Goal: Task Accomplishment & Management: Complete application form

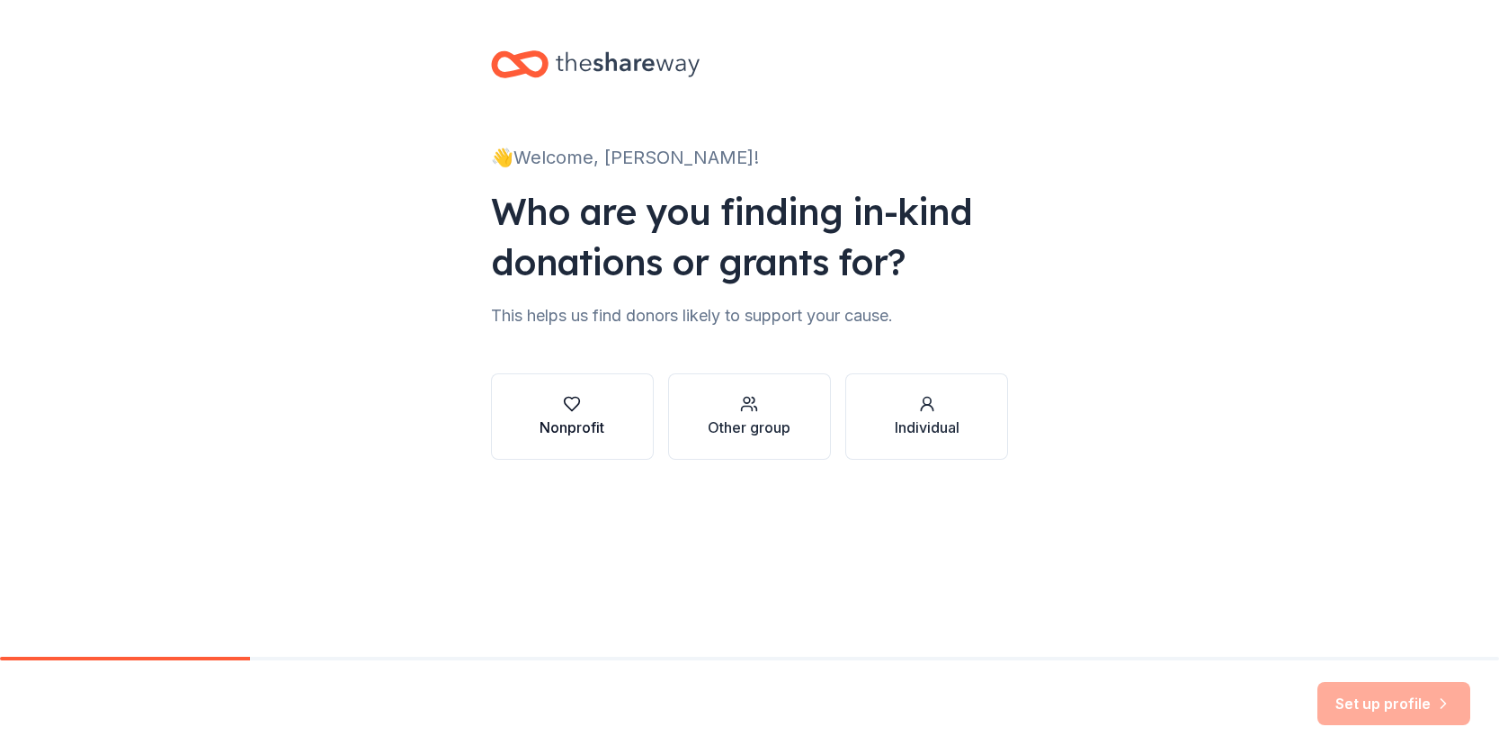
click at [577, 414] on div "Nonprofit" at bounding box center [572, 416] width 65 height 43
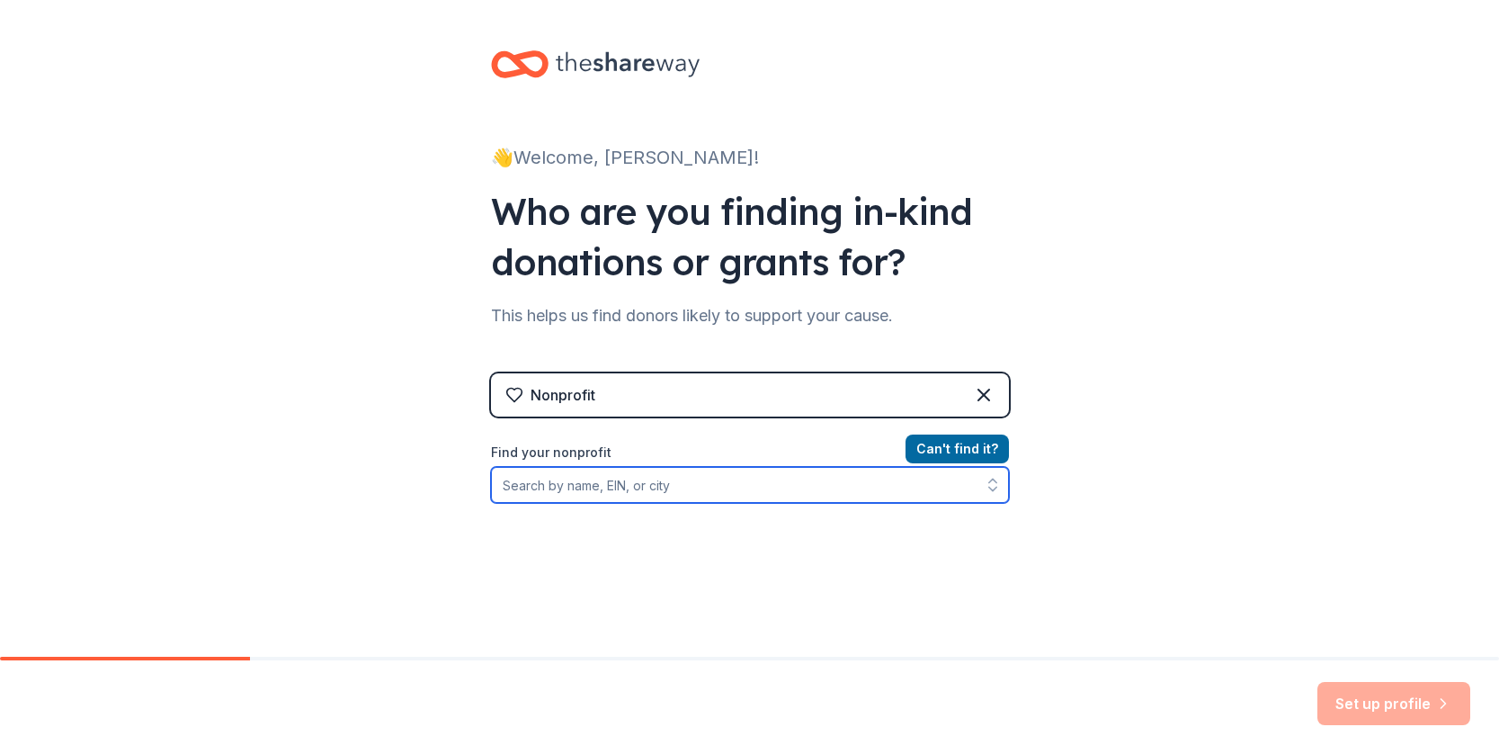
click at [631, 495] on input "Find your nonprofit" at bounding box center [750, 485] width 518 height 36
type input "Center for progressive reform"
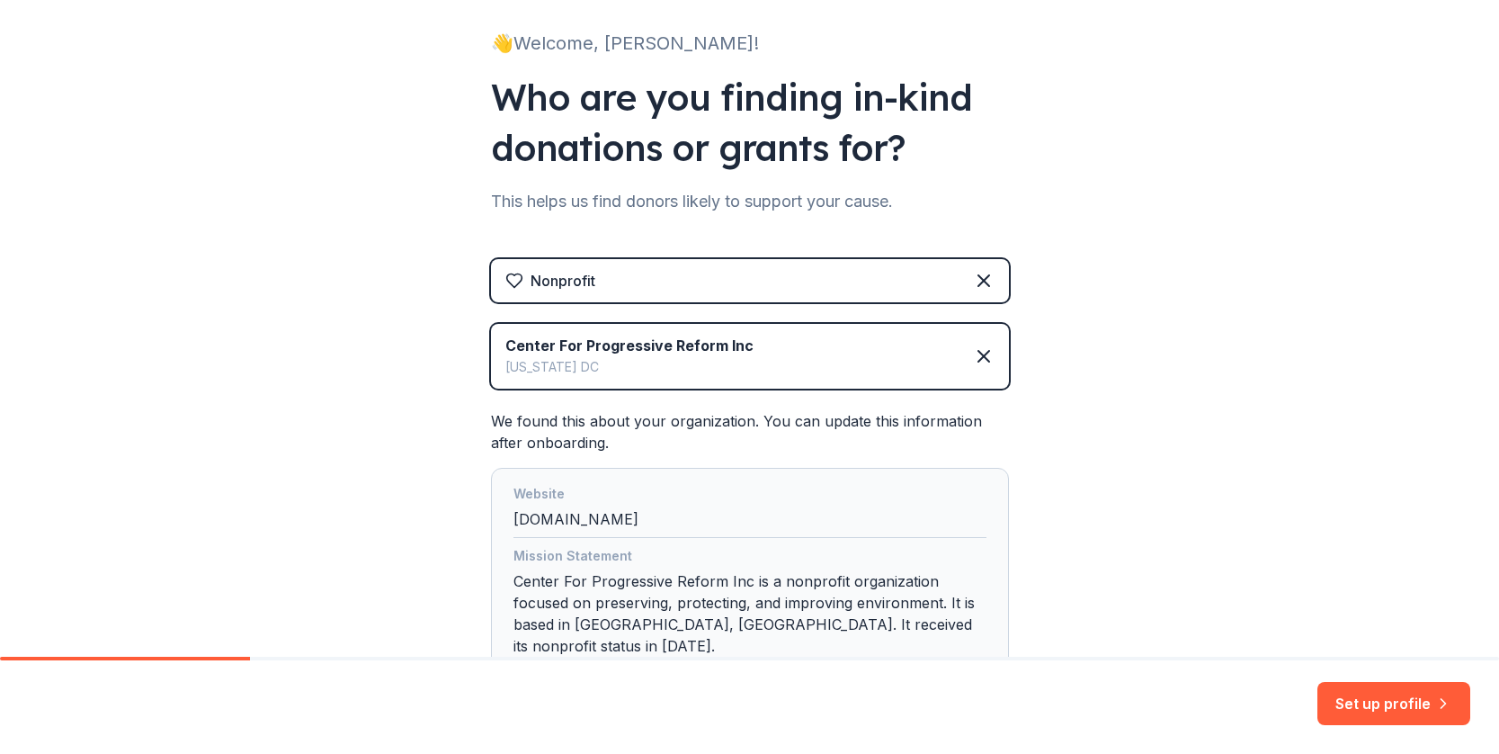
scroll to position [237, 0]
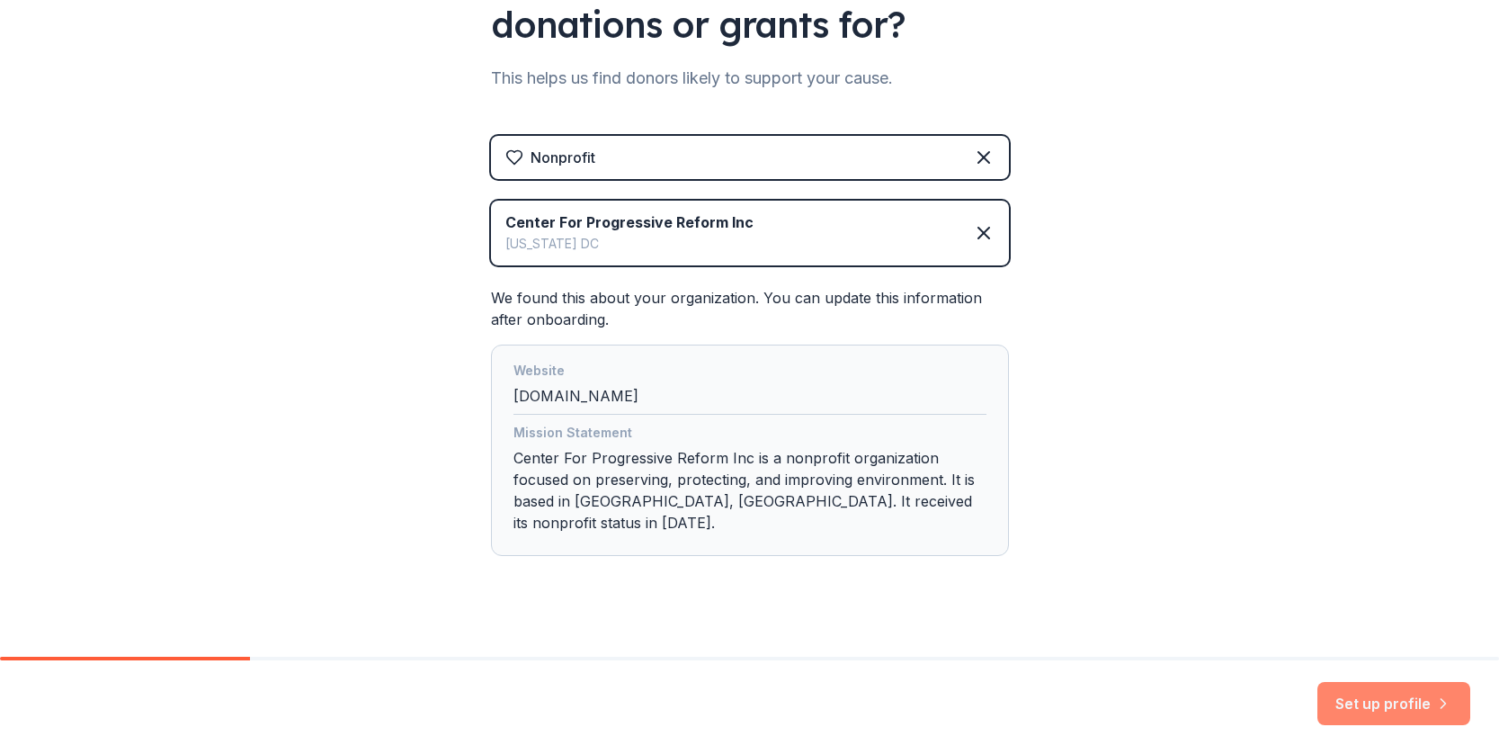
click at [1402, 705] on button "Set up profile" at bounding box center [1394, 703] width 153 height 43
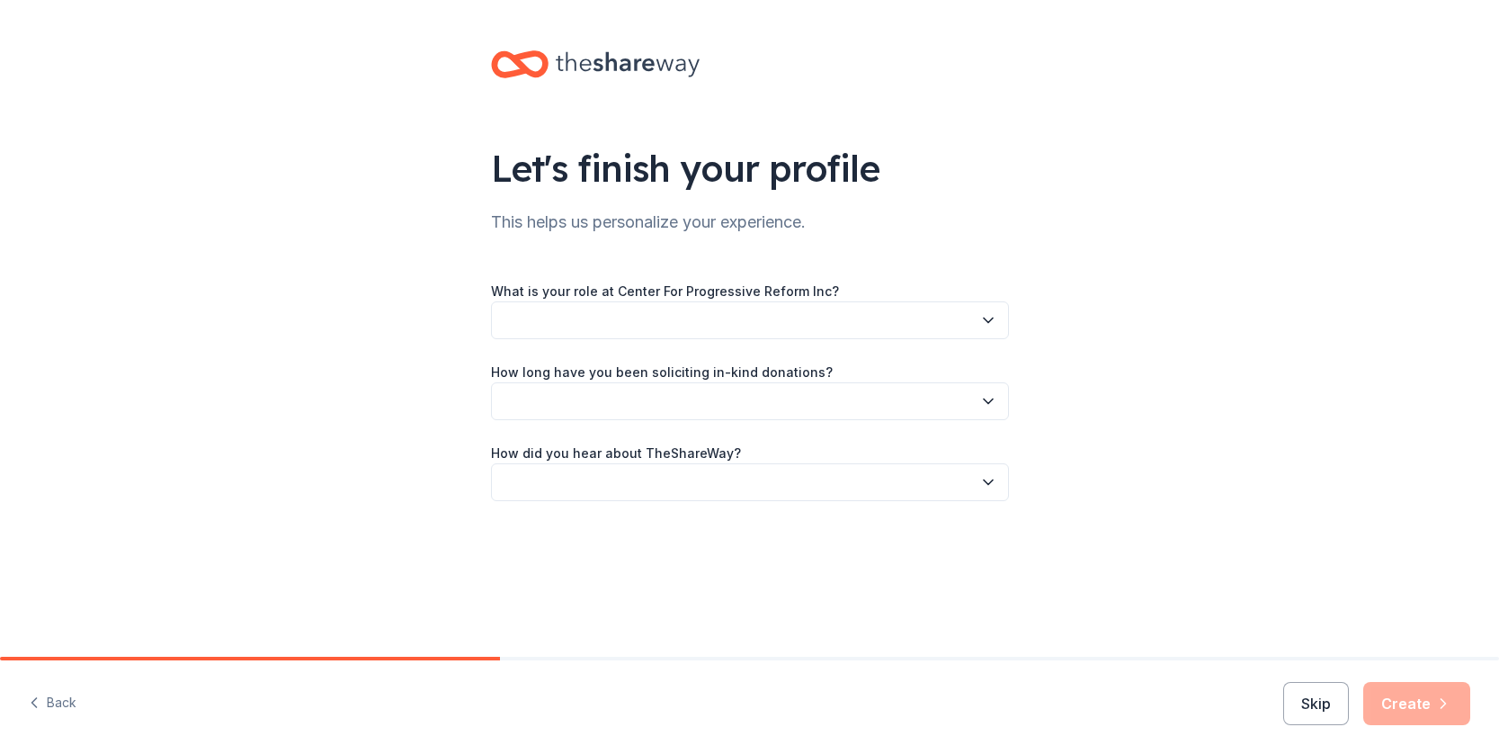
click at [1423, 699] on div "Skip Create" at bounding box center [1376, 703] width 187 height 43
click at [649, 317] on button "button" at bounding box center [750, 320] width 518 height 38
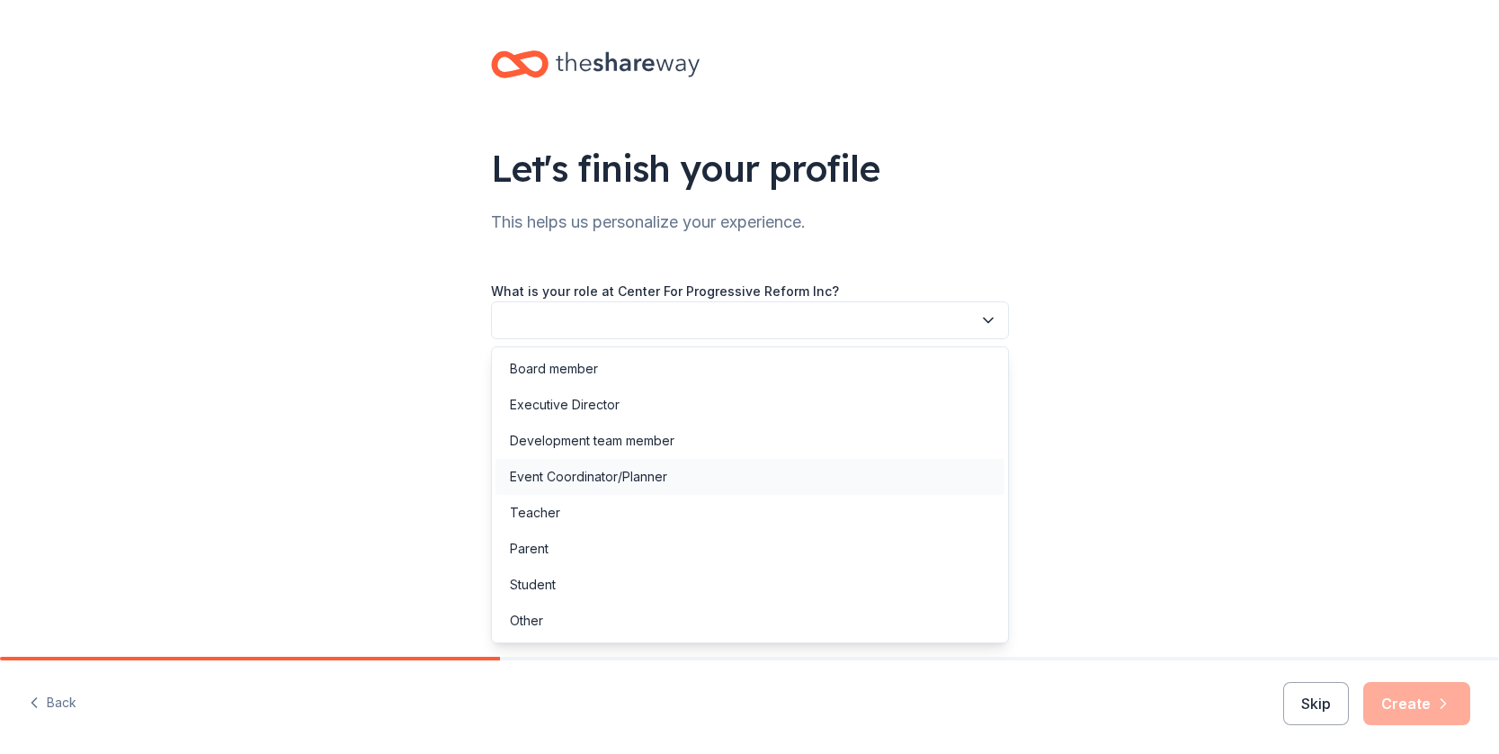
click at [597, 479] on div "Event Coordinator/Planner" at bounding box center [588, 477] width 157 height 22
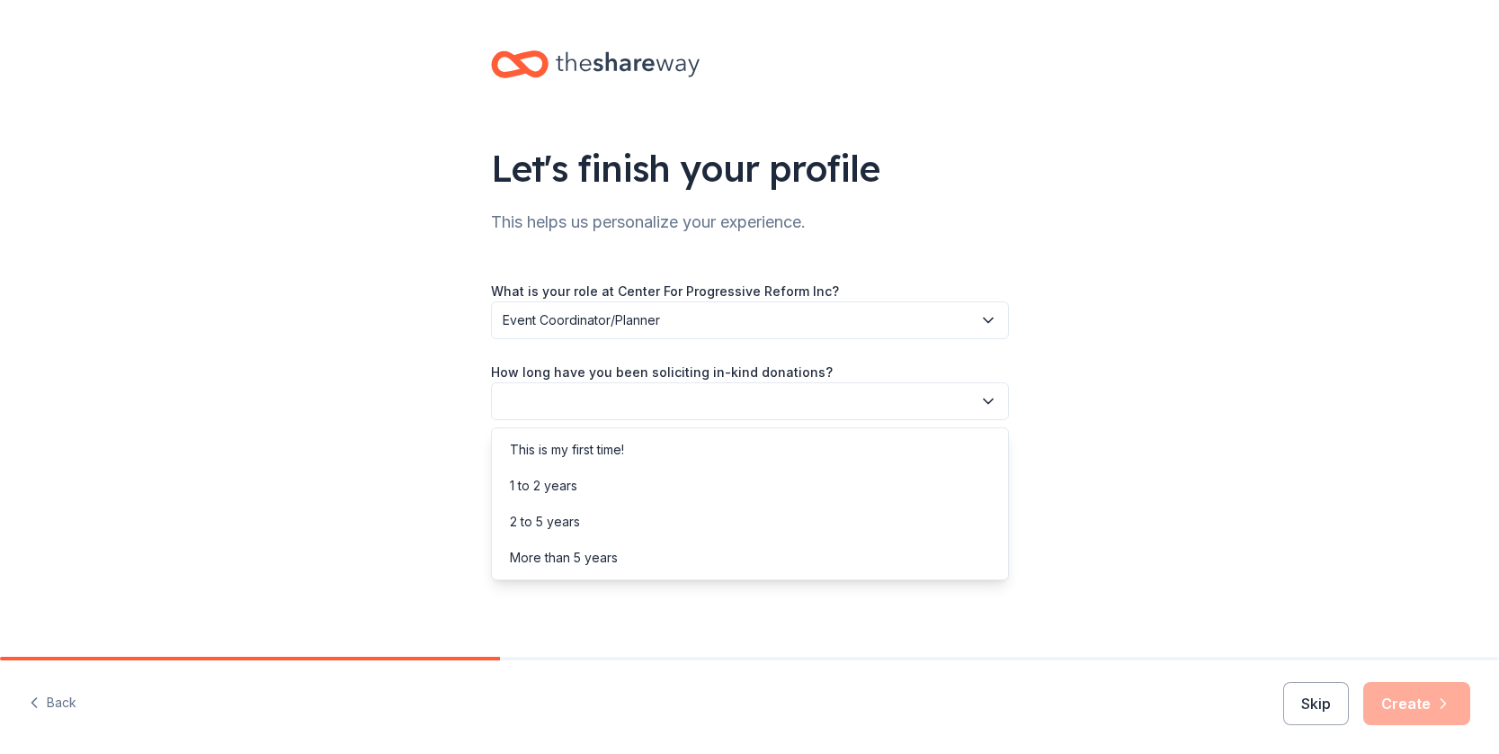
click at [605, 410] on button "button" at bounding box center [750, 401] width 518 height 38
click at [576, 451] on div "This is my first time!" at bounding box center [567, 450] width 114 height 22
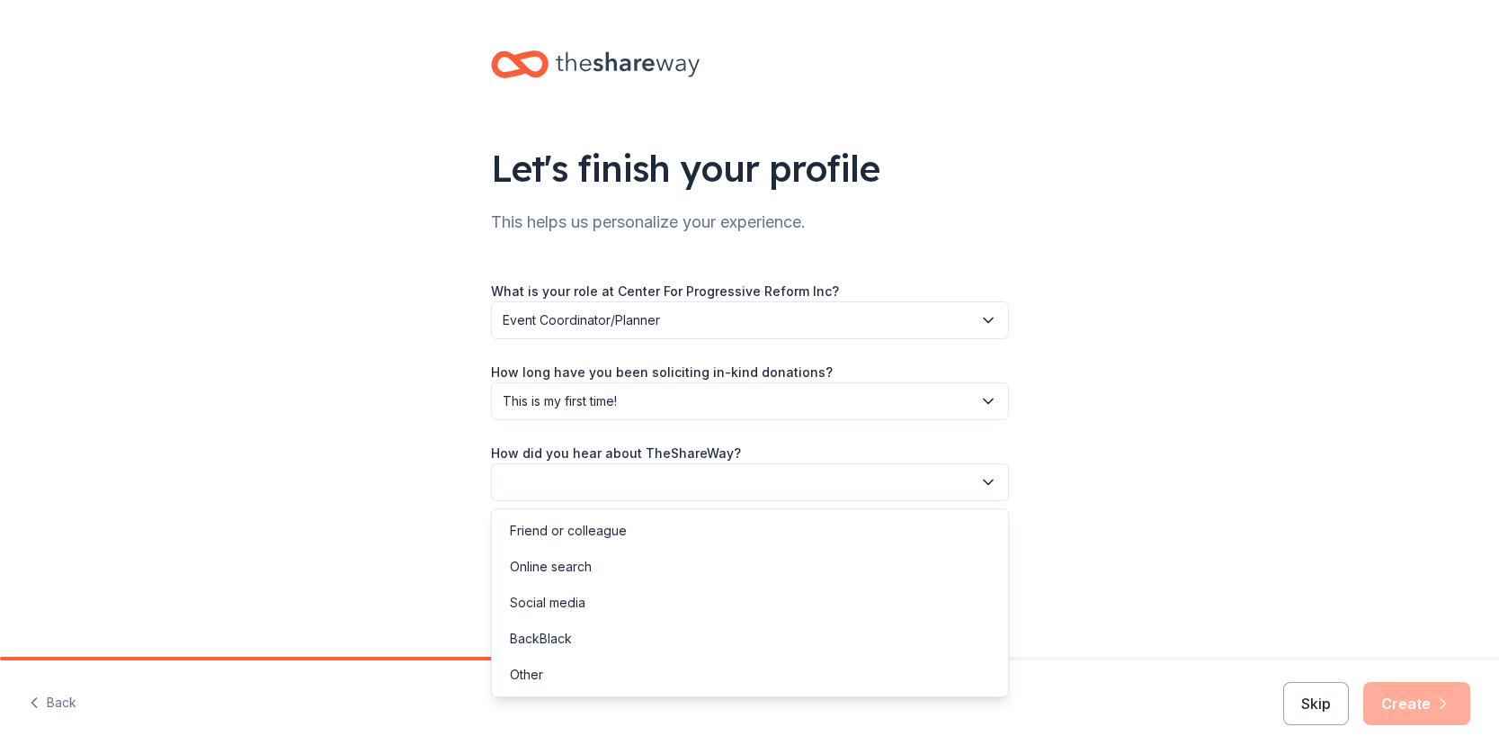
click at [602, 473] on button "button" at bounding box center [750, 482] width 518 height 38
click at [547, 667] on div "Other" at bounding box center [750, 675] width 509 height 36
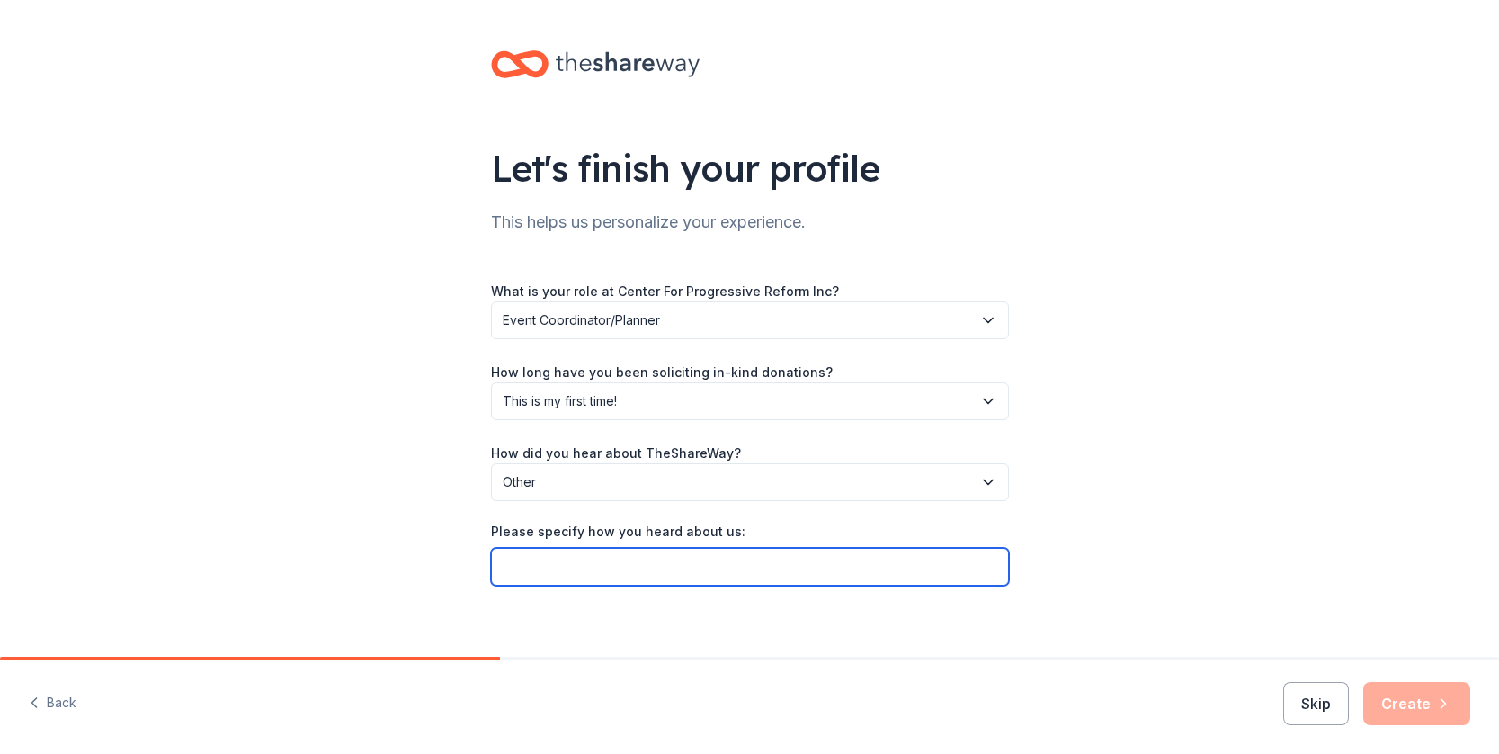
click at [916, 564] on input "Please specify how you heard about us:" at bounding box center [750, 567] width 518 height 38
type input "Fundraising bootcamp"
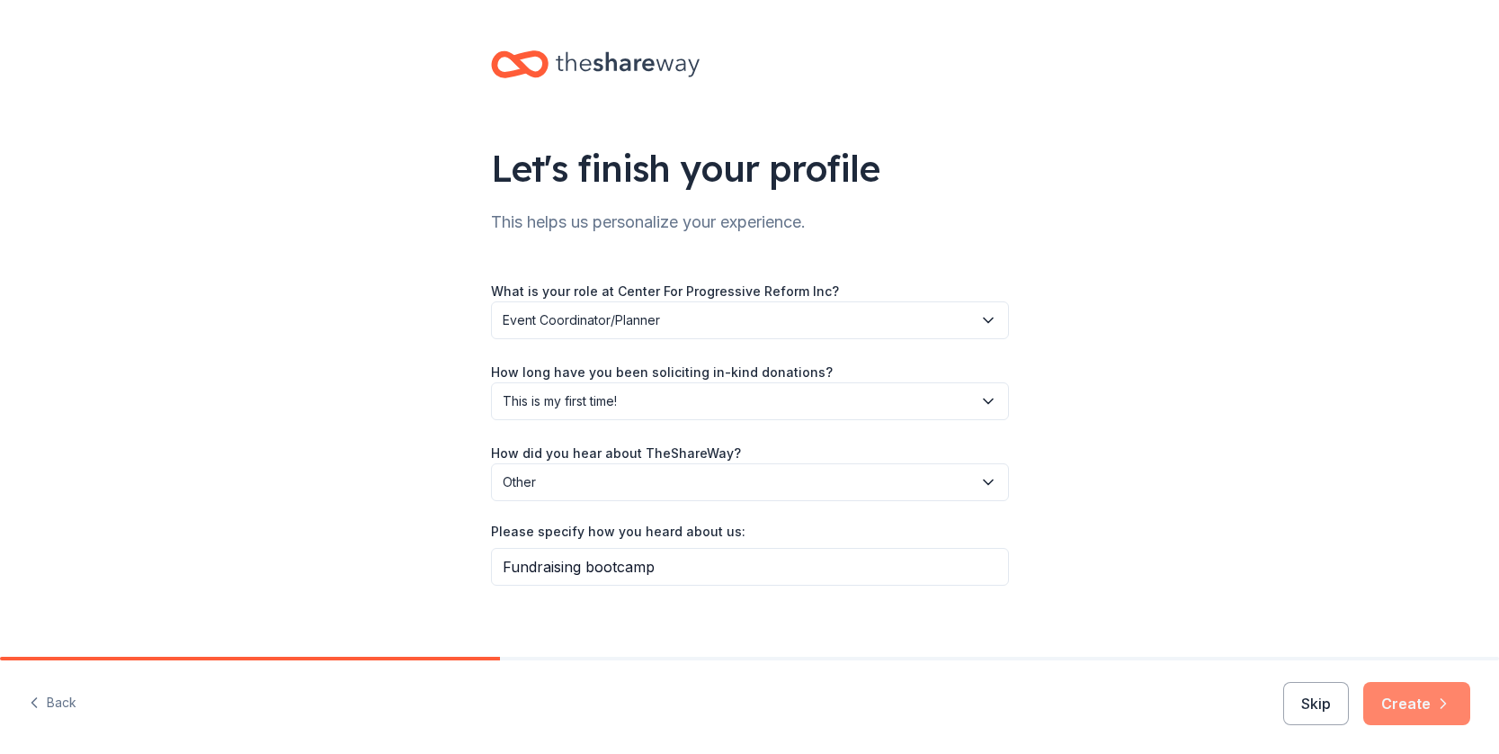
click at [1411, 693] on button "Create" at bounding box center [1416, 703] width 107 height 43
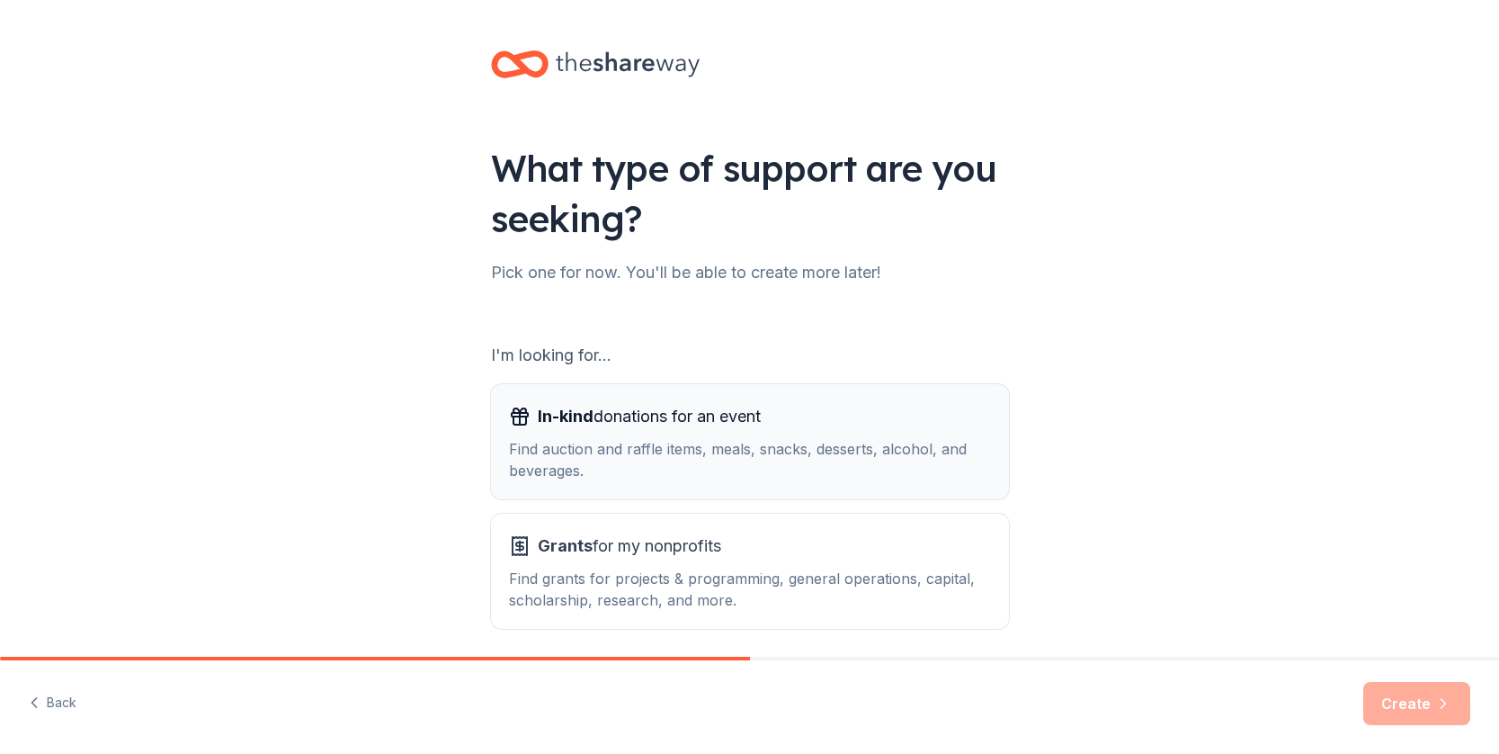
scroll to position [69, 0]
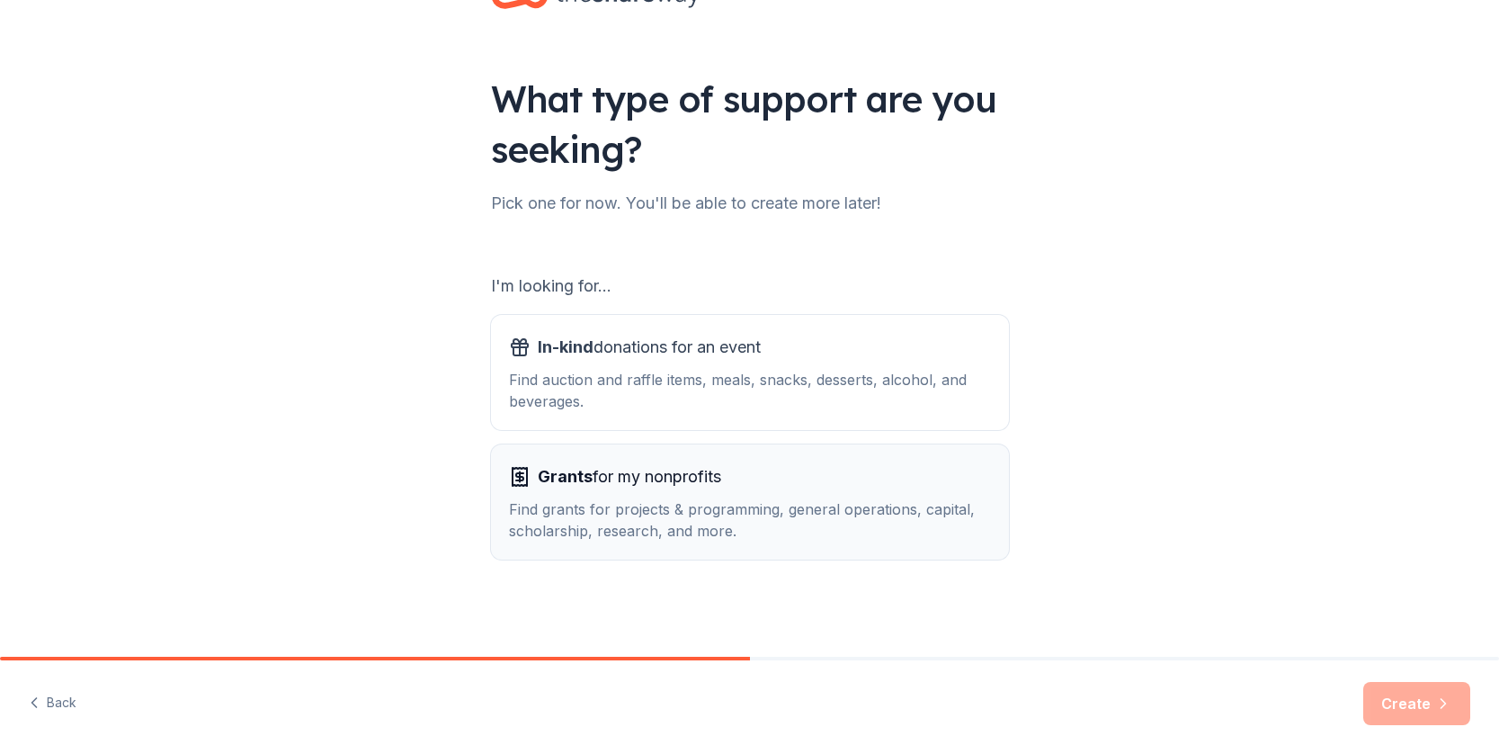
click at [759, 477] on div "Grants for my nonprofits" at bounding box center [750, 476] width 482 height 29
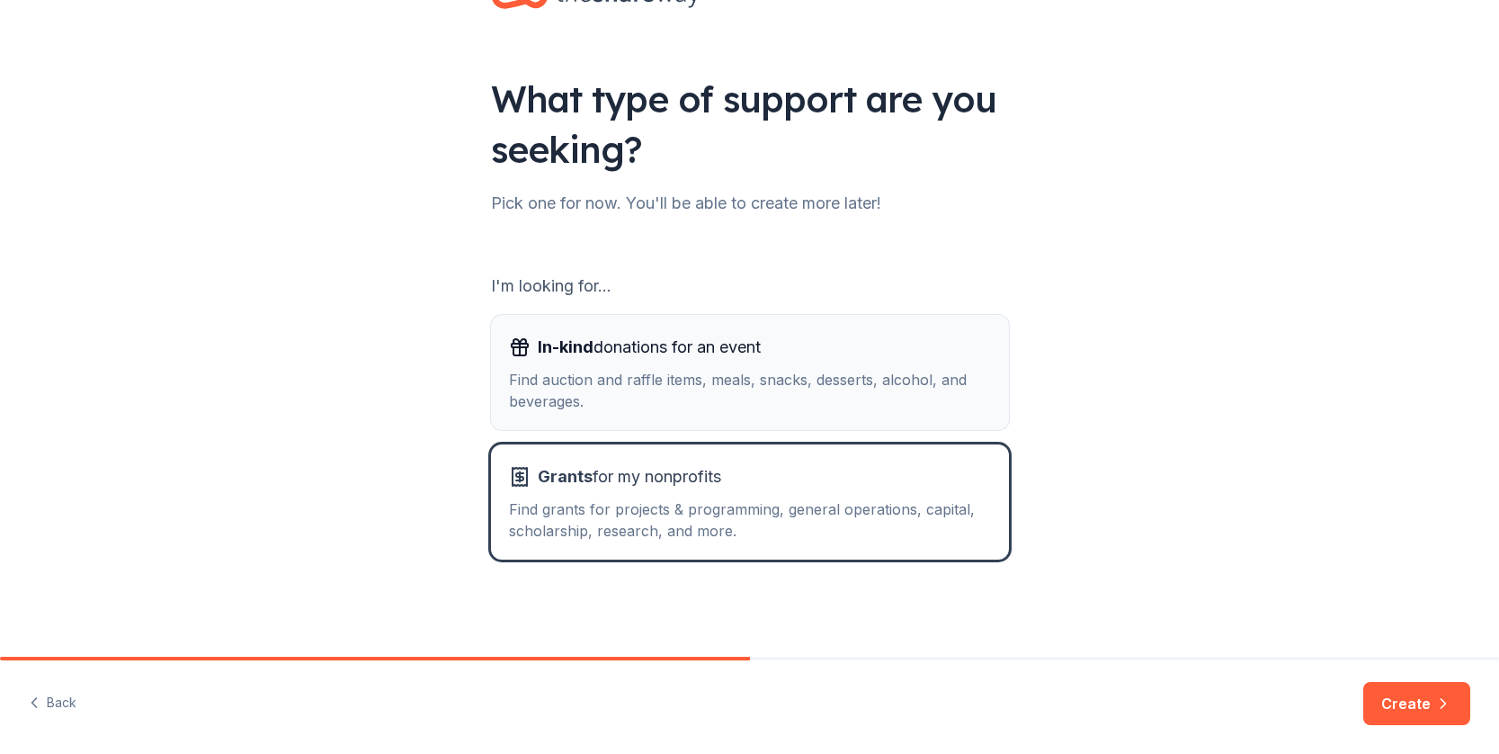
click at [734, 372] on div "Find auction and raffle items, meals, snacks, desserts, alcohol, and beverages." at bounding box center [750, 390] width 482 height 43
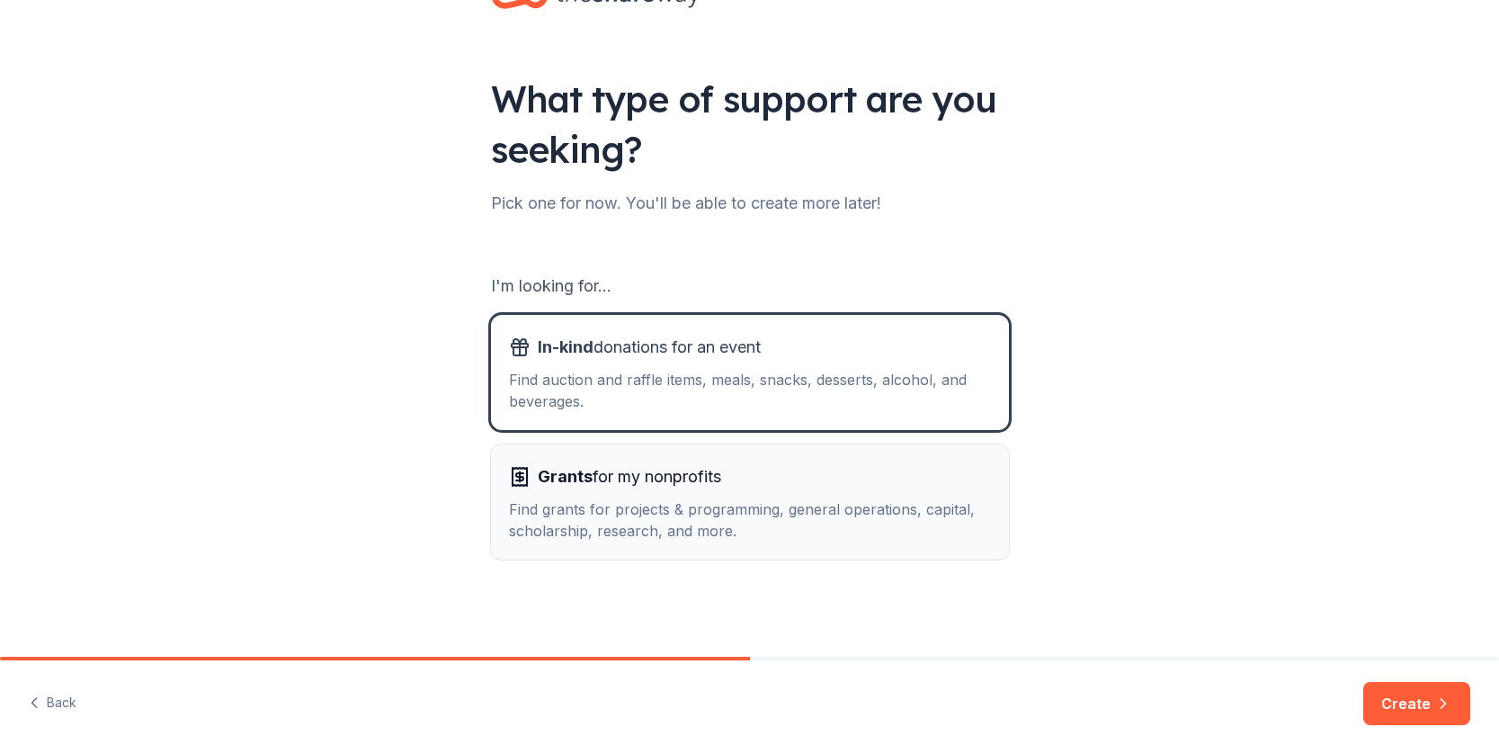
click at [844, 510] on div "Find grants for projects & programming, general operations, capital, scholarshi…" at bounding box center [750, 519] width 482 height 43
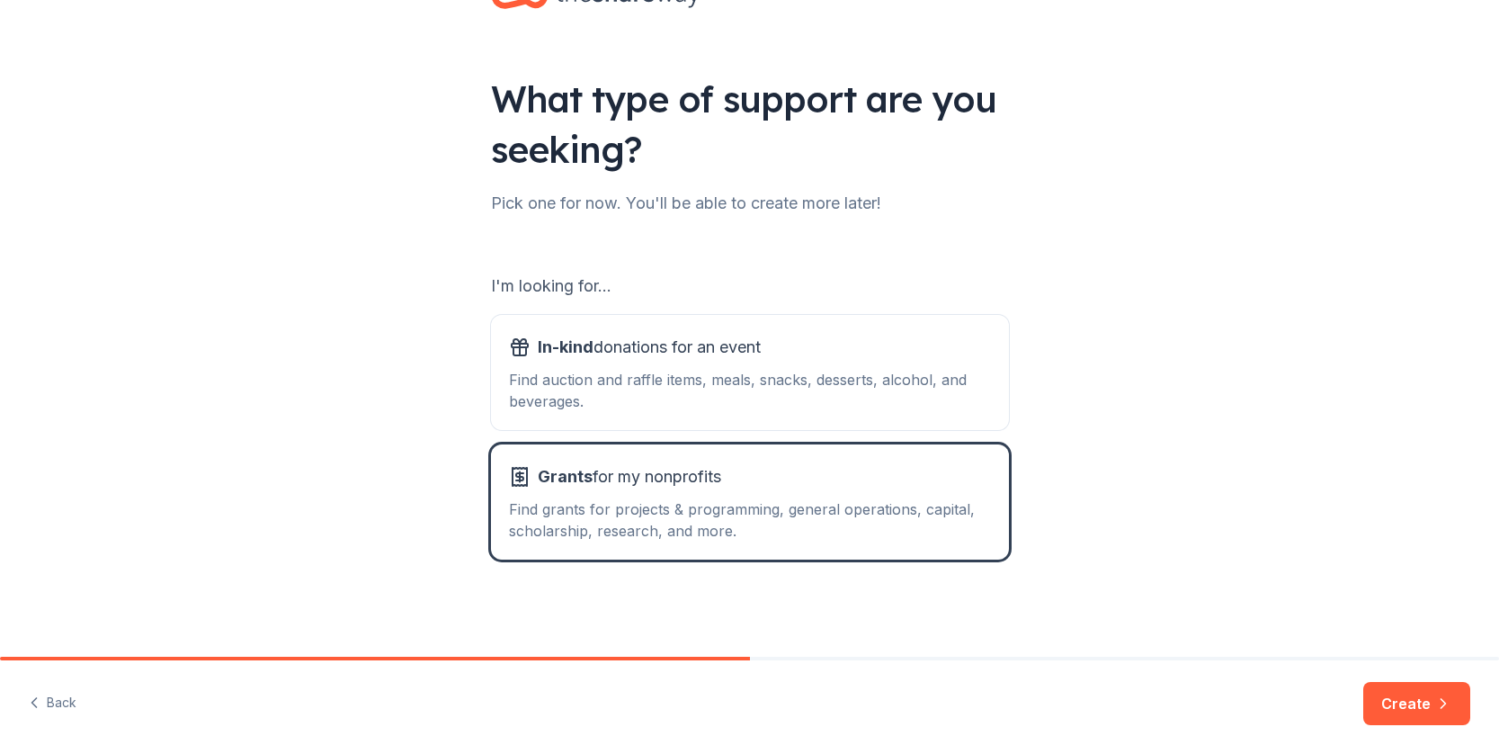
drag, startPoint x: 1425, startPoint y: 713, endPoint x: 1404, endPoint y: 701, distance: 24.2
click at [1425, 713] on button "Create" at bounding box center [1416, 703] width 107 height 43
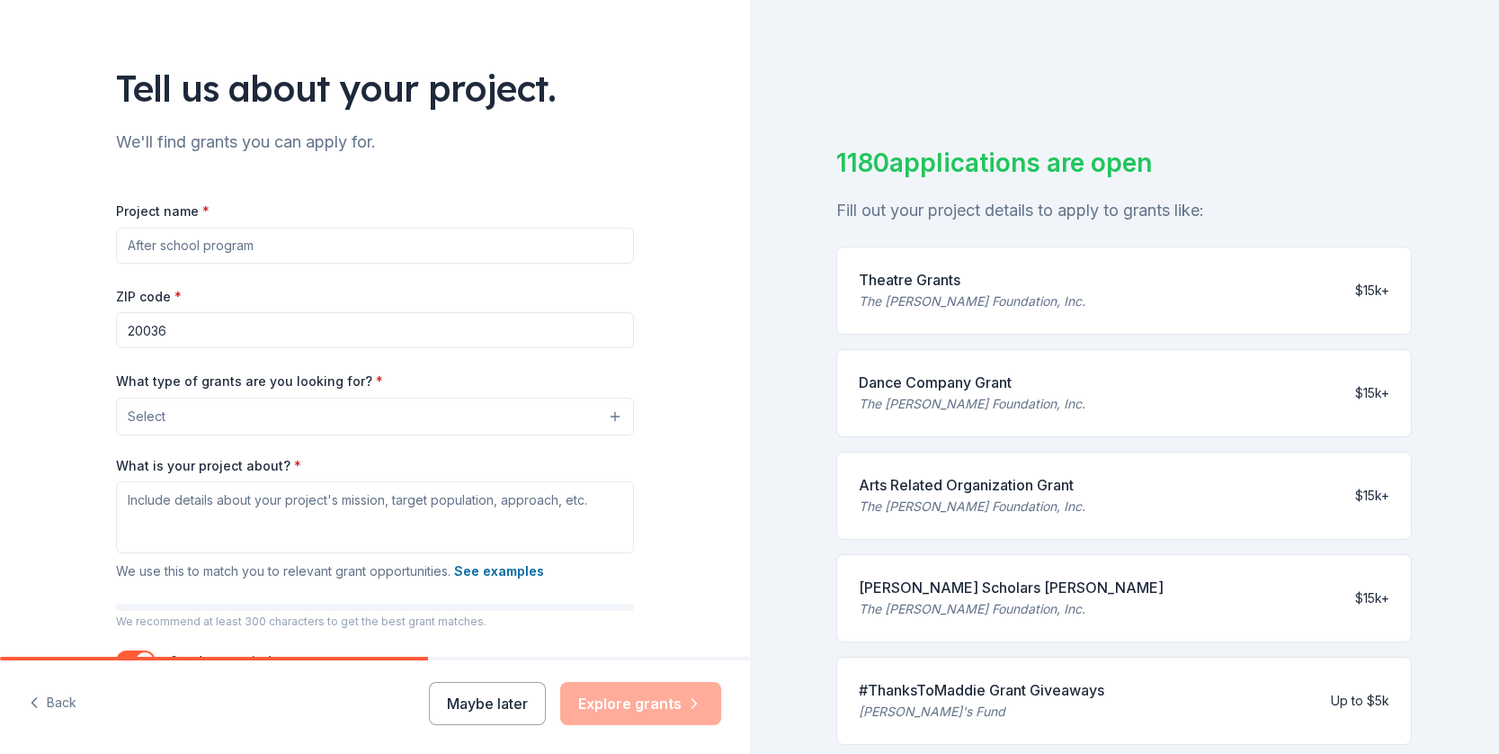
scroll to position [82, 0]
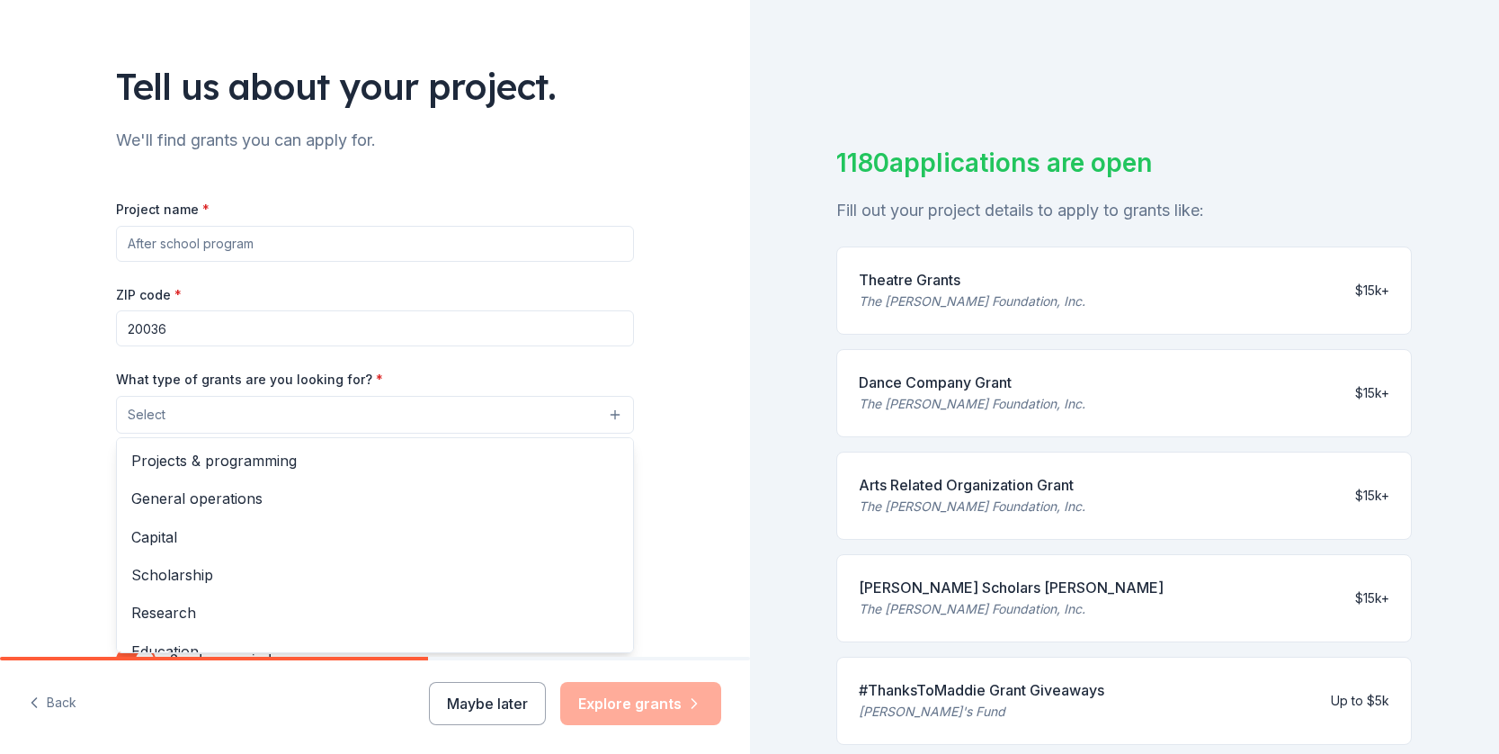
click at [240, 412] on button "Select" at bounding box center [375, 415] width 518 height 38
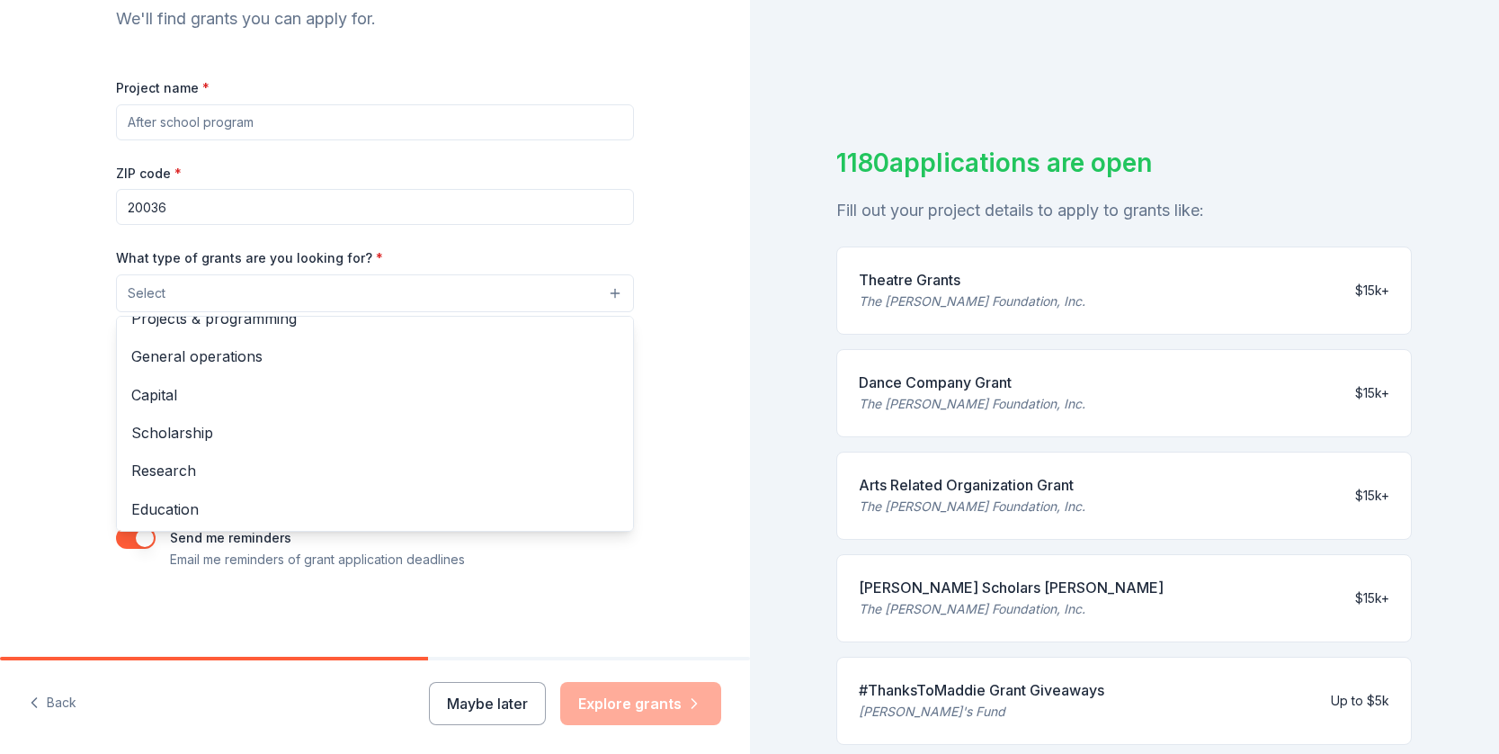
scroll to position [0, 0]
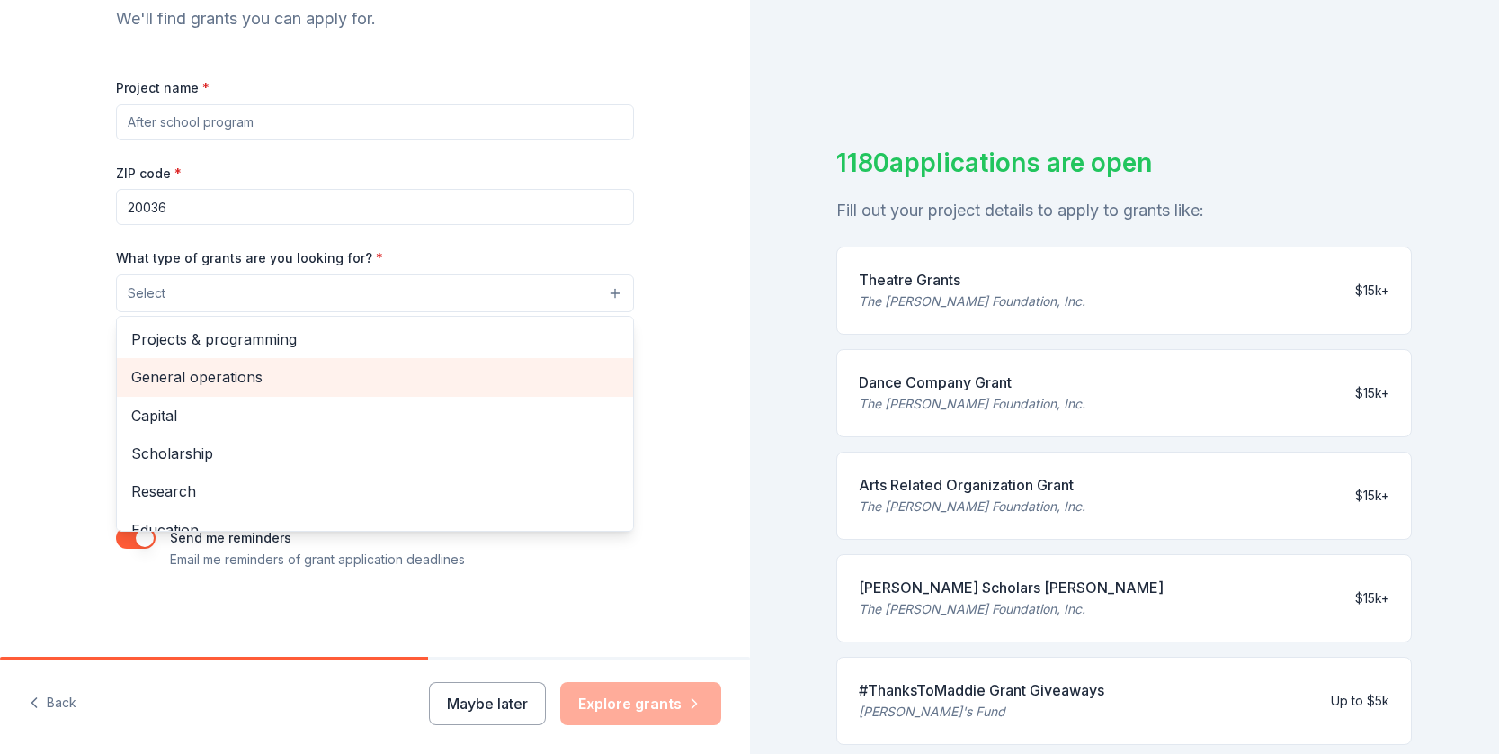
click at [237, 379] on span "General operations" at bounding box center [374, 376] width 487 height 23
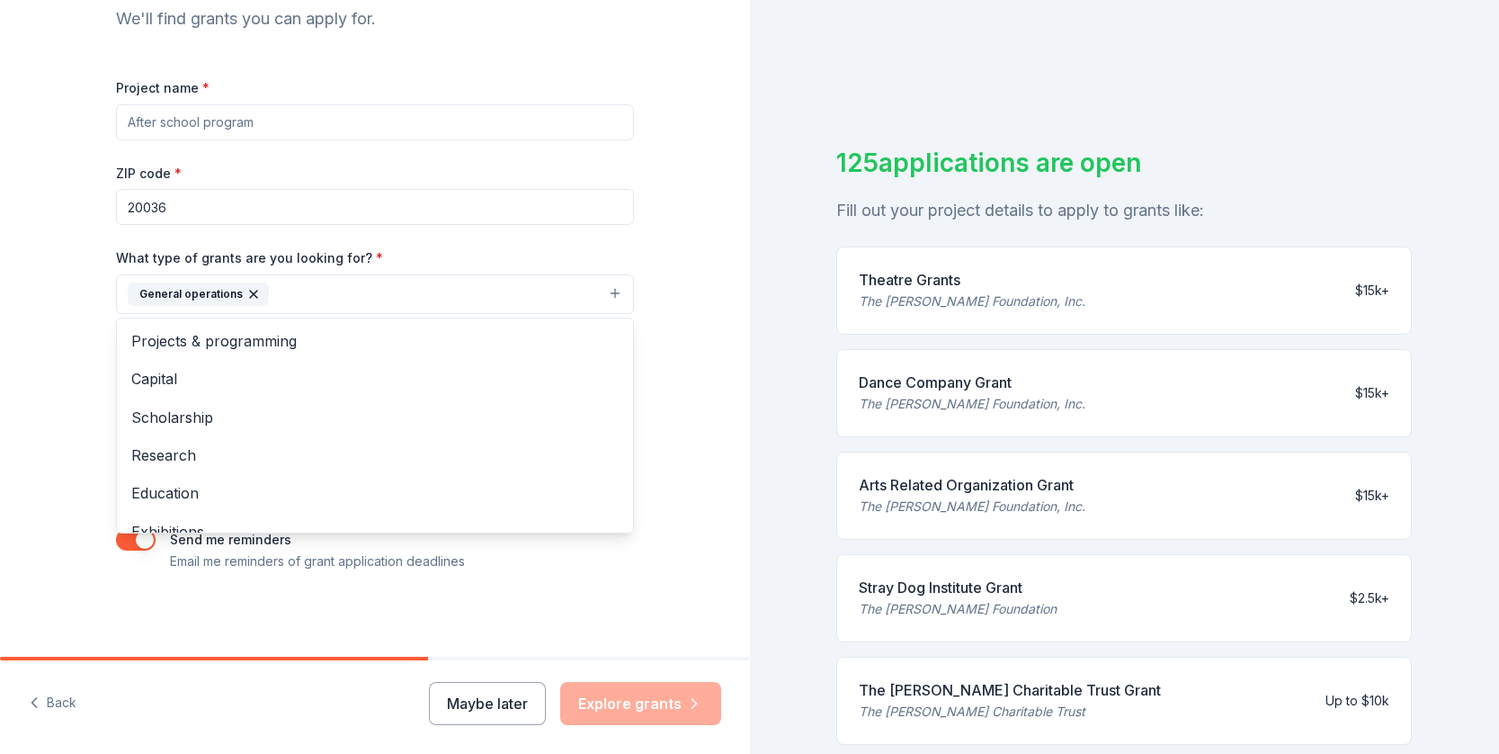
click at [9, 371] on div "Tell us about your project. We'll find grants you can apply for. Project name *…" at bounding box center [375, 228] width 750 height 862
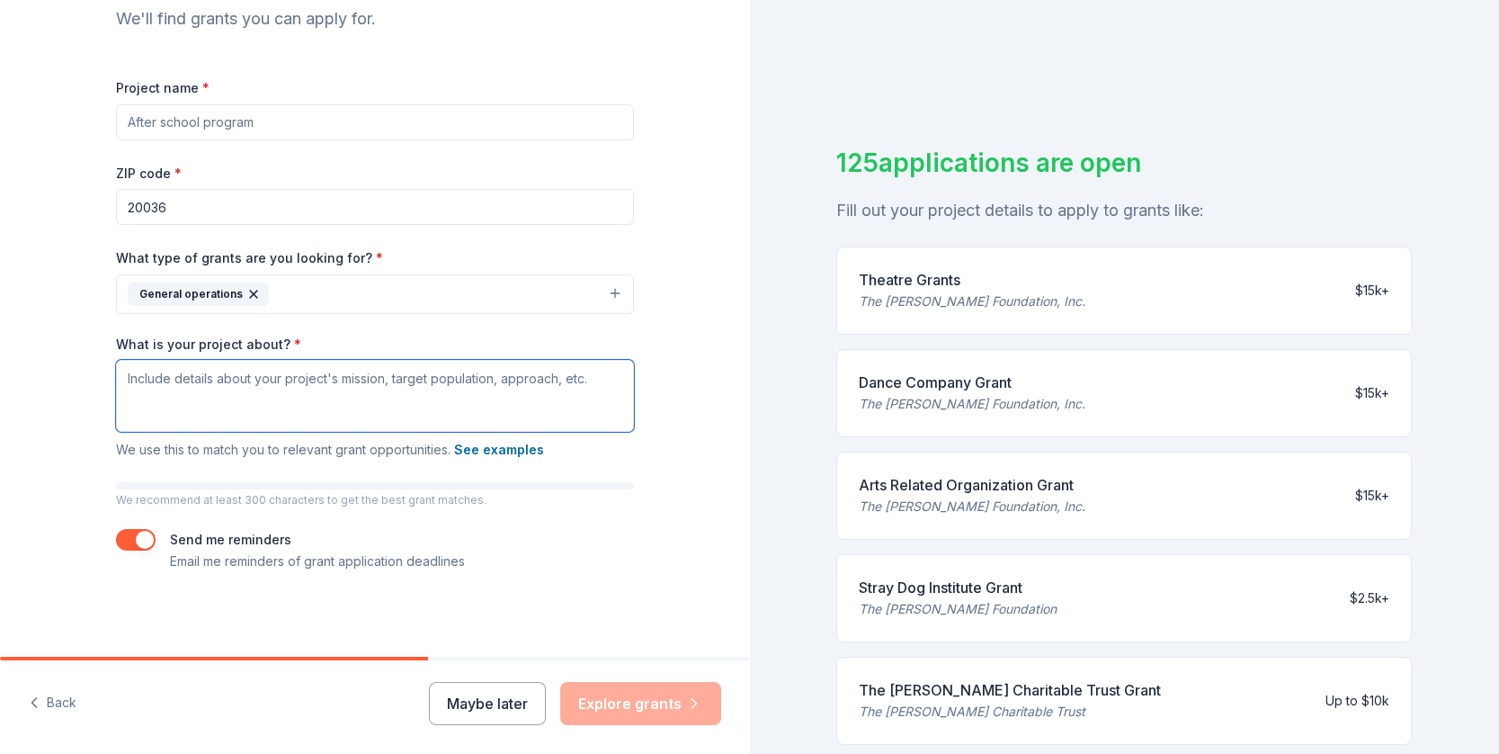
click at [264, 372] on textarea "What is your project about? *" at bounding box center [375, 396] width 518 height 72
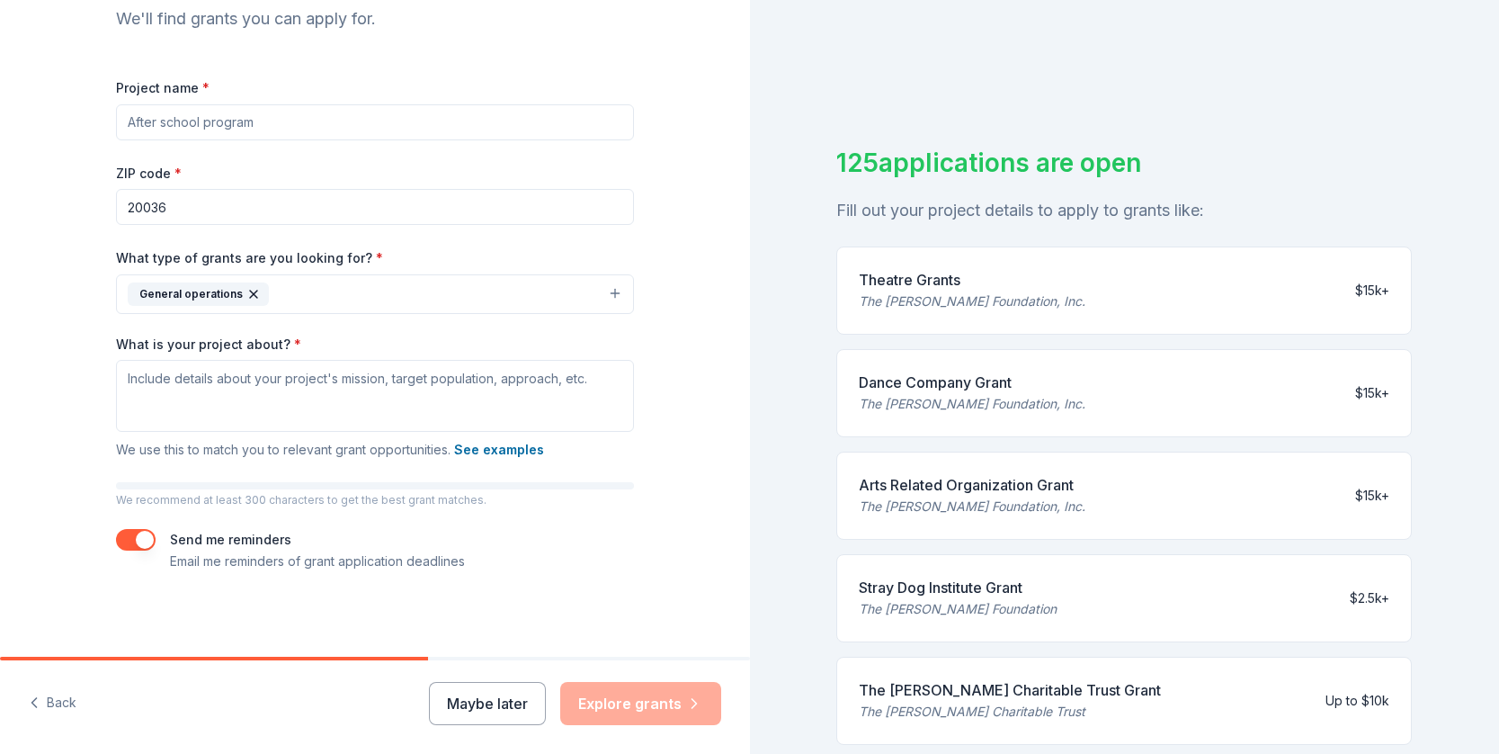
click at [244, 118] on input "Project name *" at bounding box center [375, 122] width 518 height 36
type input "Climate Justice"
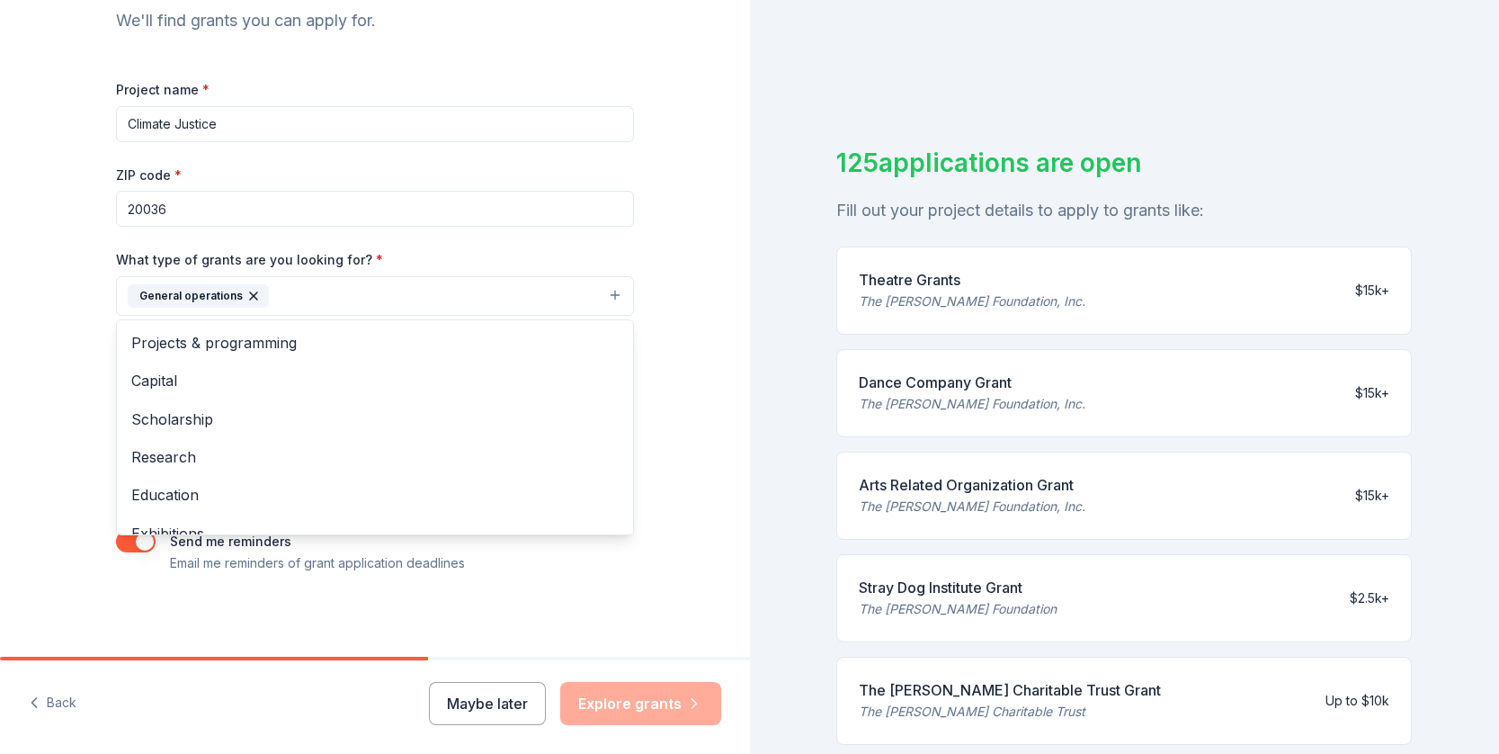
click at [317, 297] on button "General operations" at bounding box center [375, 296] width 518 height 40
click at [255, 335] on span "Projects & programming" at bounding box center [374, 342] width 487 height 23
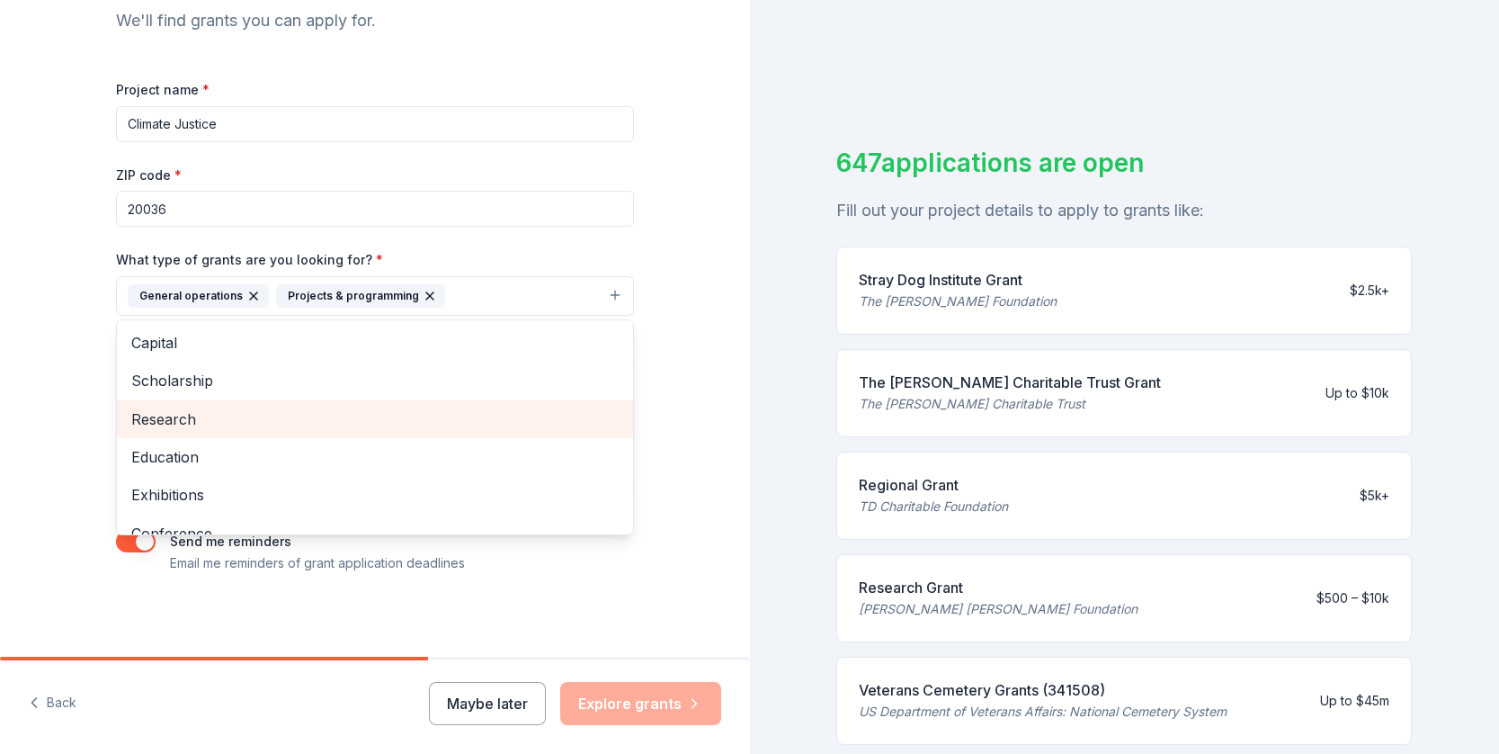
click at [231, 412] on span "Research" at bounding box center [374, 418] width 487 height 23
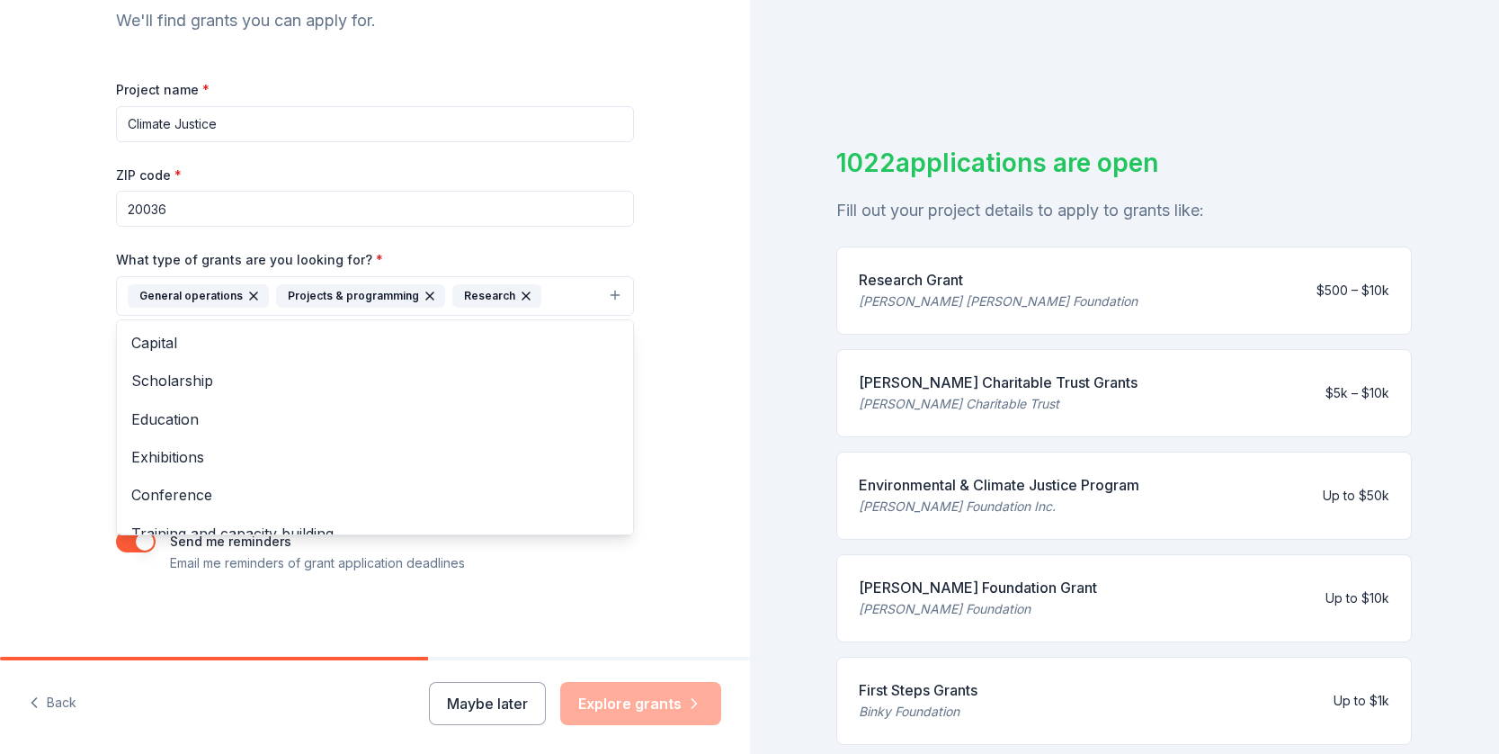
click at [66, 389] on div "Tell us about your project. We'll find grants you can apply for. Project name *…" at bounding box center [375, 230] width 750 height 862
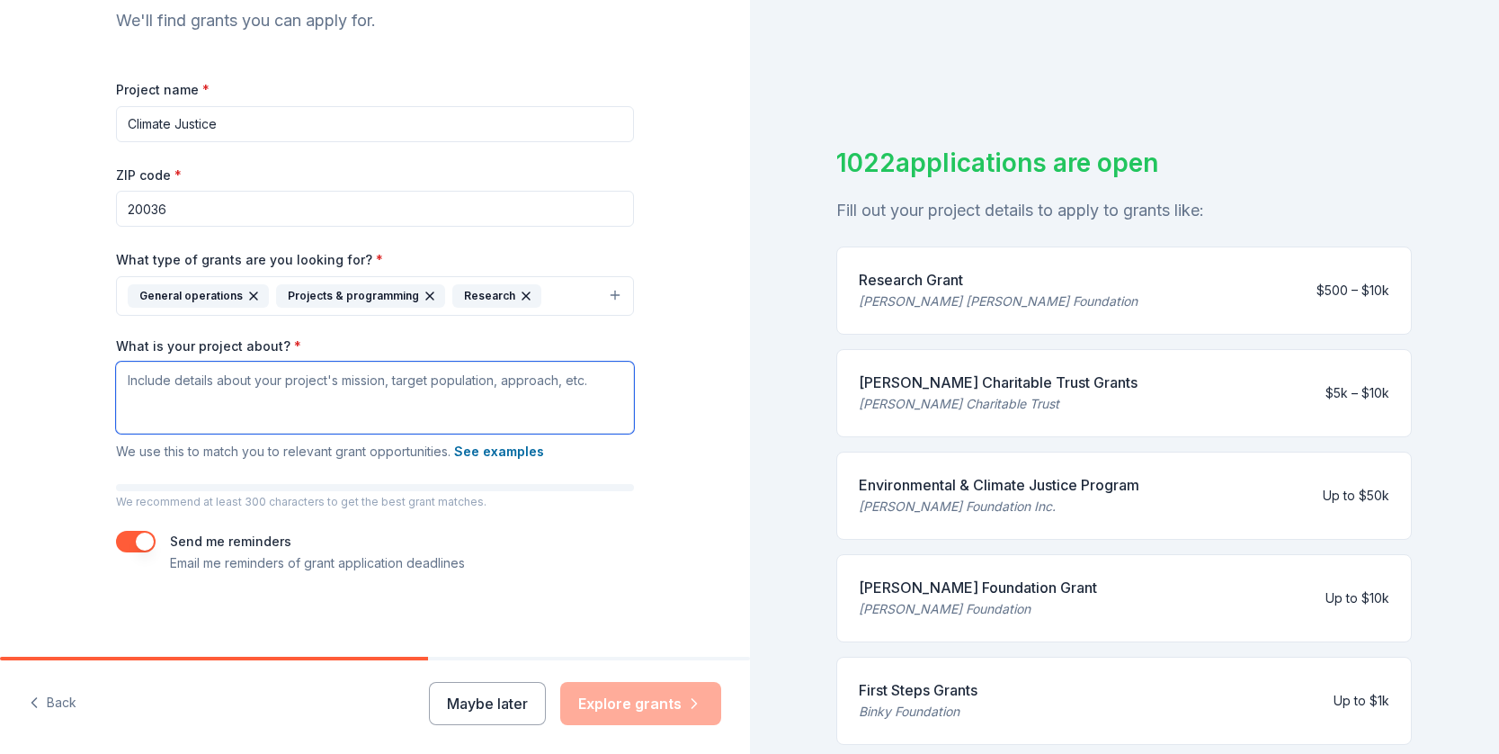
click at [210, 385] on textarea "What is your project about? *" at bounding box center [375, 398] width 518 height 72
paste textarea "Climate change threatens us all, but not equally. Historically marginalized com…"
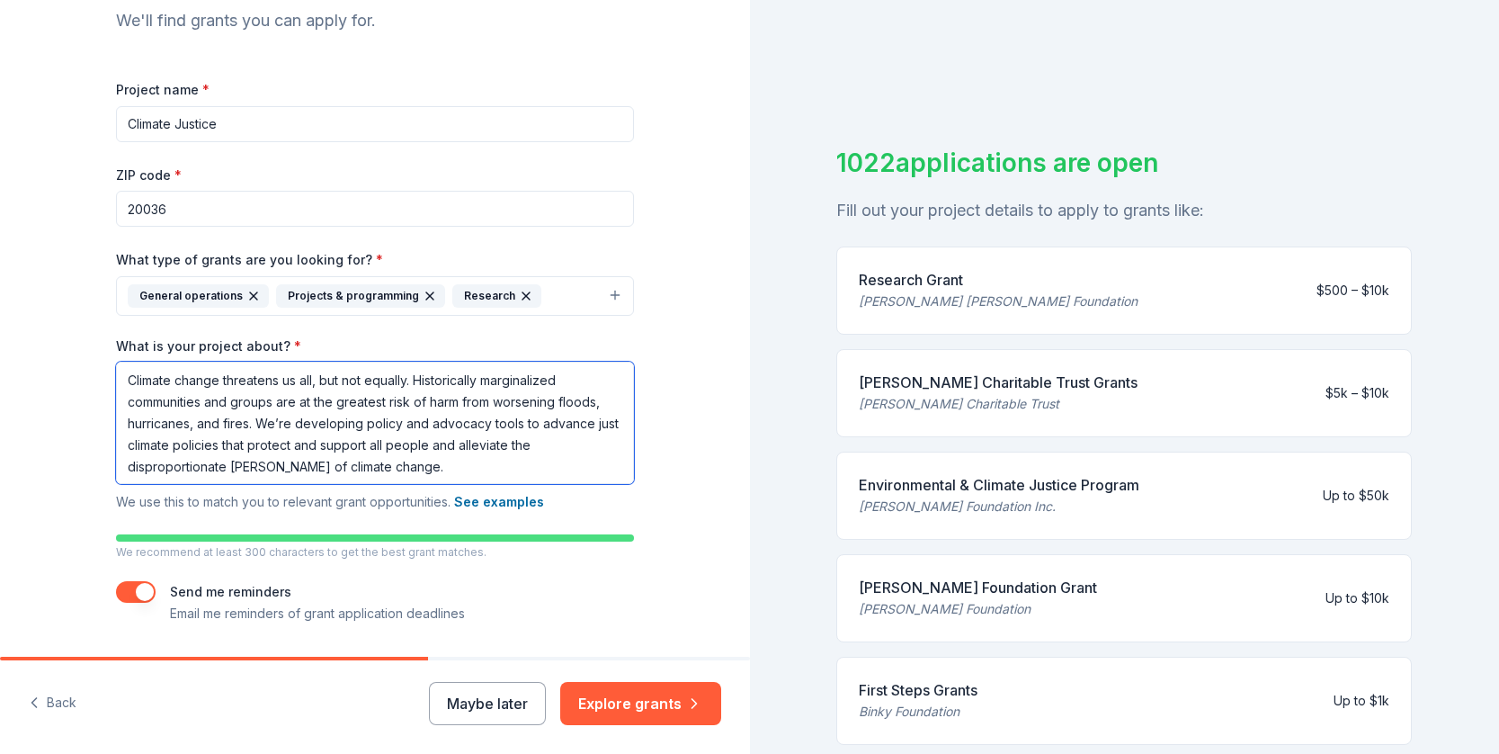
scroll to position [255, 0]
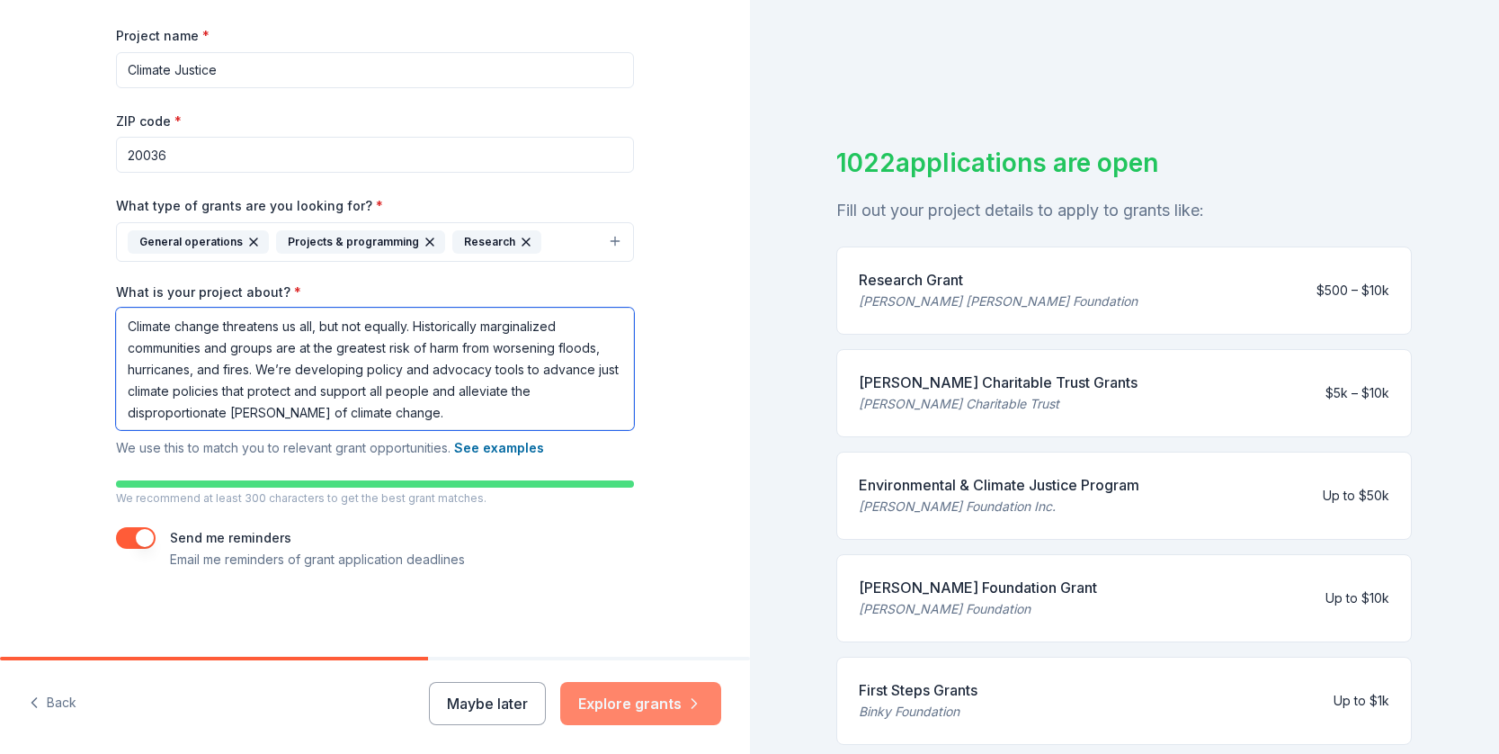
type textarea "Climate change threatens us all, but not equally. Historically marginalized com…"
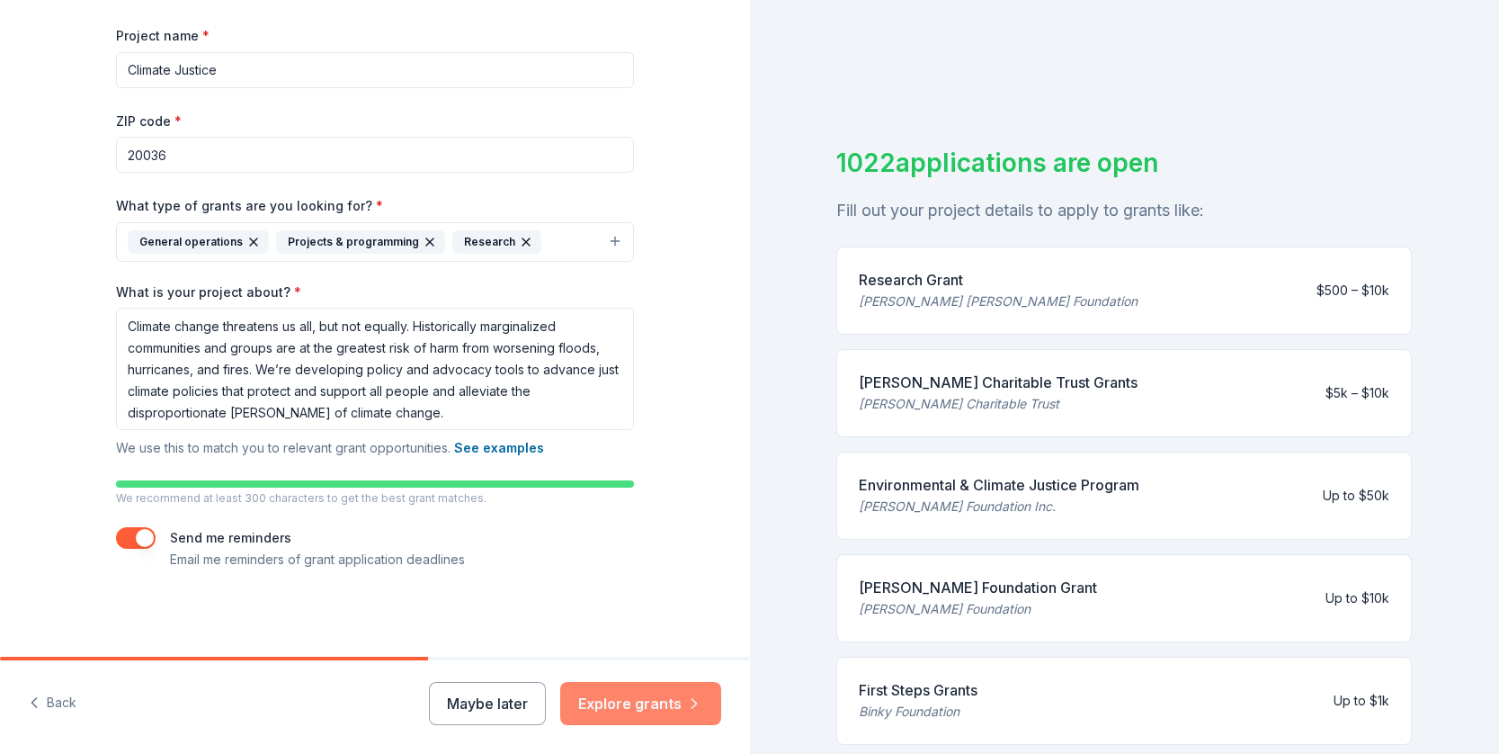
click at [665, 709] on button "Explore grants" at bounding box center [640, 703] width 161 height 43
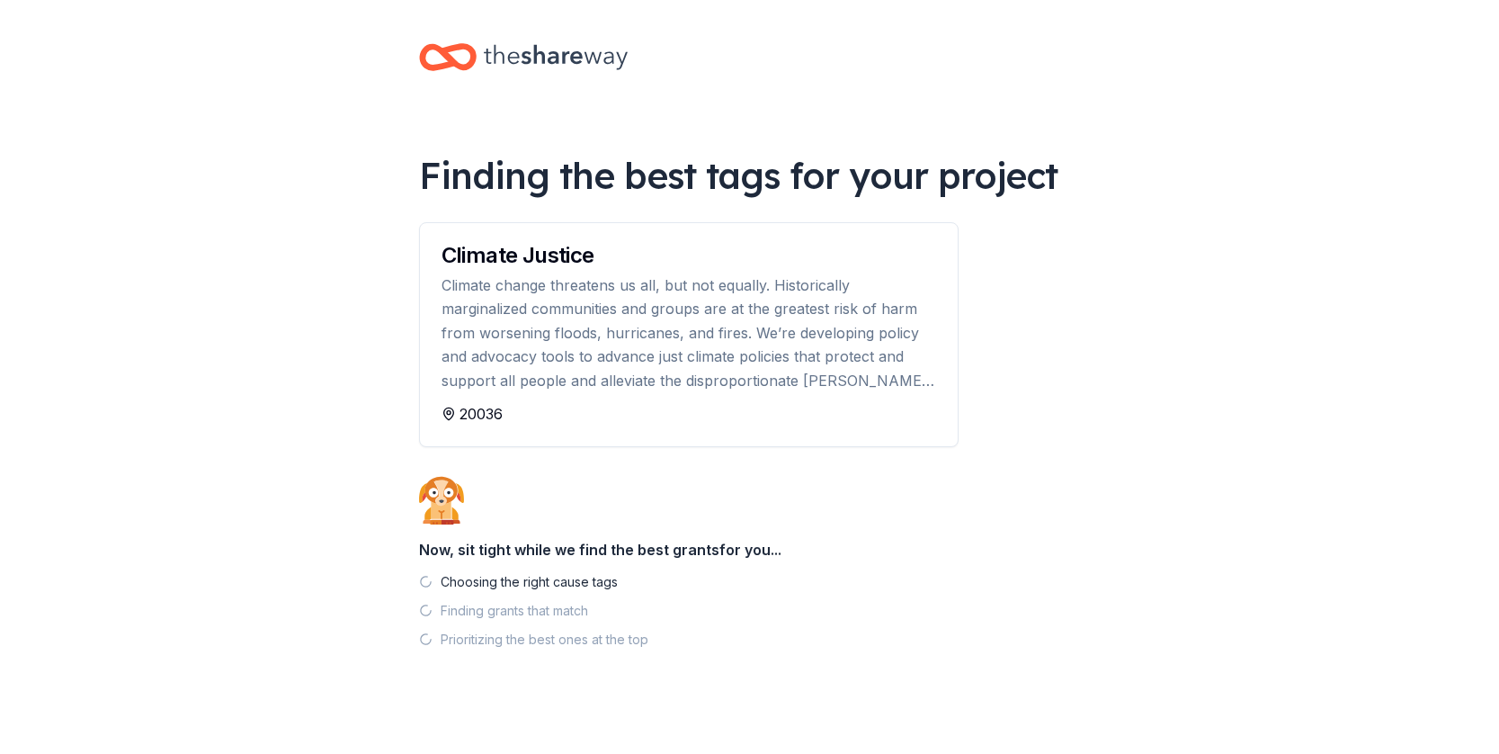
scroll to position [15, 0]
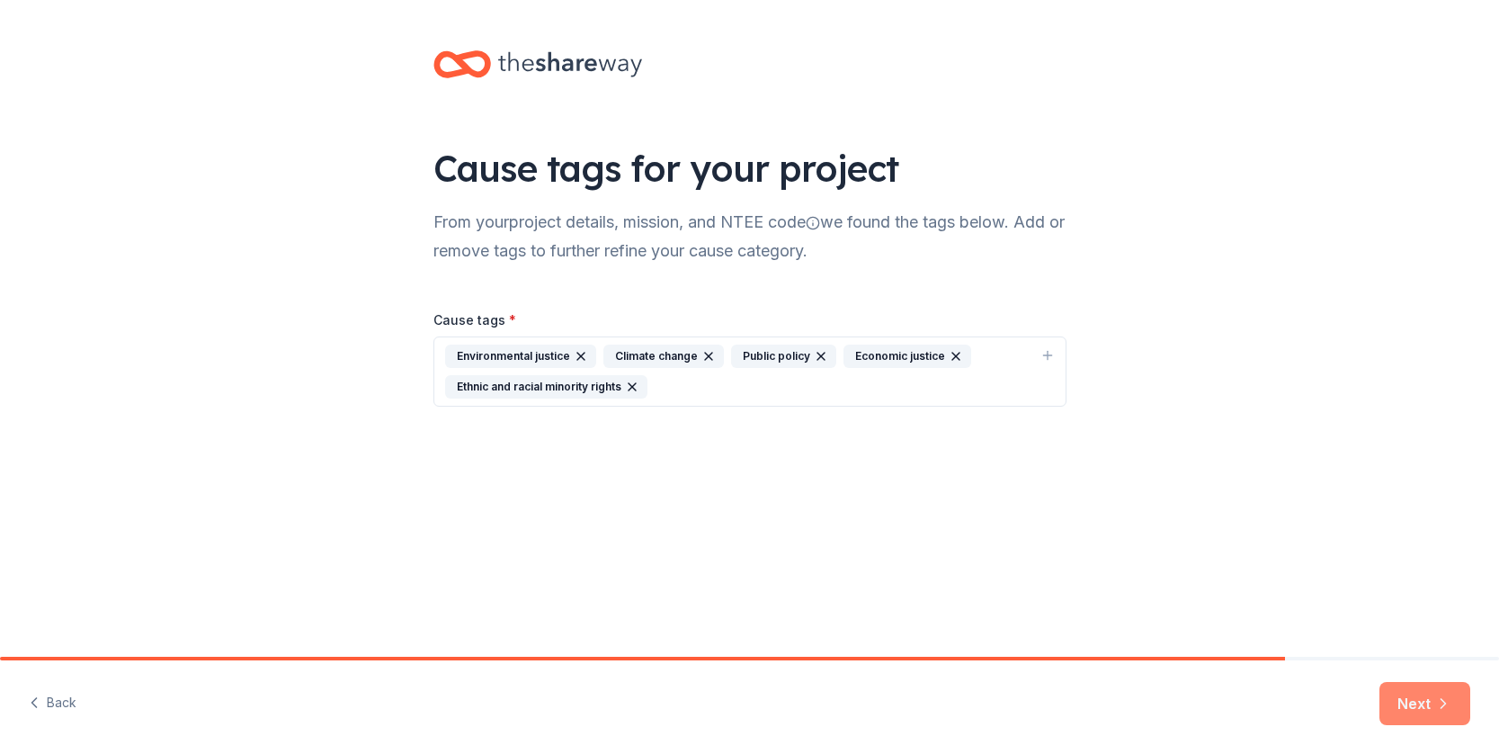
drag, startPoint x: 1445, startPoint y: 710, endPoint x: 1427, endPoint y: 706, distance: 18.3
click at [1444, 710] on icon "button" at bounding box center [1443, 703] width 18 height 18
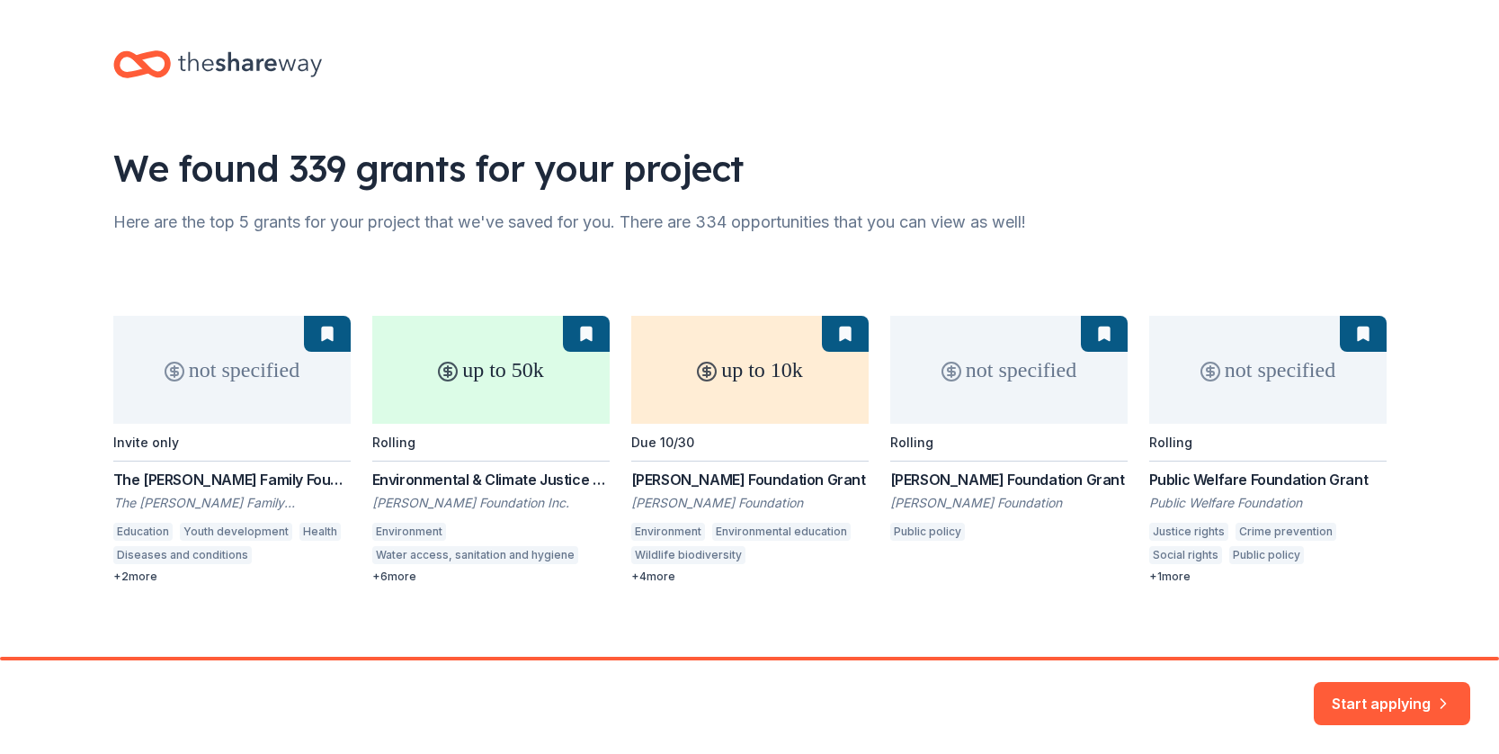
click at [451, 482] on div "not specified Invite only The Webb Family Foundation Grant The Webb Family Foun…" at bounding box center [749, 450] width 1273 height 268
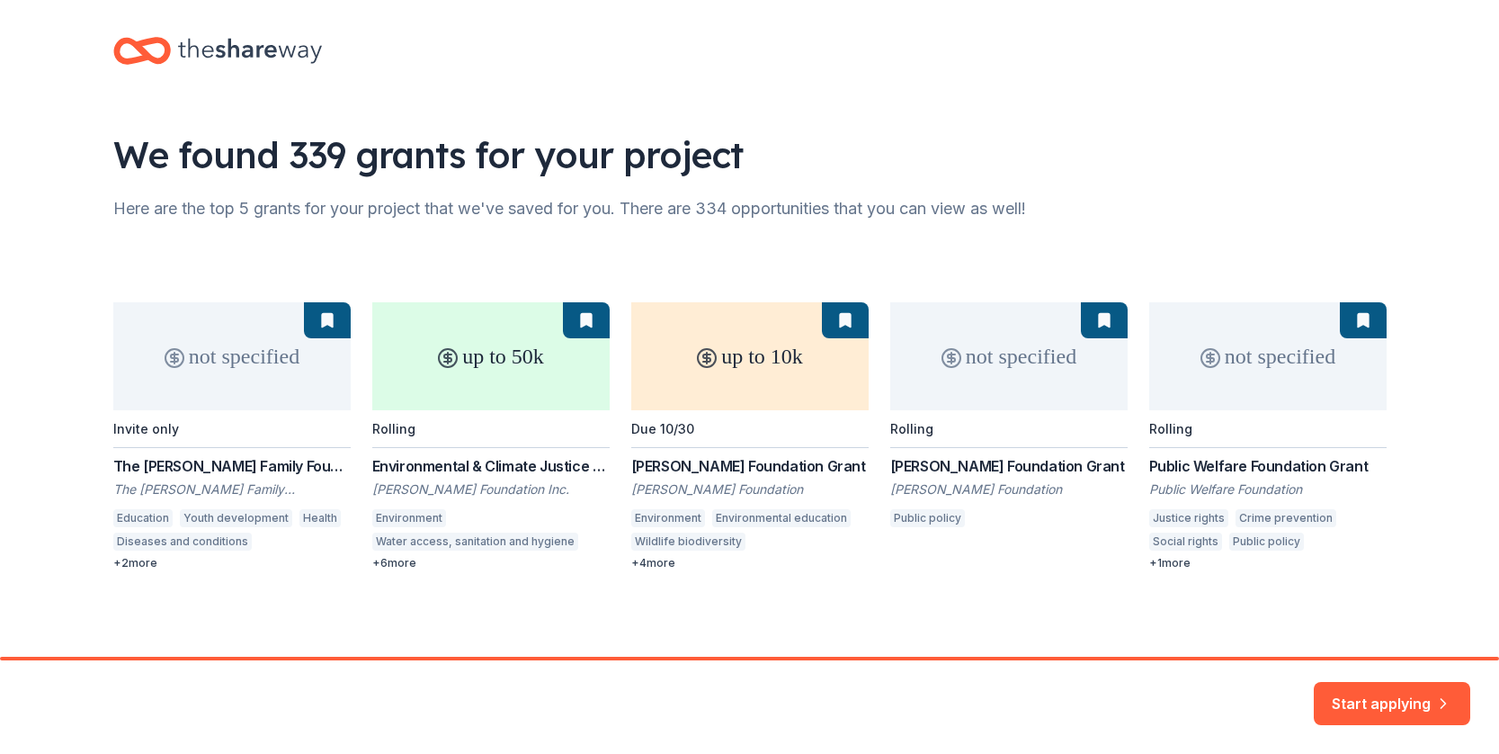
click at [1389, 692] on button "Start applying" at bounding box center [1392, 692] width 156 height 43
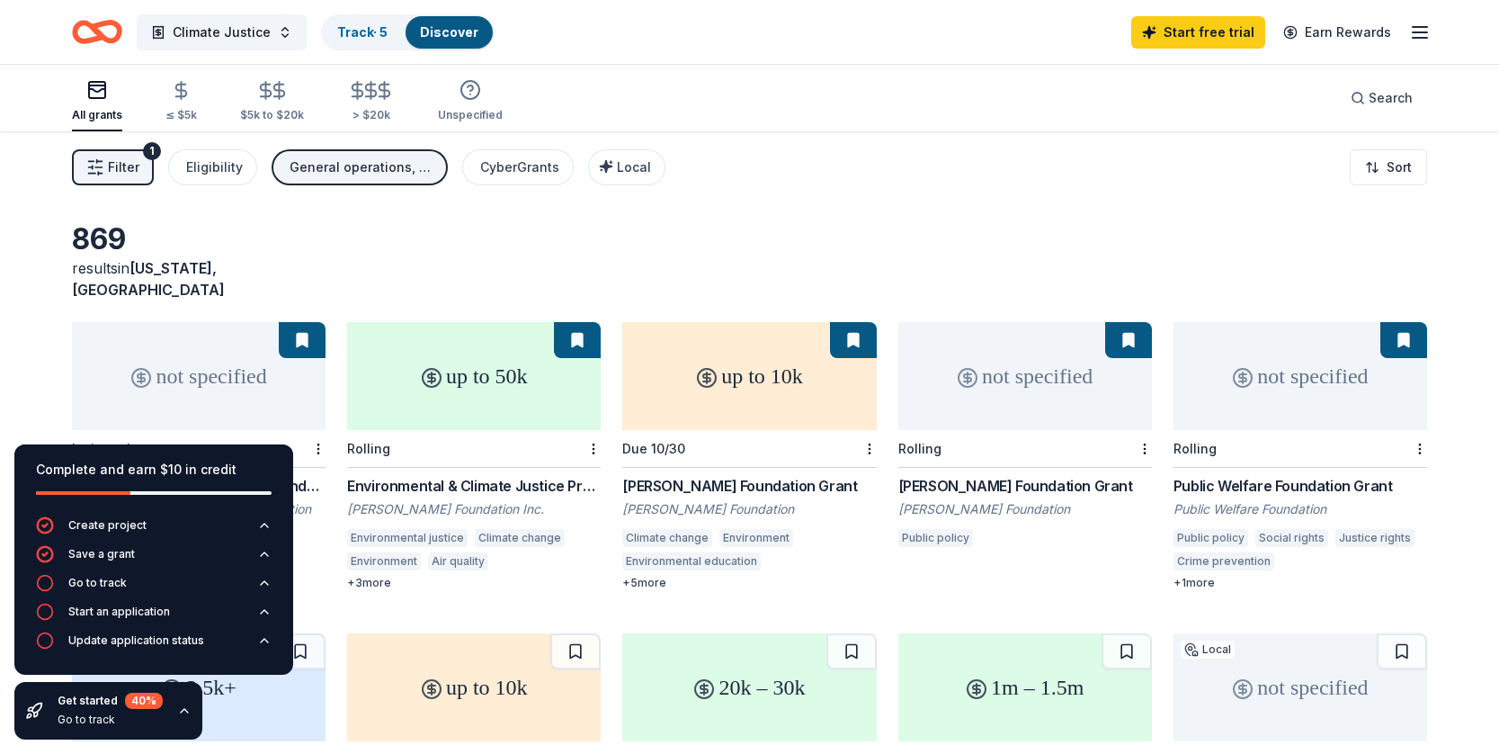
click at [525, 475] on div "Environmental & Climate Justice Program" at bounding box center [474, 486] width 254 height 22
click at [88, 29] on icon "Home" at bounding box center [97, 32] width 50 height 42
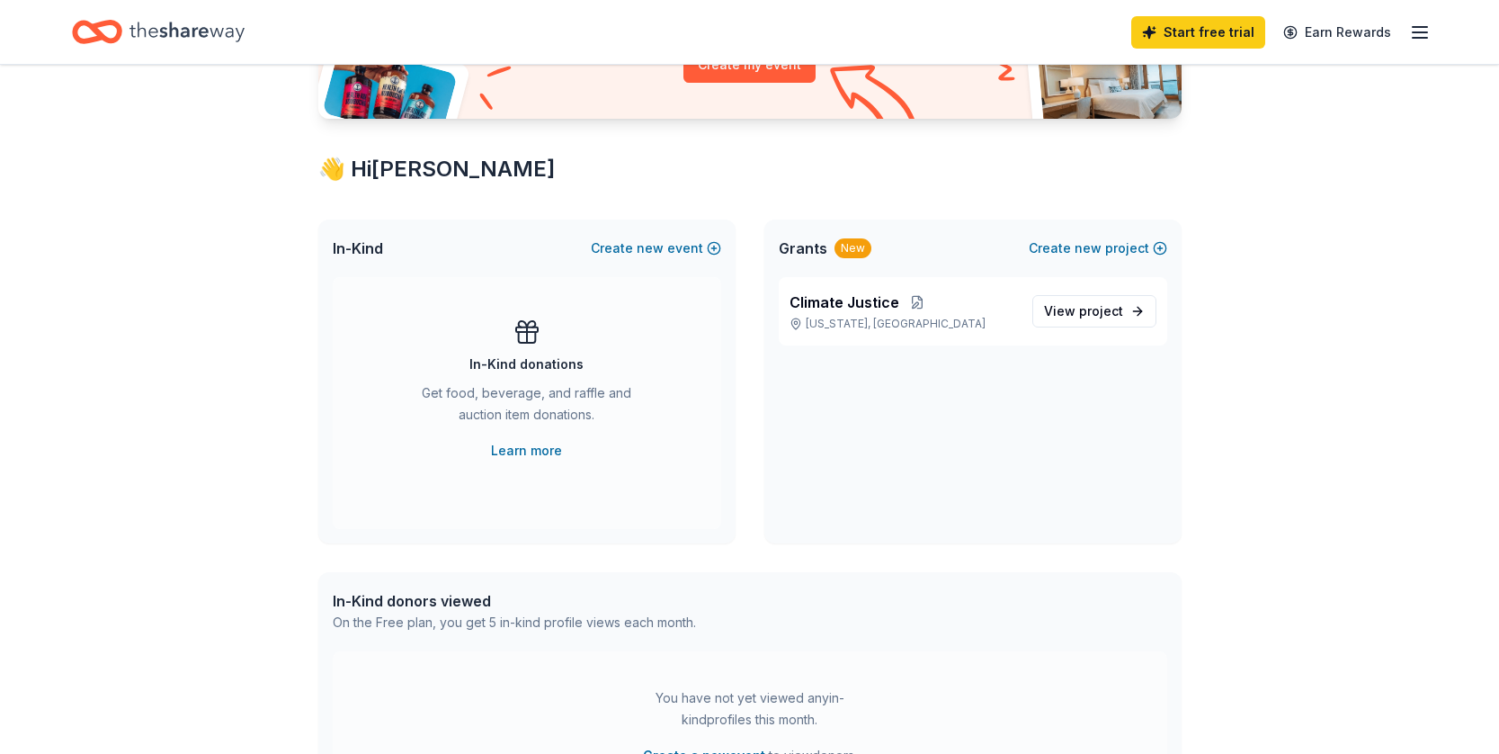
scroll to position [247, 0]
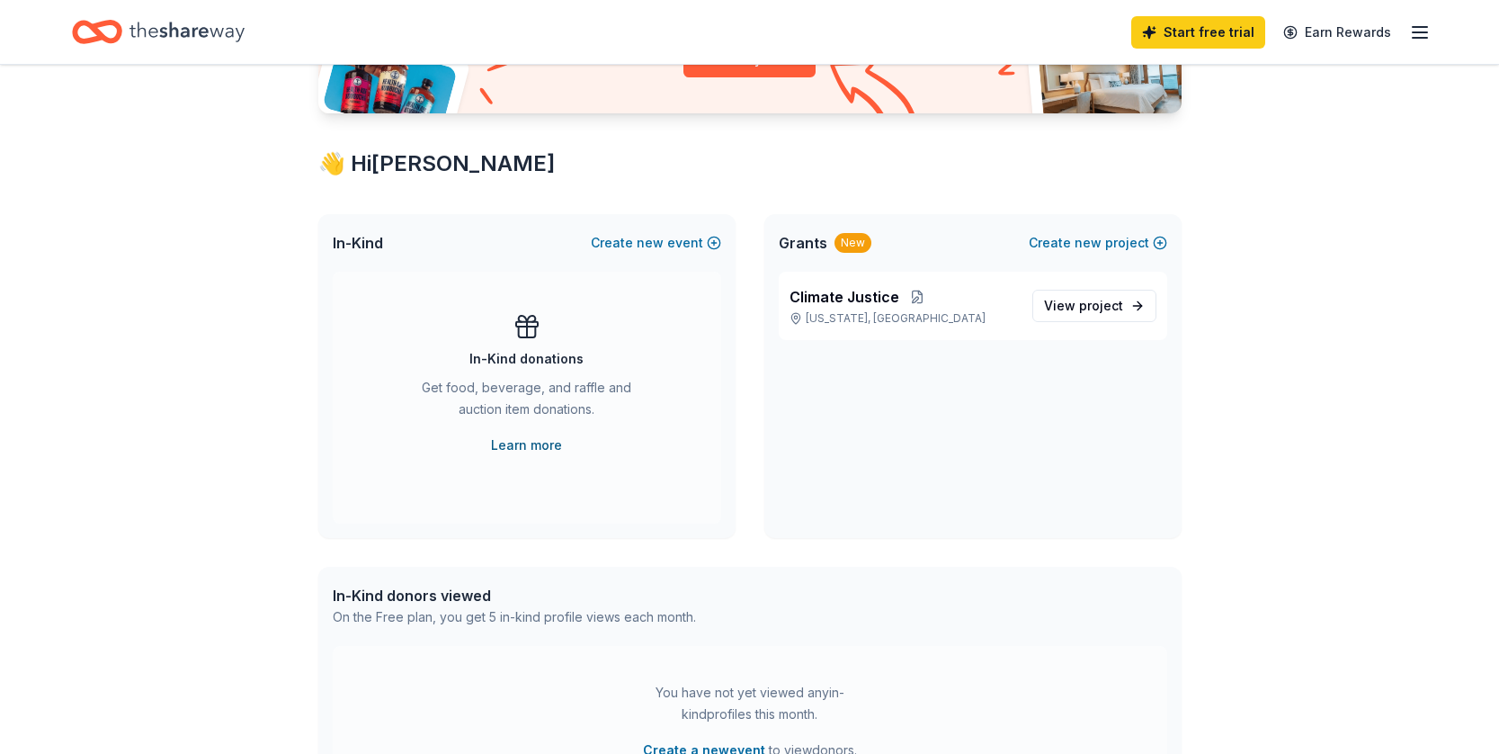
click at [526, 448] on link "Learn more" at bounding box center [526, 445] width 71 height 22
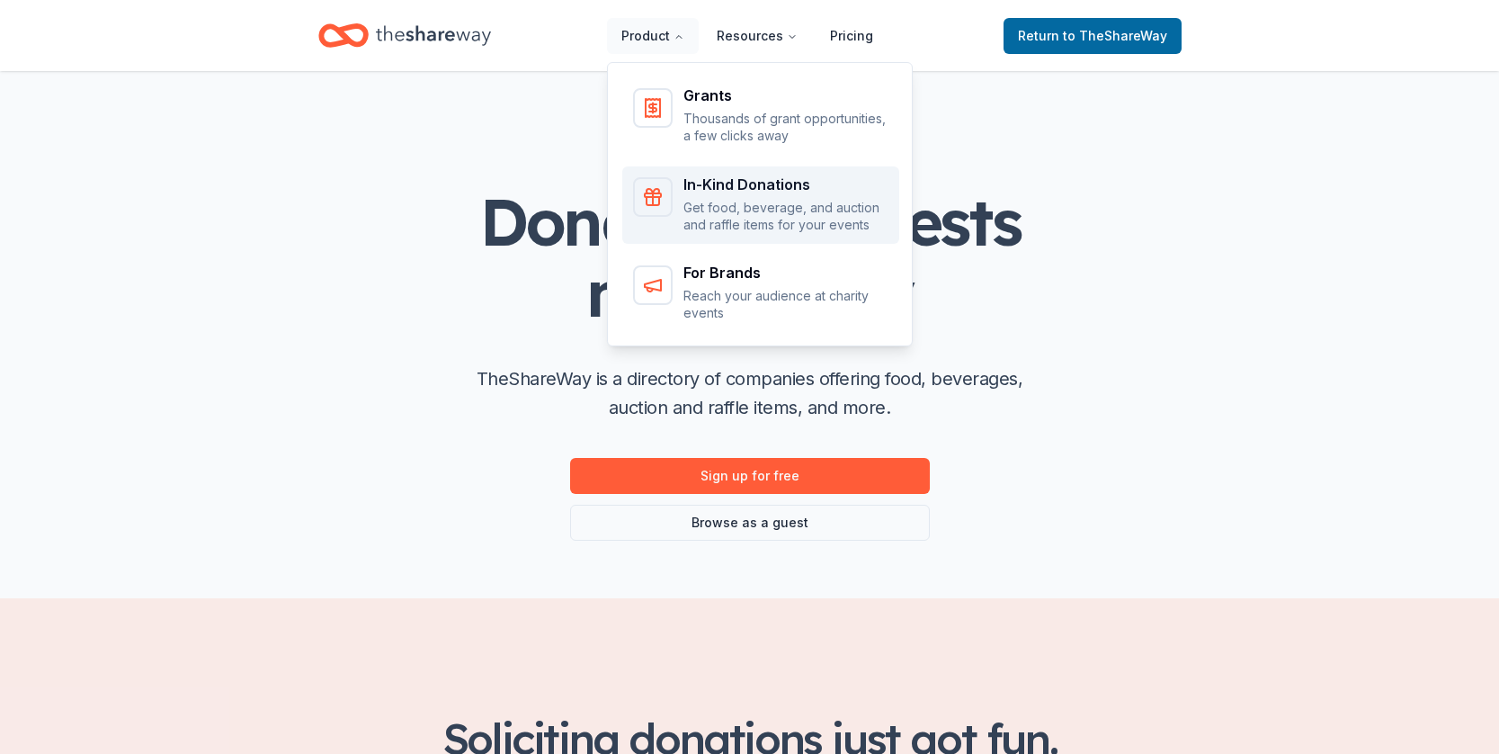
click at [706, 206] on p "Get food, beverage, and auction and raffle items for your events" at bounding box center [786, 216] width 205 height 35
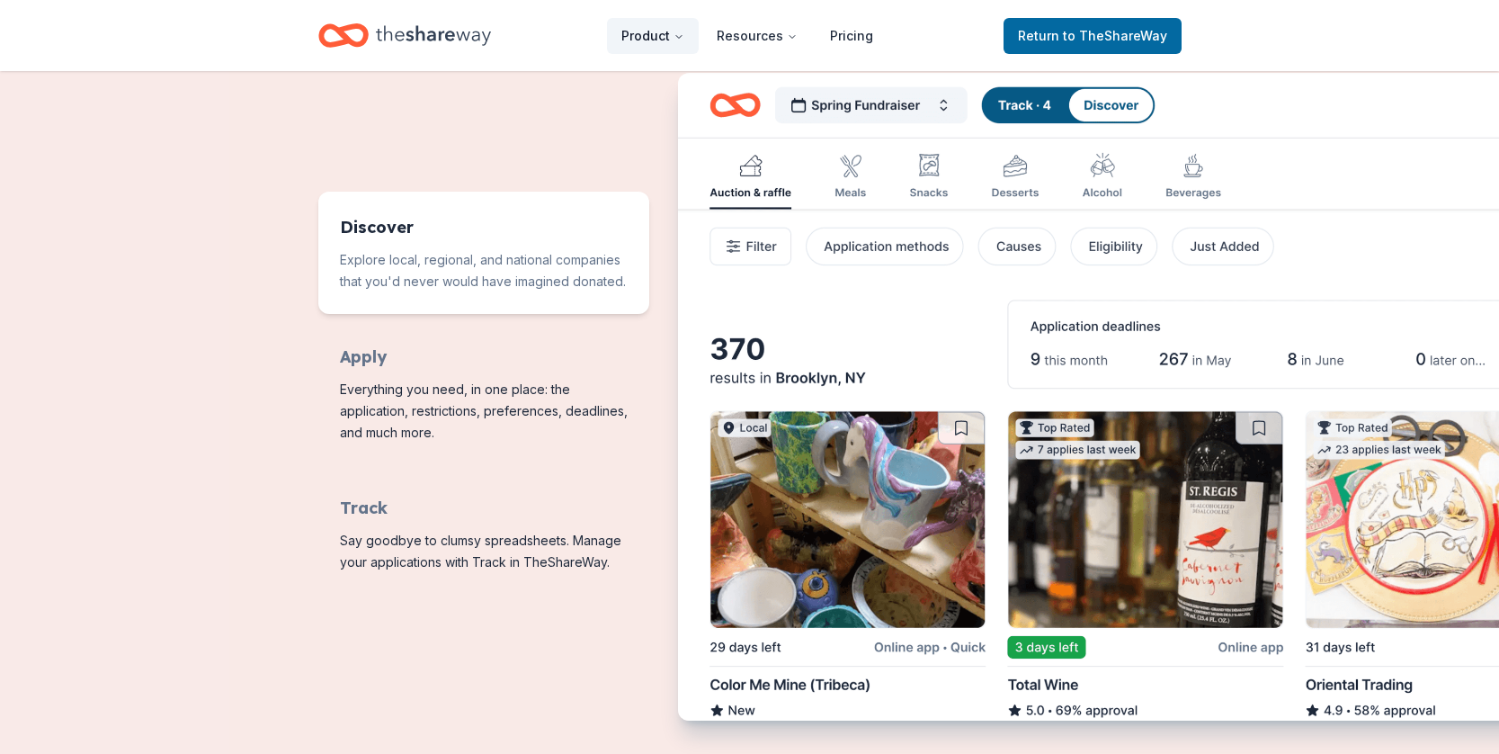
scroll to position [811, 0]
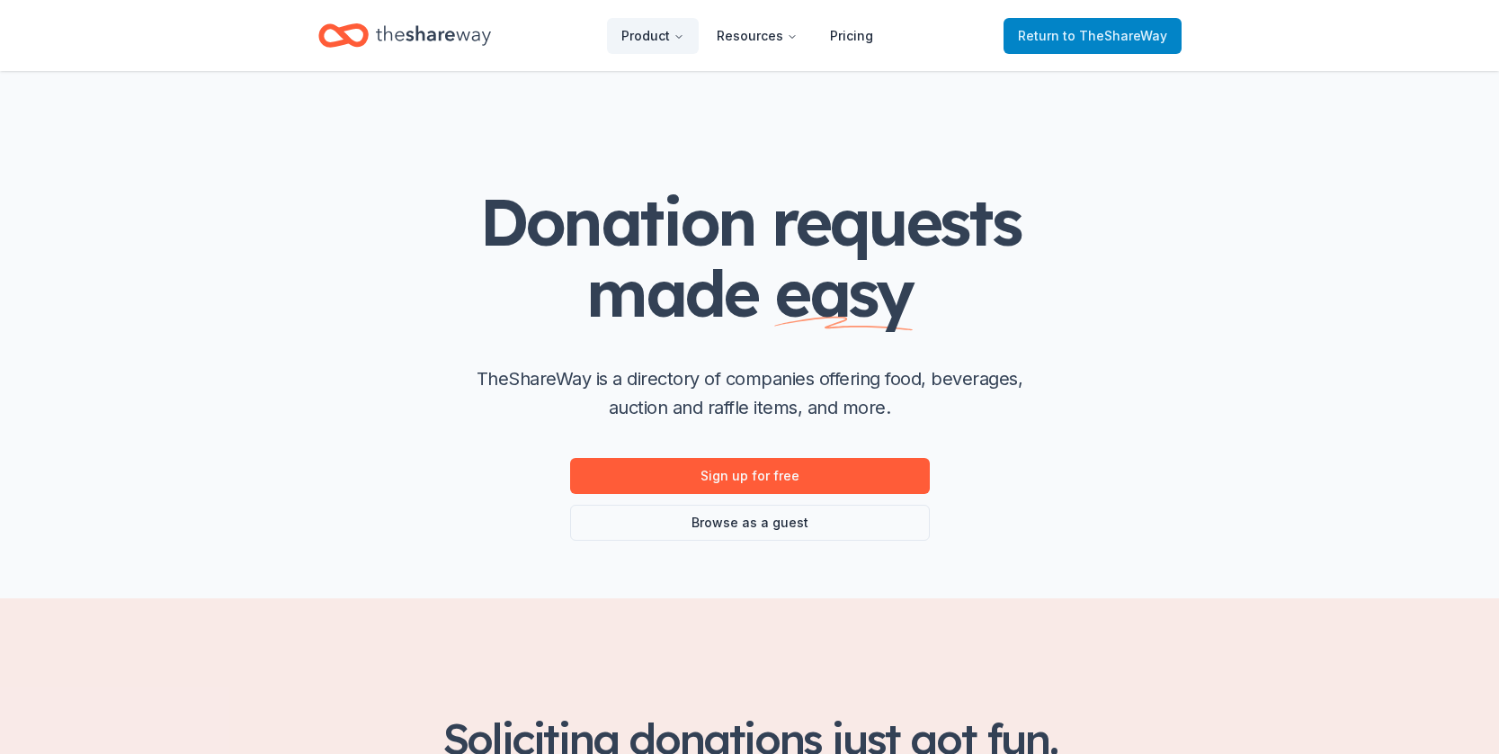
click at [1079, 36] on span "to TheShareWay" at bounding box center [1115, 35] width 104 height 15
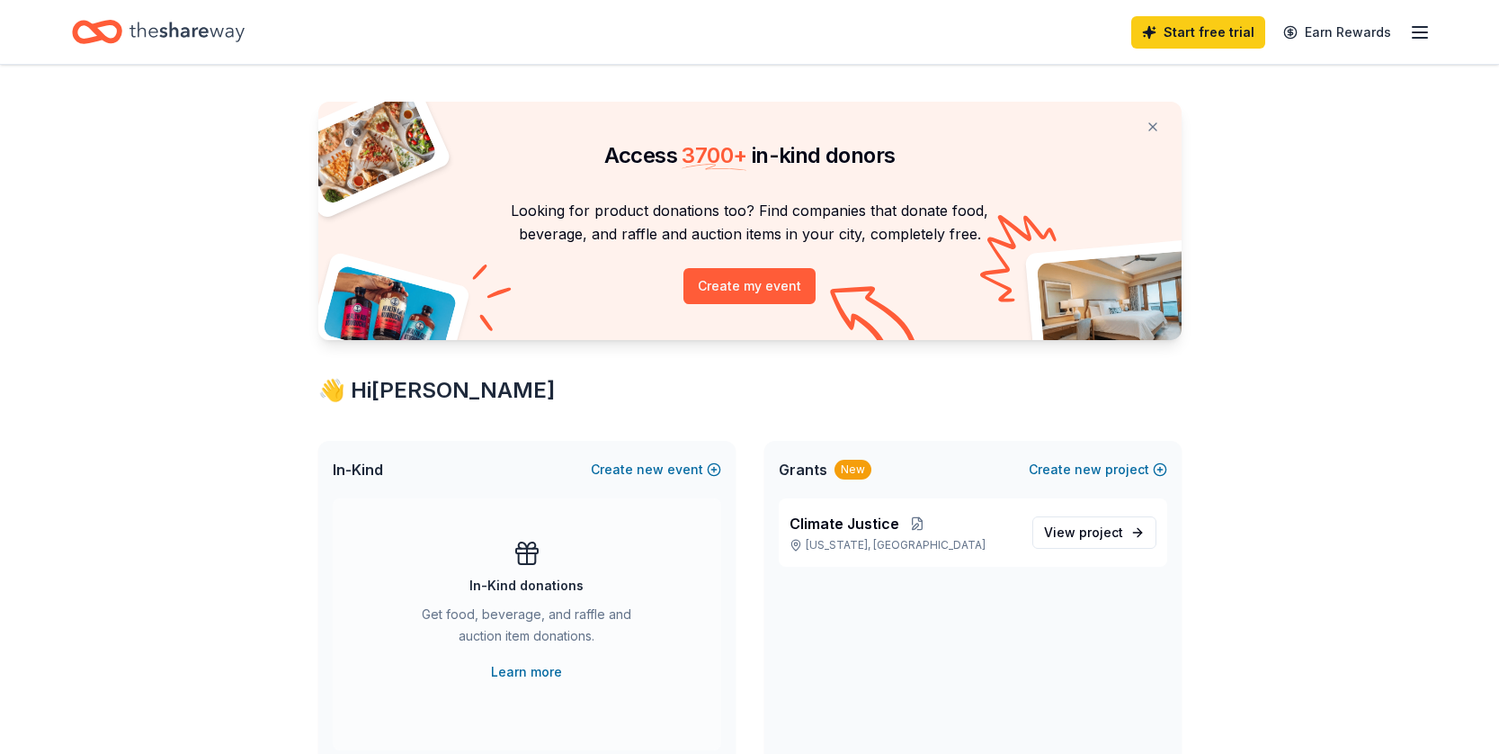
scroll to position [26, 0]
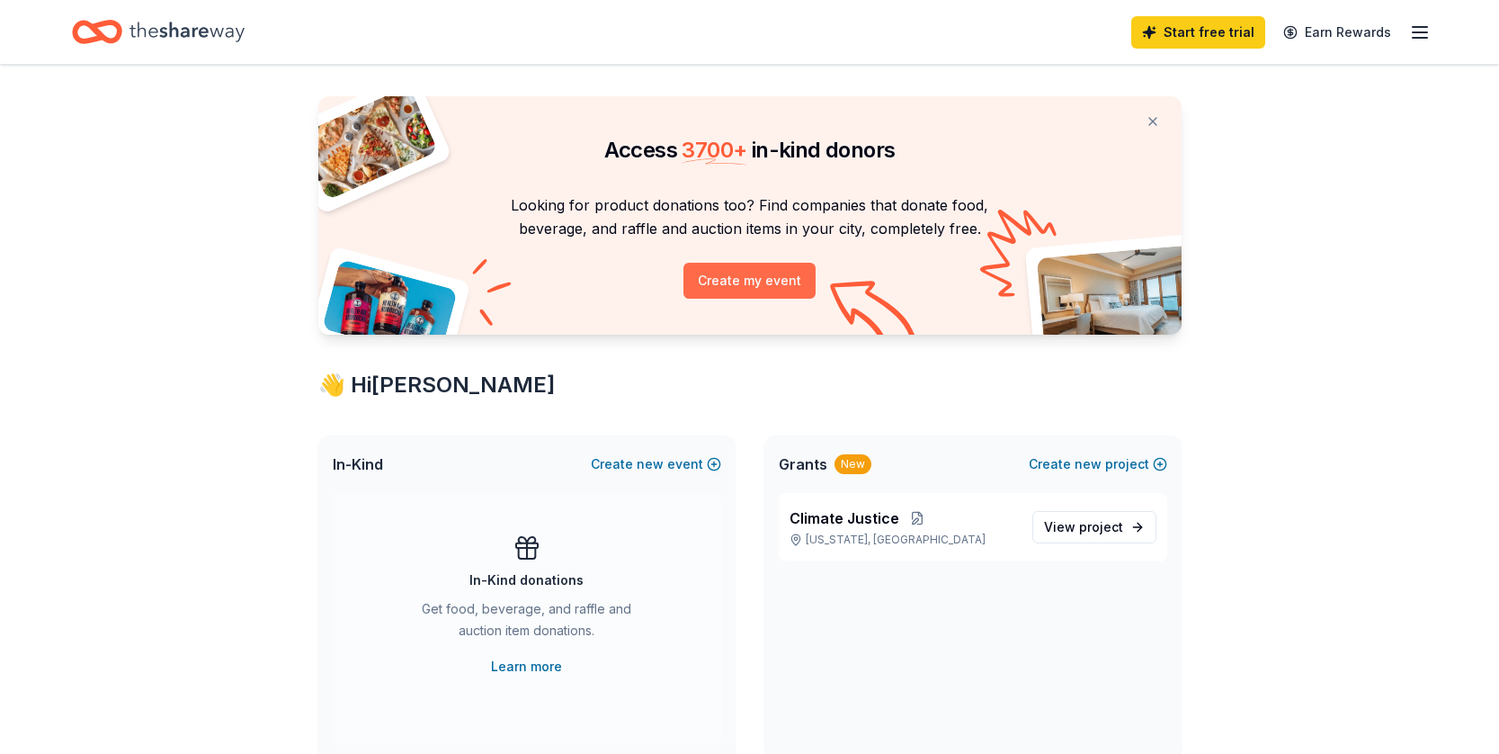
click at [762, 272] on button "Create my event" at bounding box center [750, 281] width 132 height 36
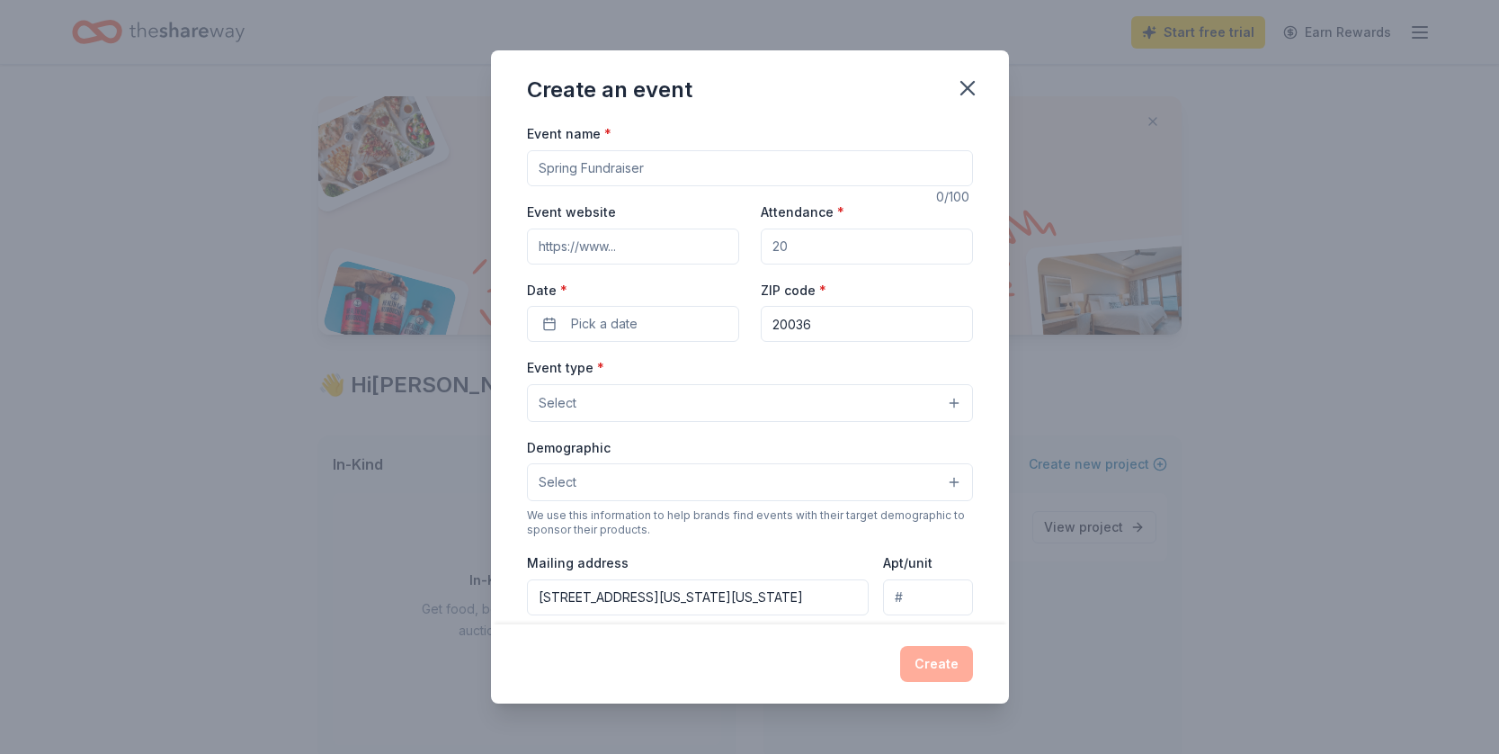
click at [596, 168] on input "Event name *" at bounding box center [750, 168] width 446 height 36
type input "Scholars Conference 2026"
drag, startPoint x: 806, startPoint y: 251, endPoint x: 756, endPoint y: 246, distance: 49.8
click at [756, 246] on div "Event website Attendance * Date * Pick a date ZIP code * 20036" at bounding box center [750, 271] width 446 height 141
type input "40"
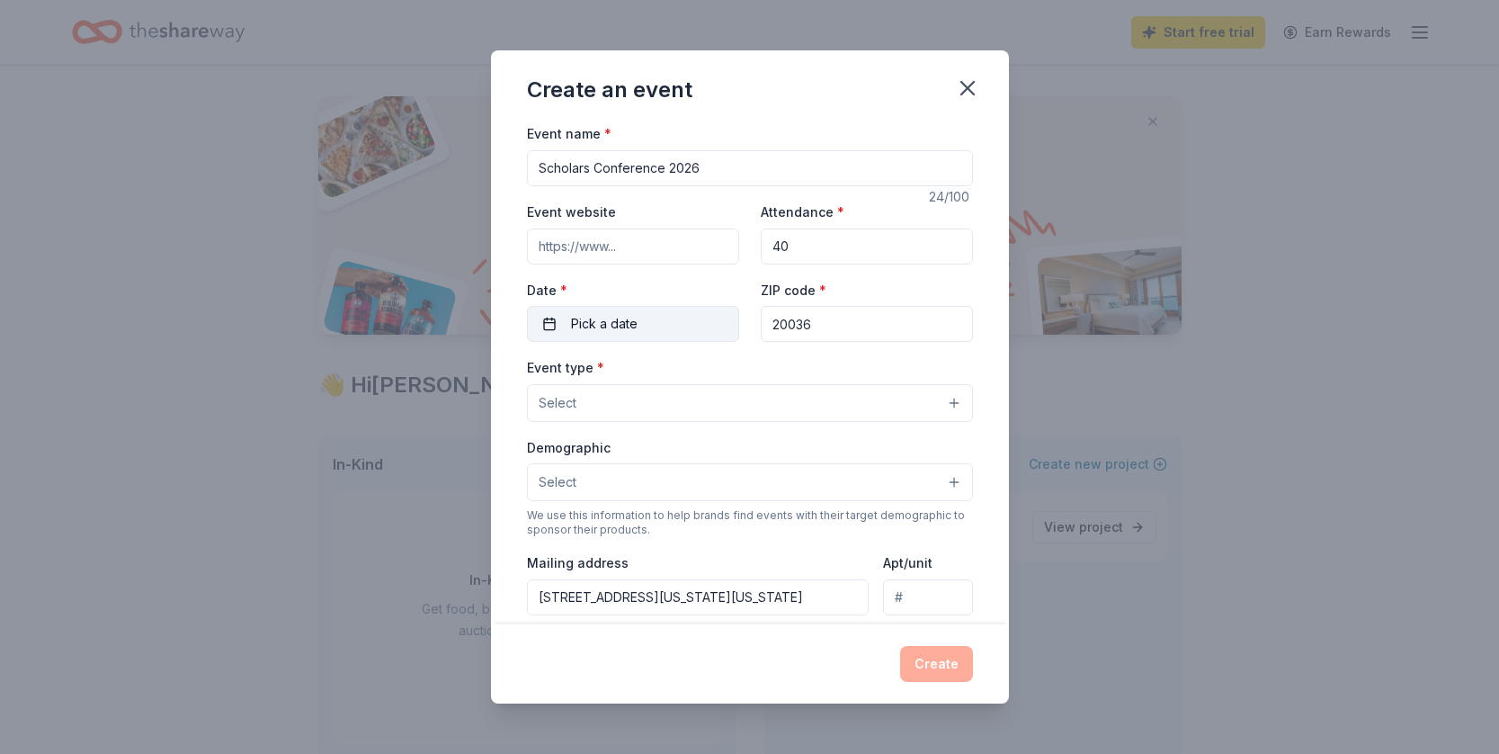
click at [568, 314] on button "Pick a date" at bounding box center [633, 324] width 212 height 36
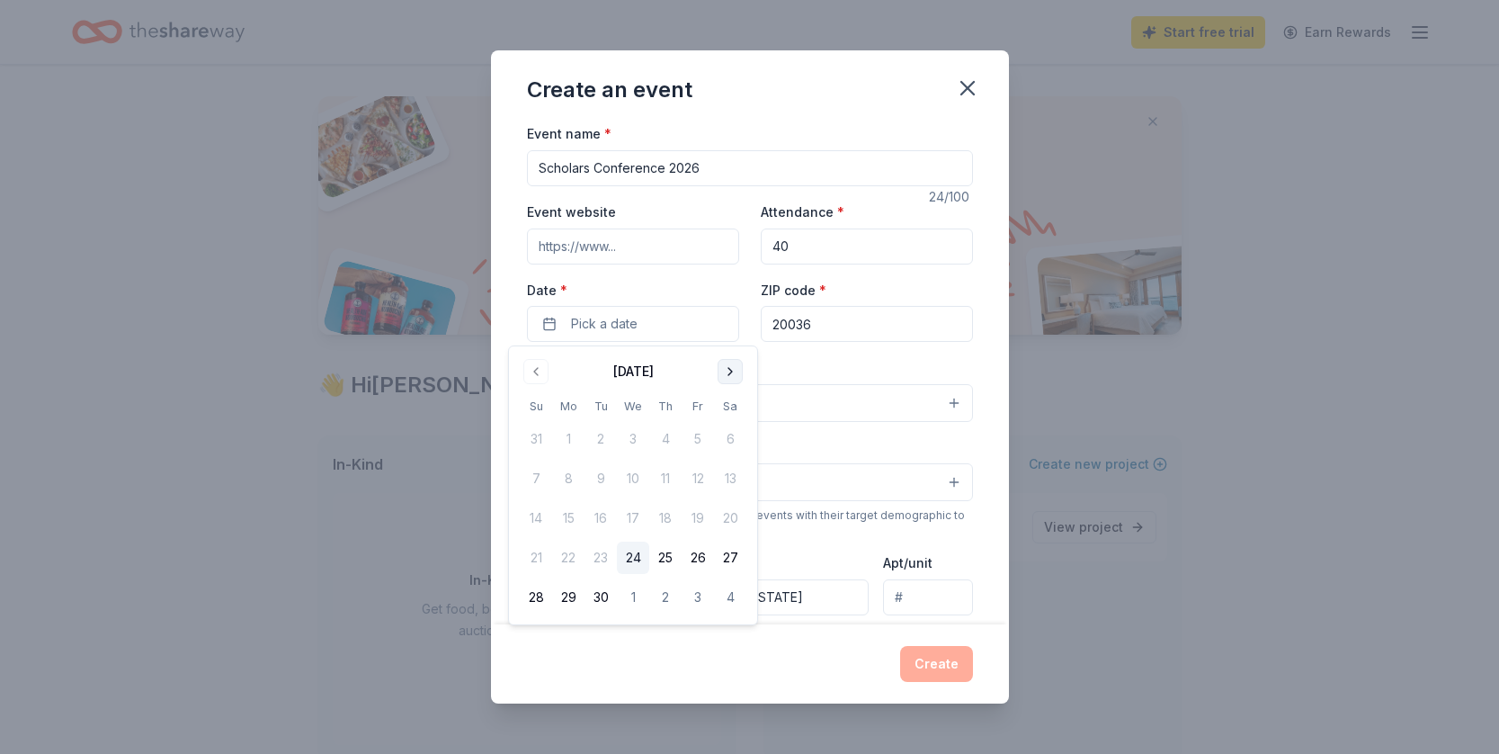
click at [729, 370] on button "Go to next month" at bounding box center [730, 371] width 25 height 25
click at [630, 476] on button "7" at bounding box center [633, 478] width 32 height 32
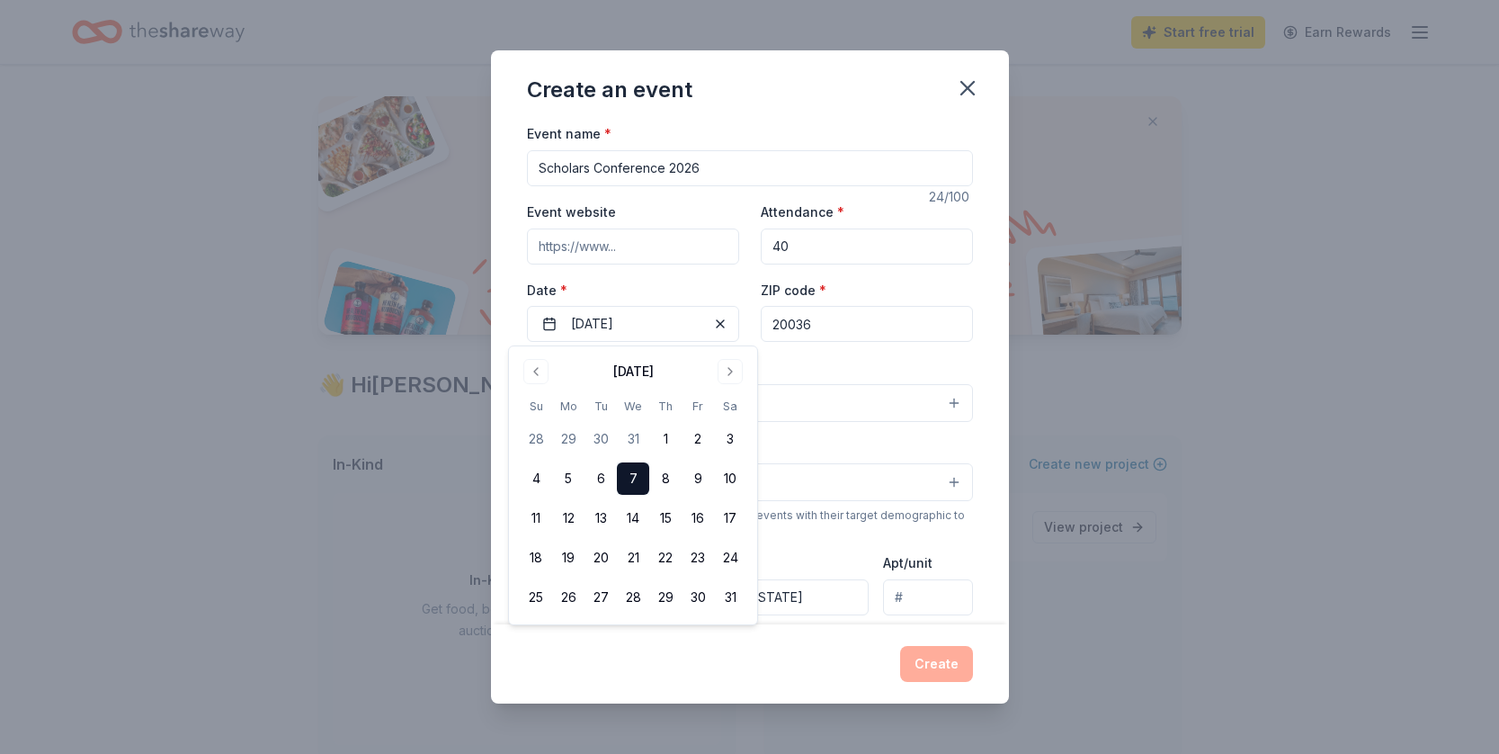
click at [844, 319] on input "20036" at bounding box center [867, 324] width 212 height 36
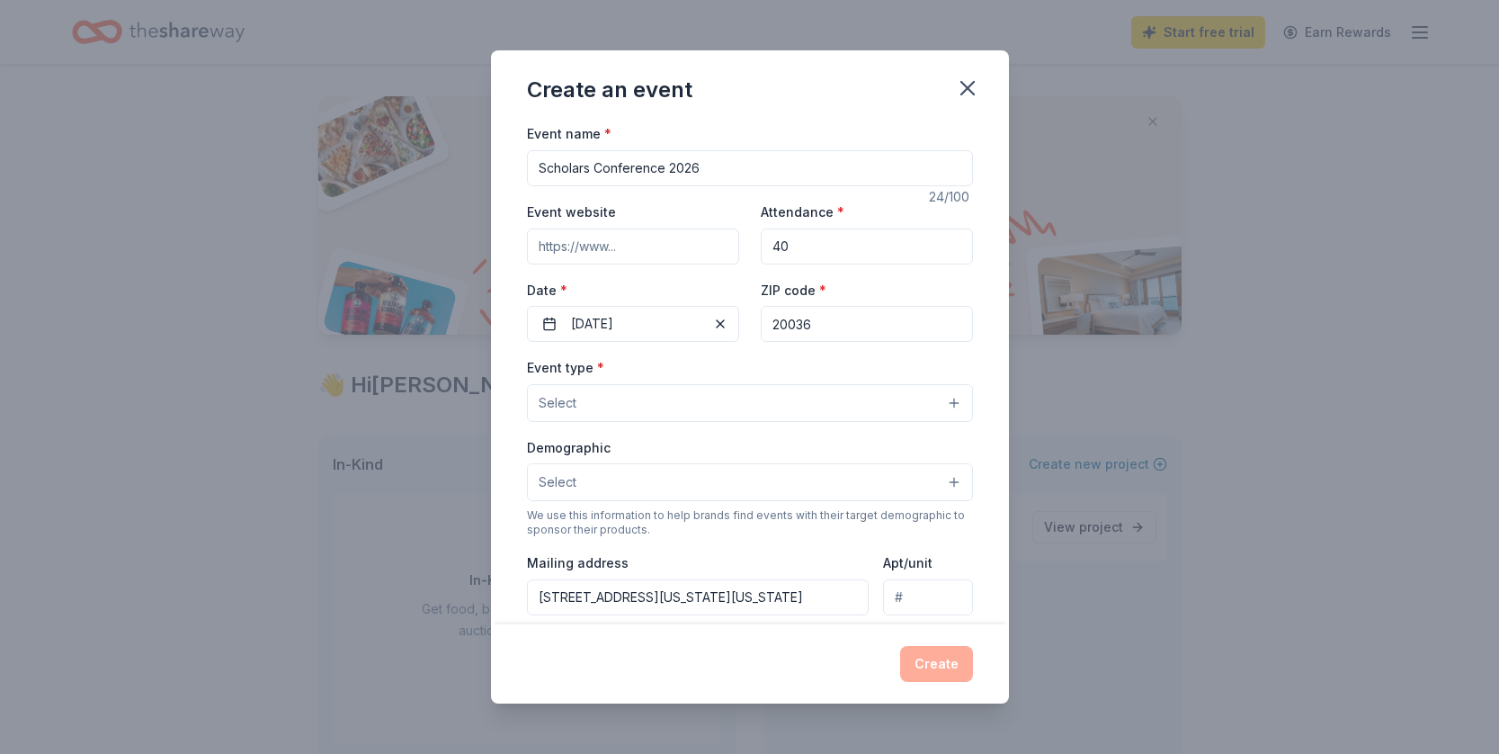
drag, startPoint x: 836, startPoint y: 322, endPoint x: 757, endPoint y: 315, distance: 79.5
click at [757, 315] on div "Event website Attendance * 40 Date * 01/07/2026 ZIP code * 20036" at bounding box center [750, 271] width 446 height 141
type input "70032"
click at [664, 405] on button "Select" at bounding box center [750, 403] width 446 height 38
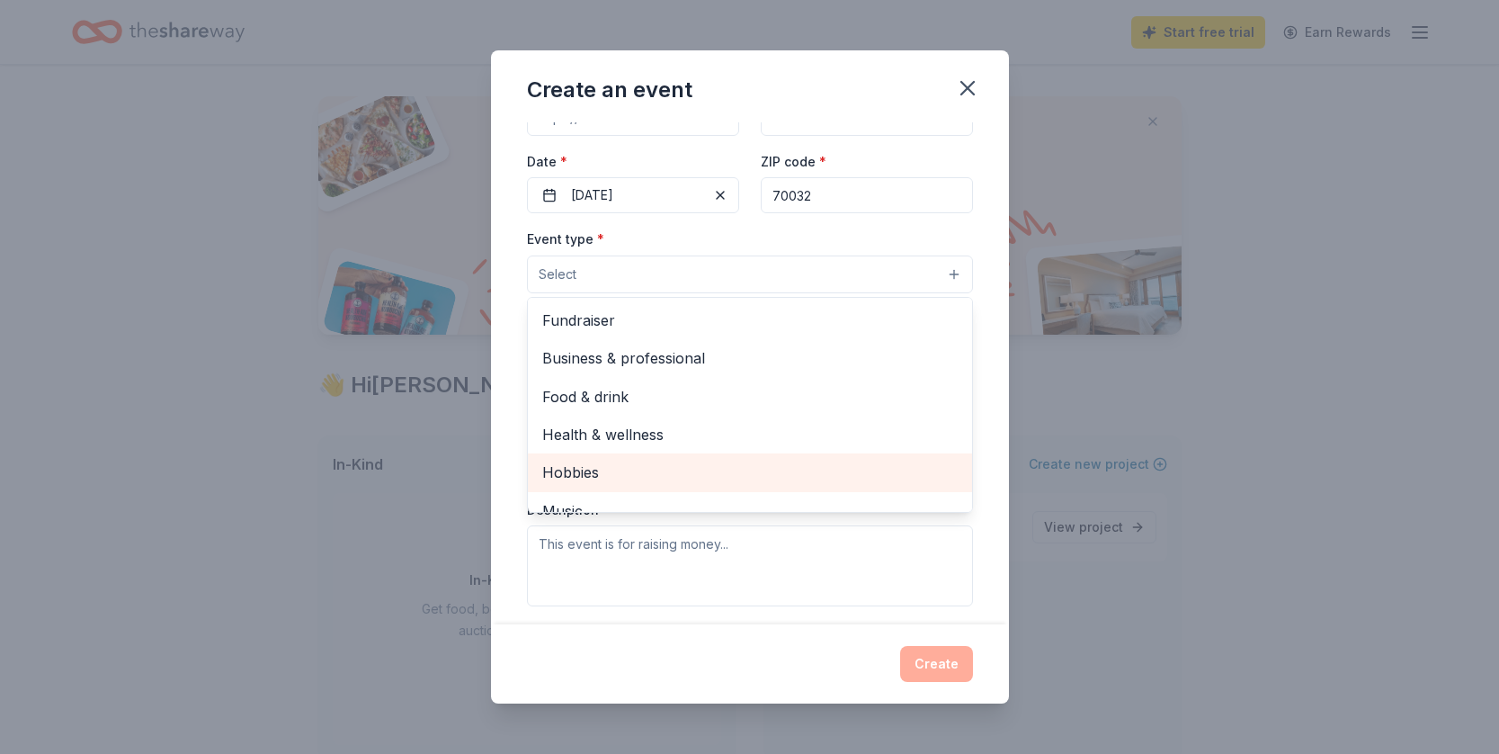
scroll to position [1, 0]
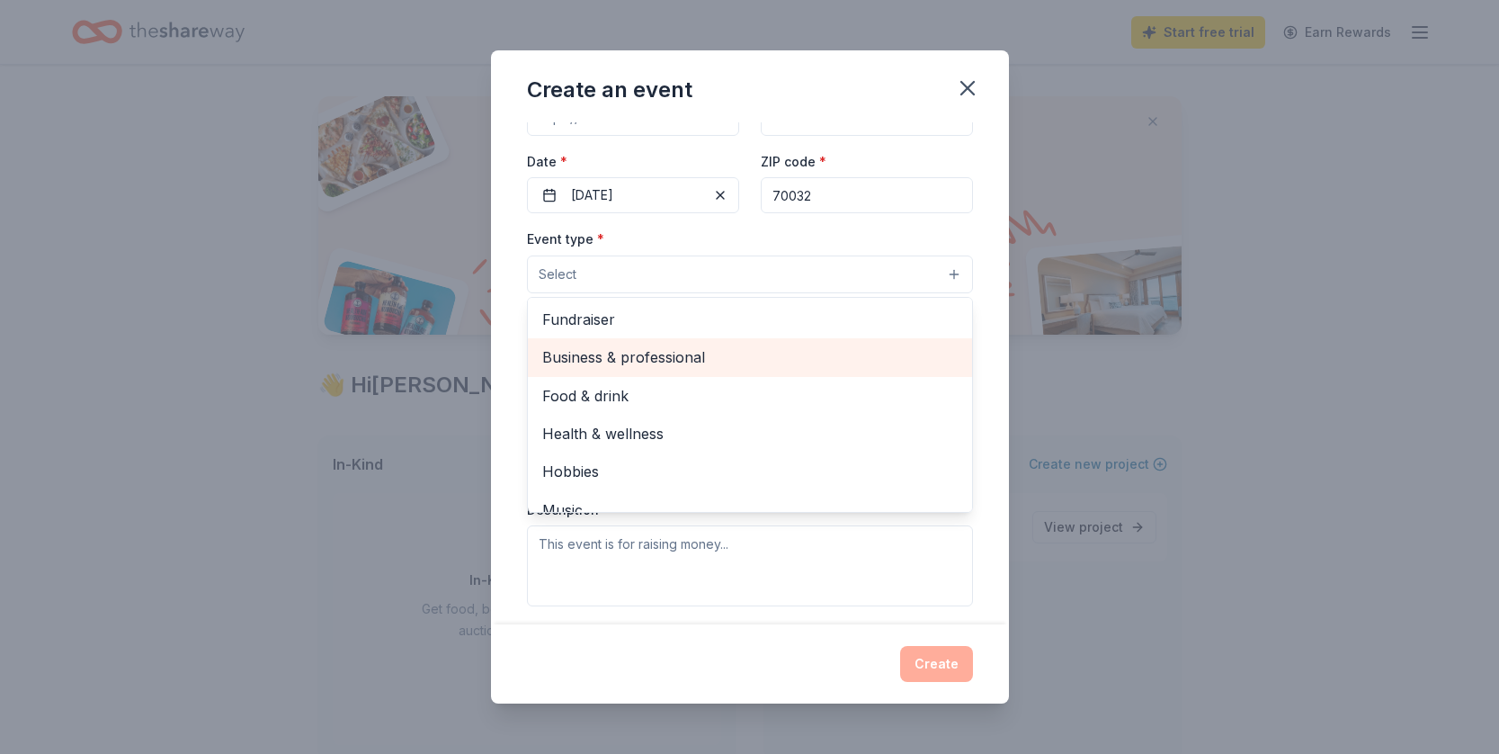
click at [623, 356] on span "Business & professional" at bounding box center [750, 356] width 416 height 23
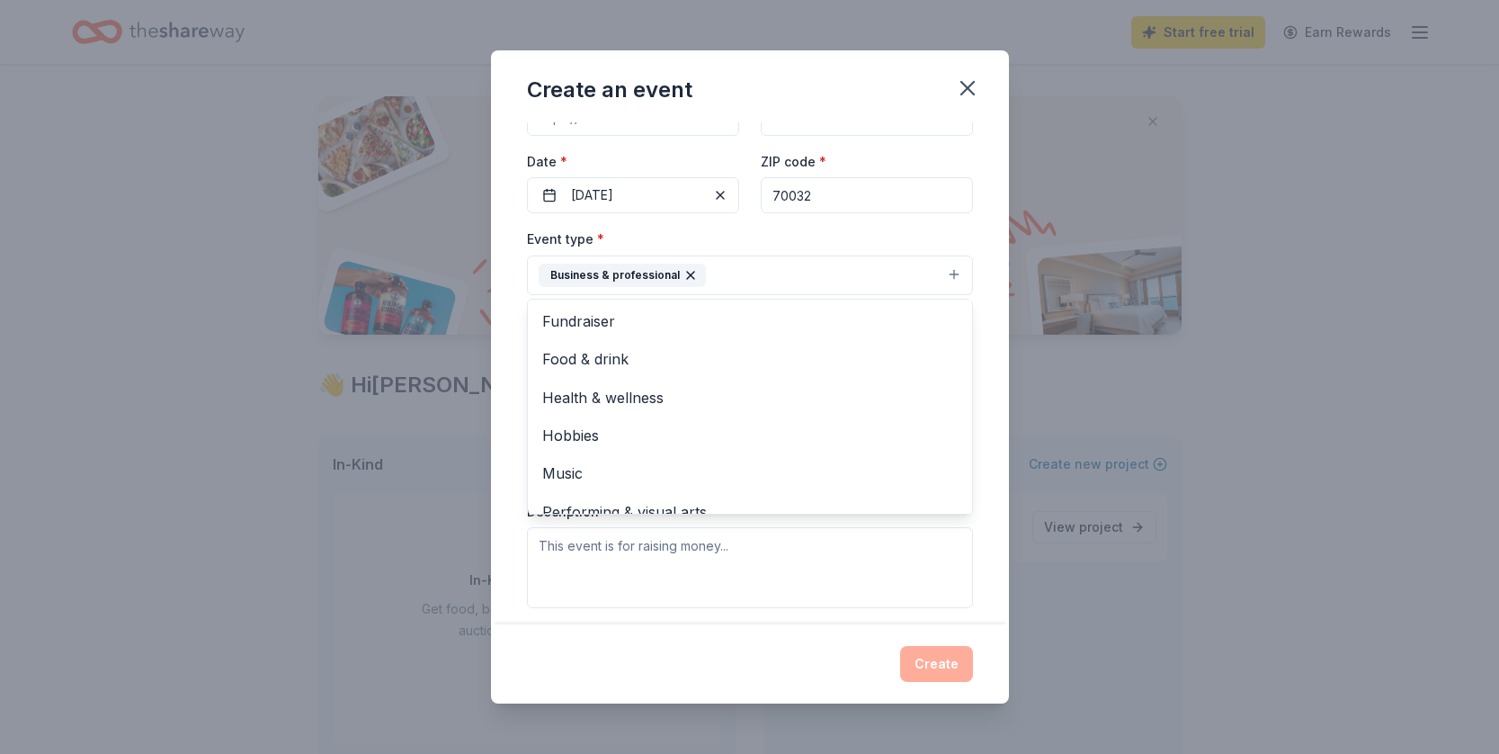
click at [499, 372] on div "Event name * Scholars Conference 2026 24 /100 Event website Attendance * 40 Dat…" at bounding box center [750, 372] width 518 height 501
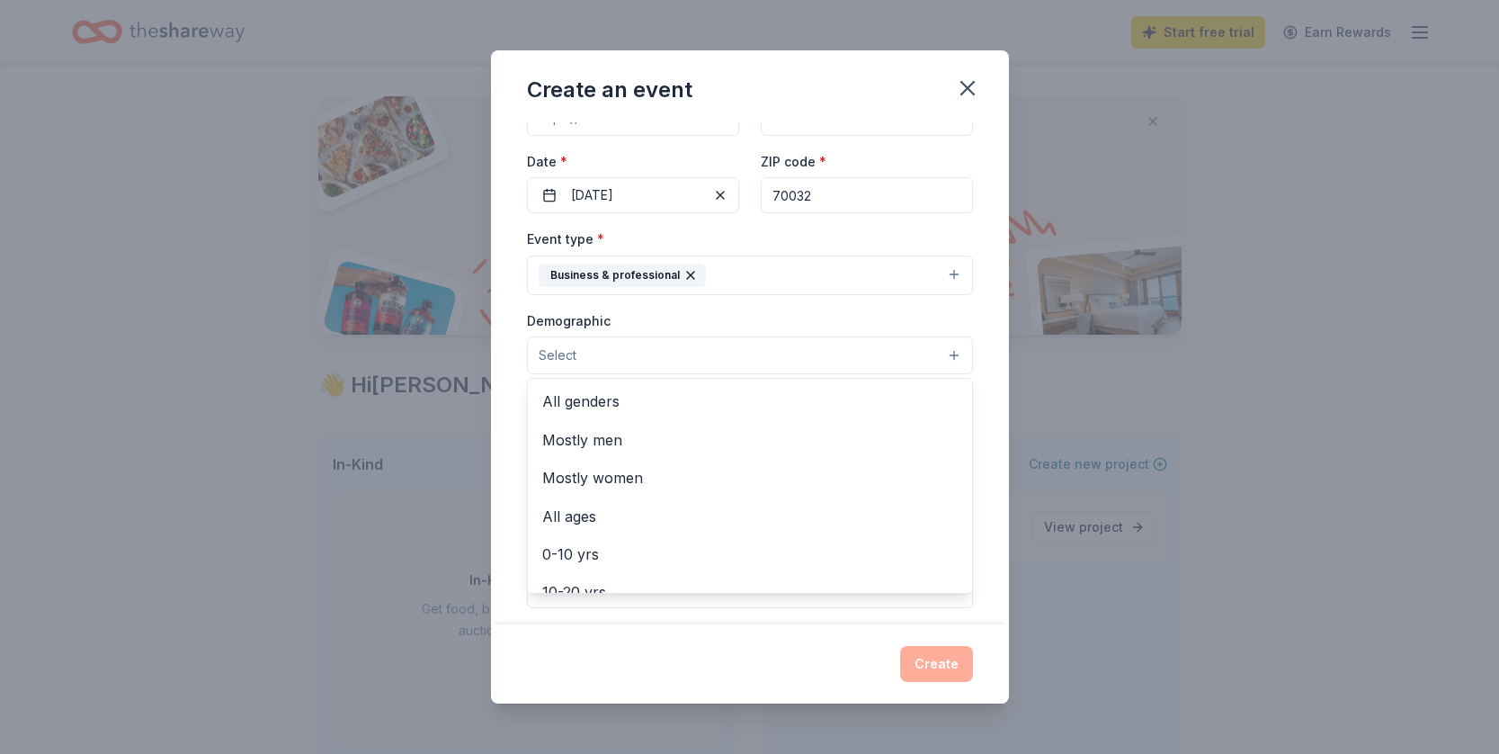
click at [592, 358] on button "Select" at bounding box center [750, 355] width 446 height 38
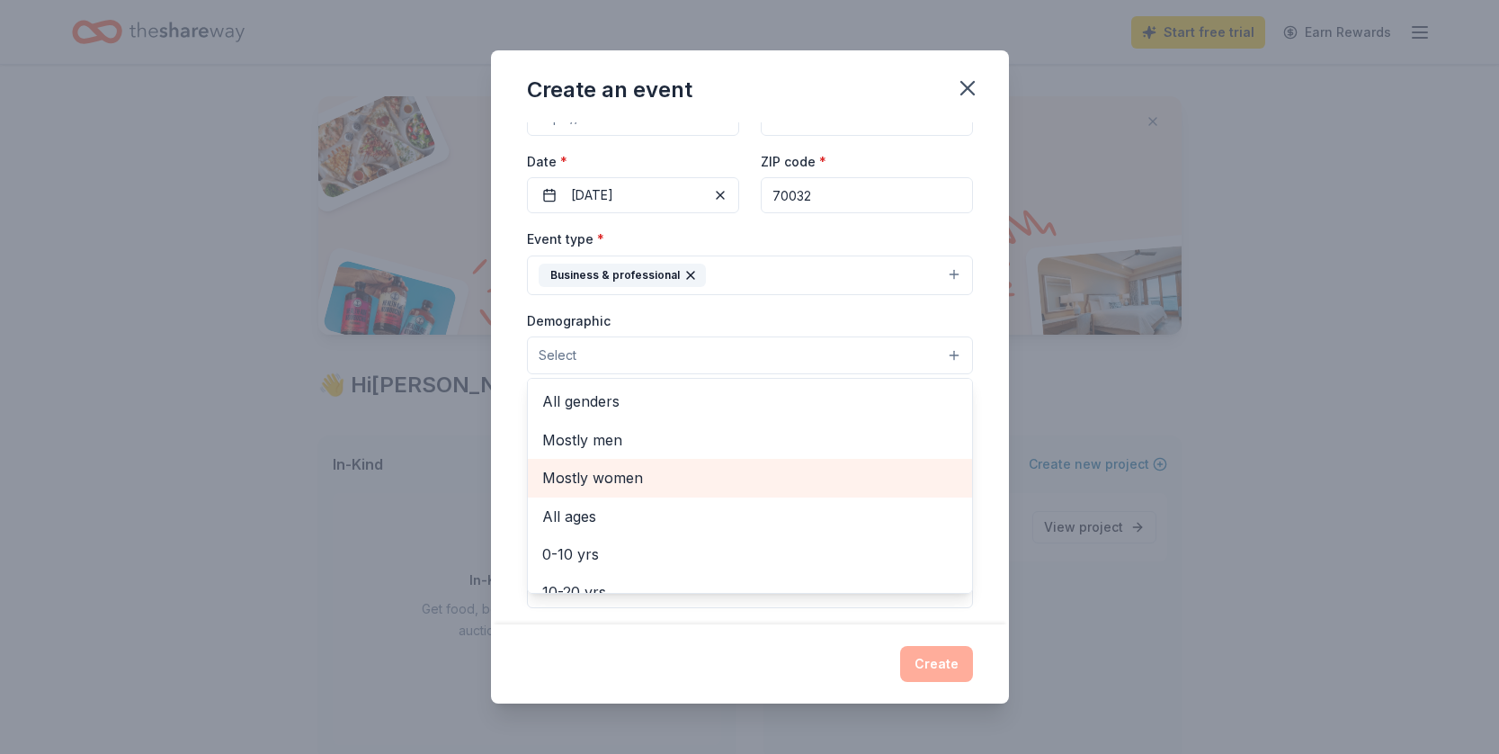
scroll to position [2, 0]
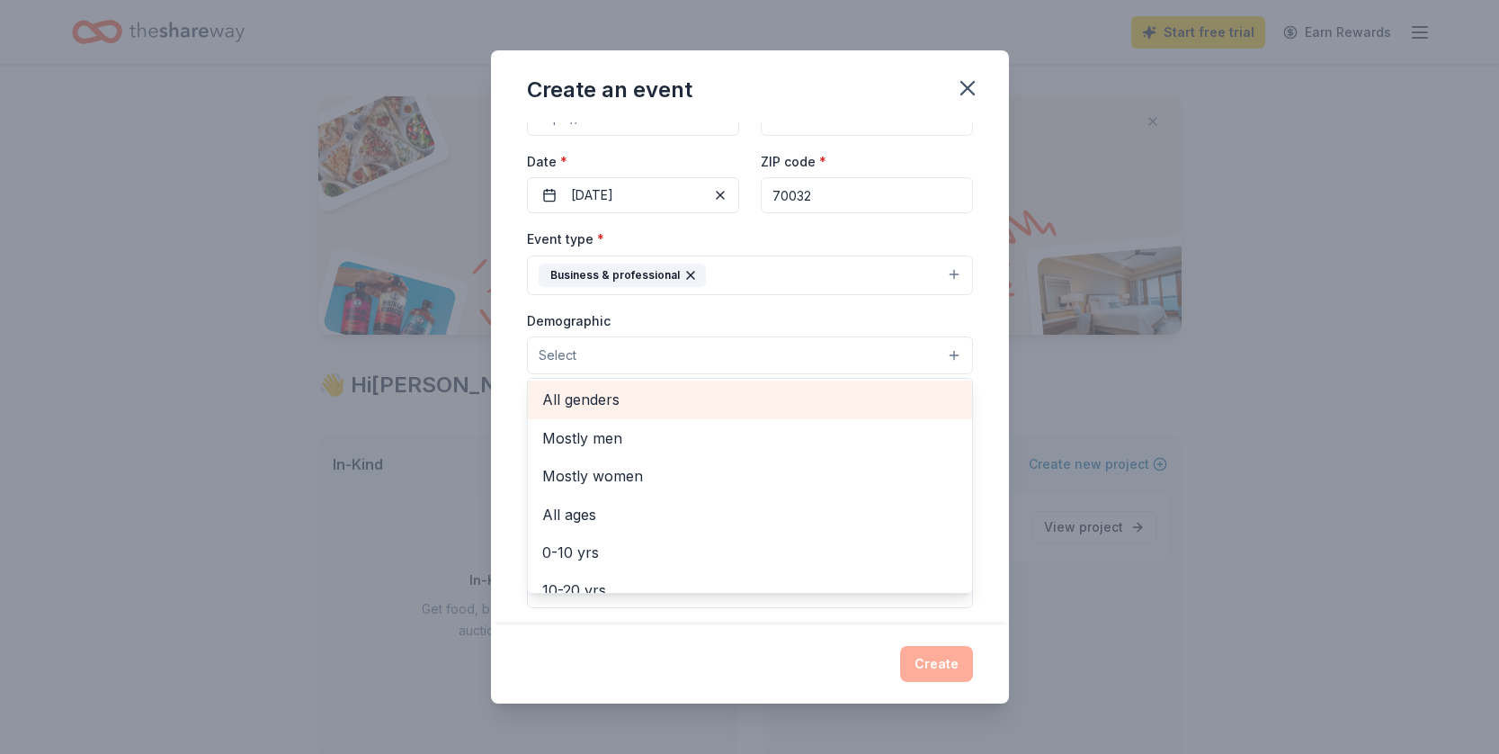
click at [603, 407] on span "All genders" at bounding box center [750, 399] width 416 height 23
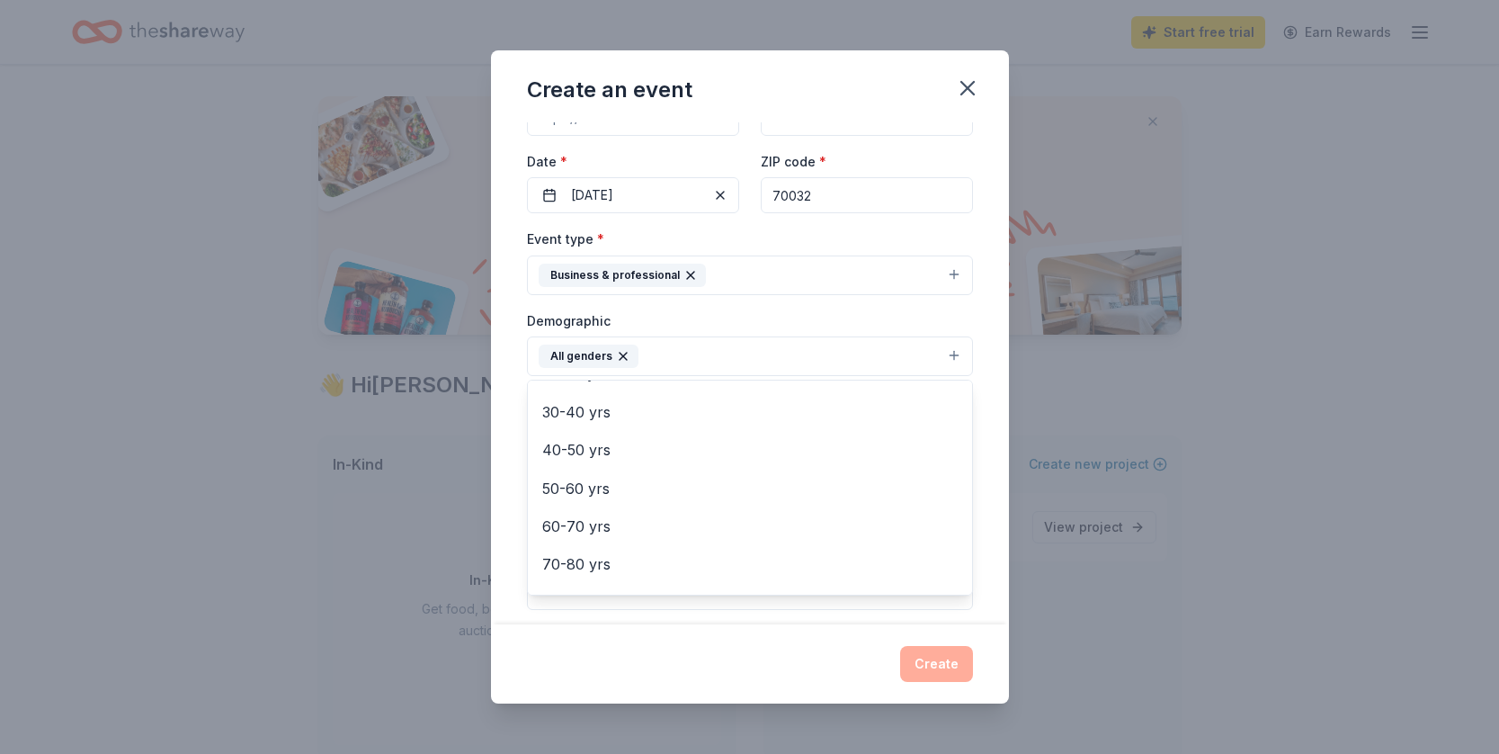
scroll to position [221, 0]
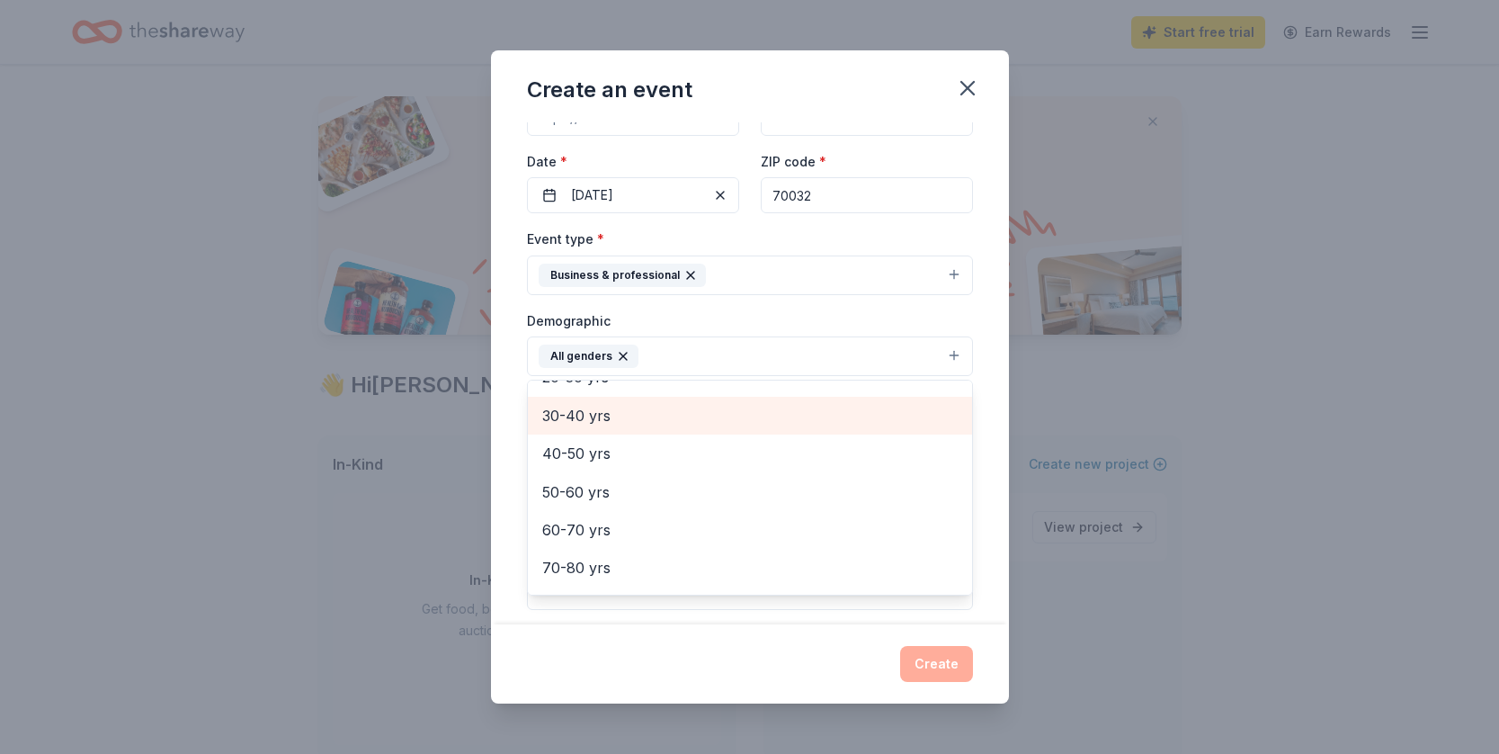
click at [579, 420] on span "30-40 yrs" at bounding box center [750, 415] width 416 height 23
click at [579, 430] on span "40-50 yrs" at bounding box center [750, 419] width 416 height 23
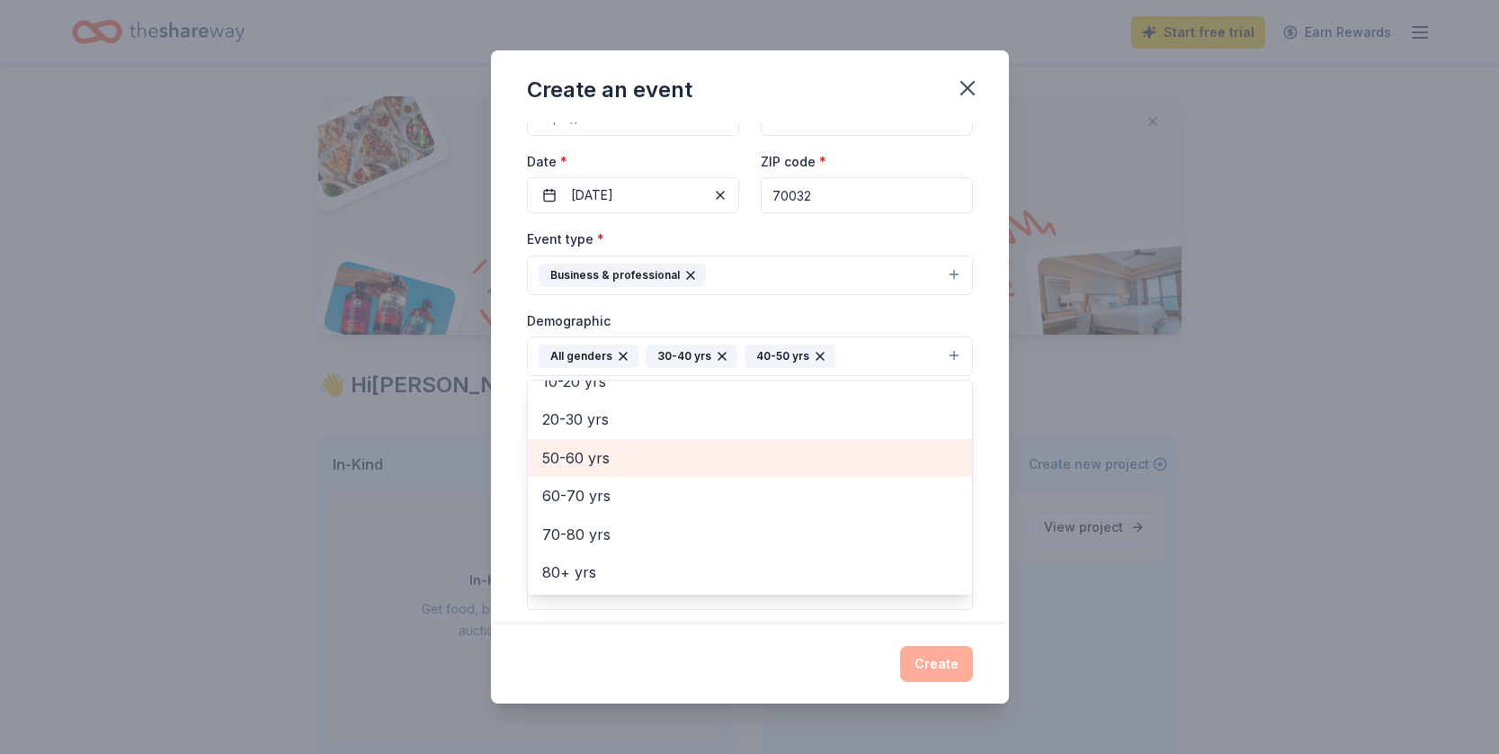
click at [583, 452] on span "50-60 yrs" at bounding box center [750, 457] width 416 height 23
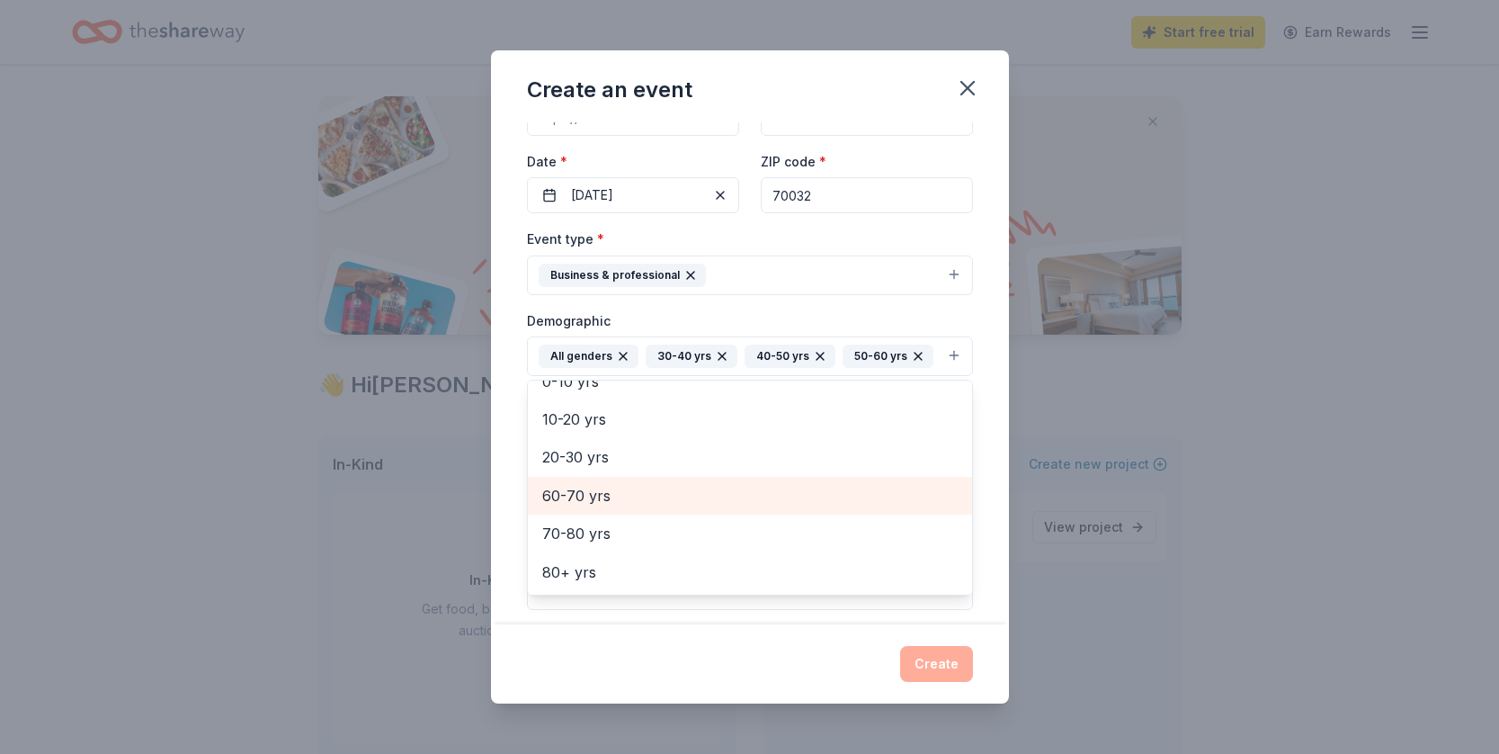
click at [581, 496] on span "60-70 yrs" at bounding box center [750, 495] width 416 height 23
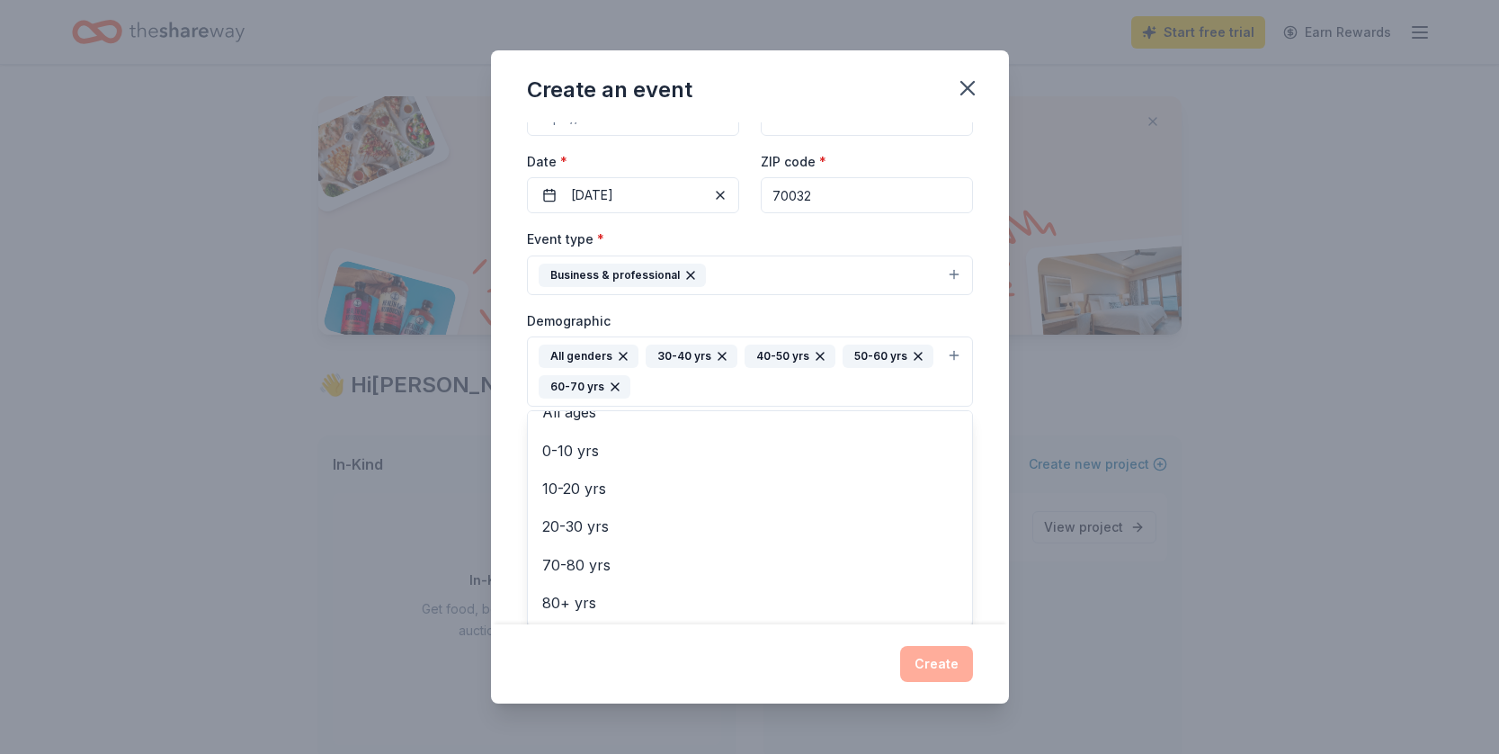
click at [504, 465] on div "Event name * Scholars Conference 2026 24 /100 Event website Attendance * 40 Dat…" at bounding box center [750, 372] width 518 height 501
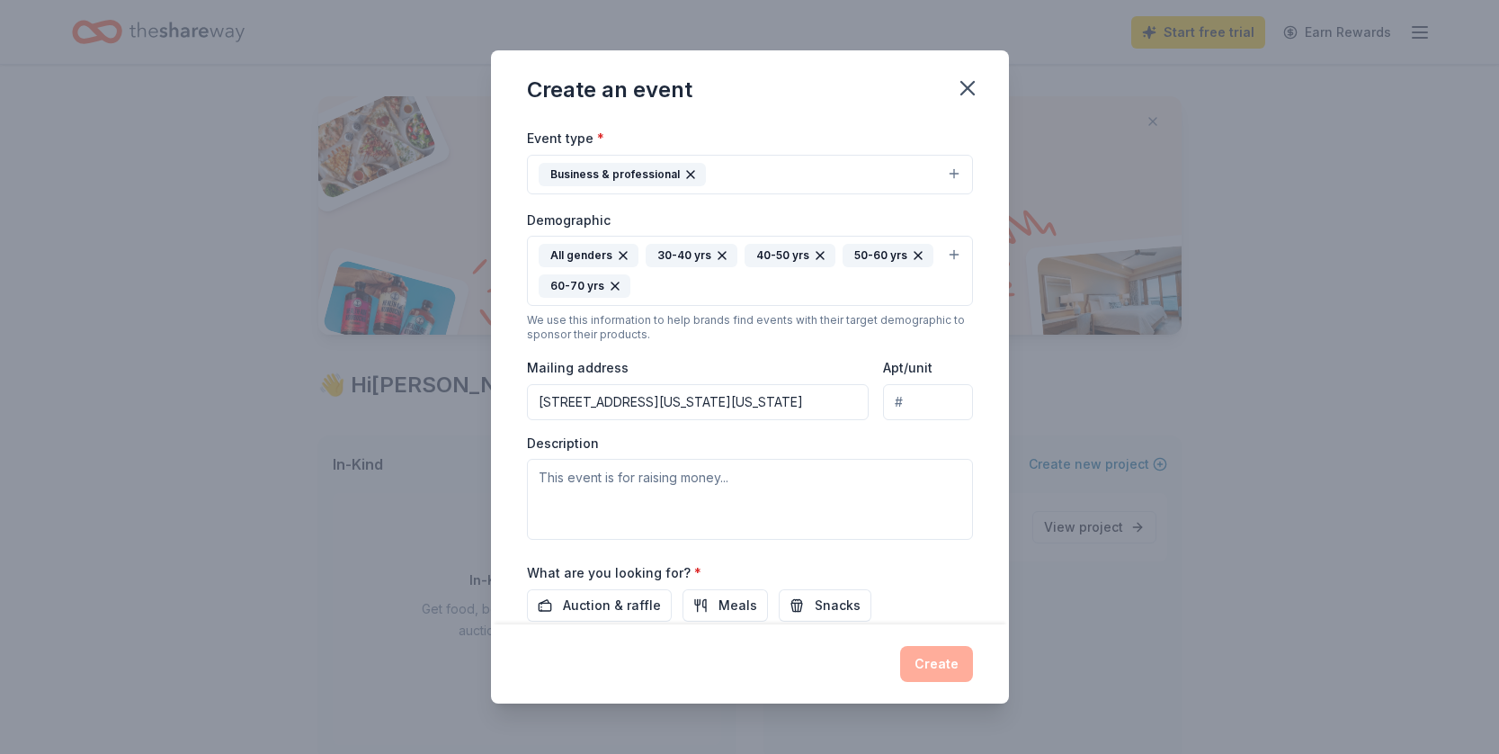
scroll to position [259, 0]
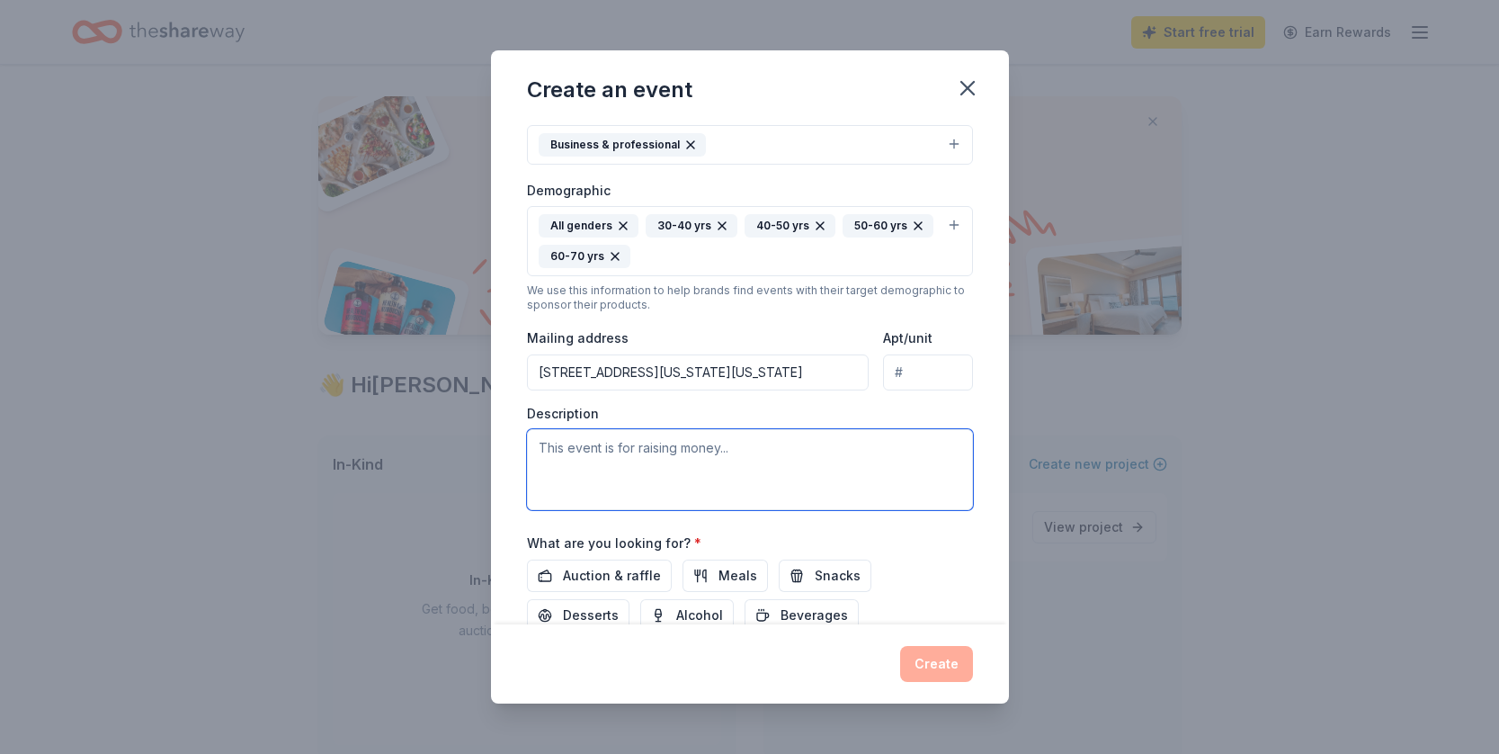
click at [581, 454] on textarea at bounding box center [750, 469] width 446 height 81
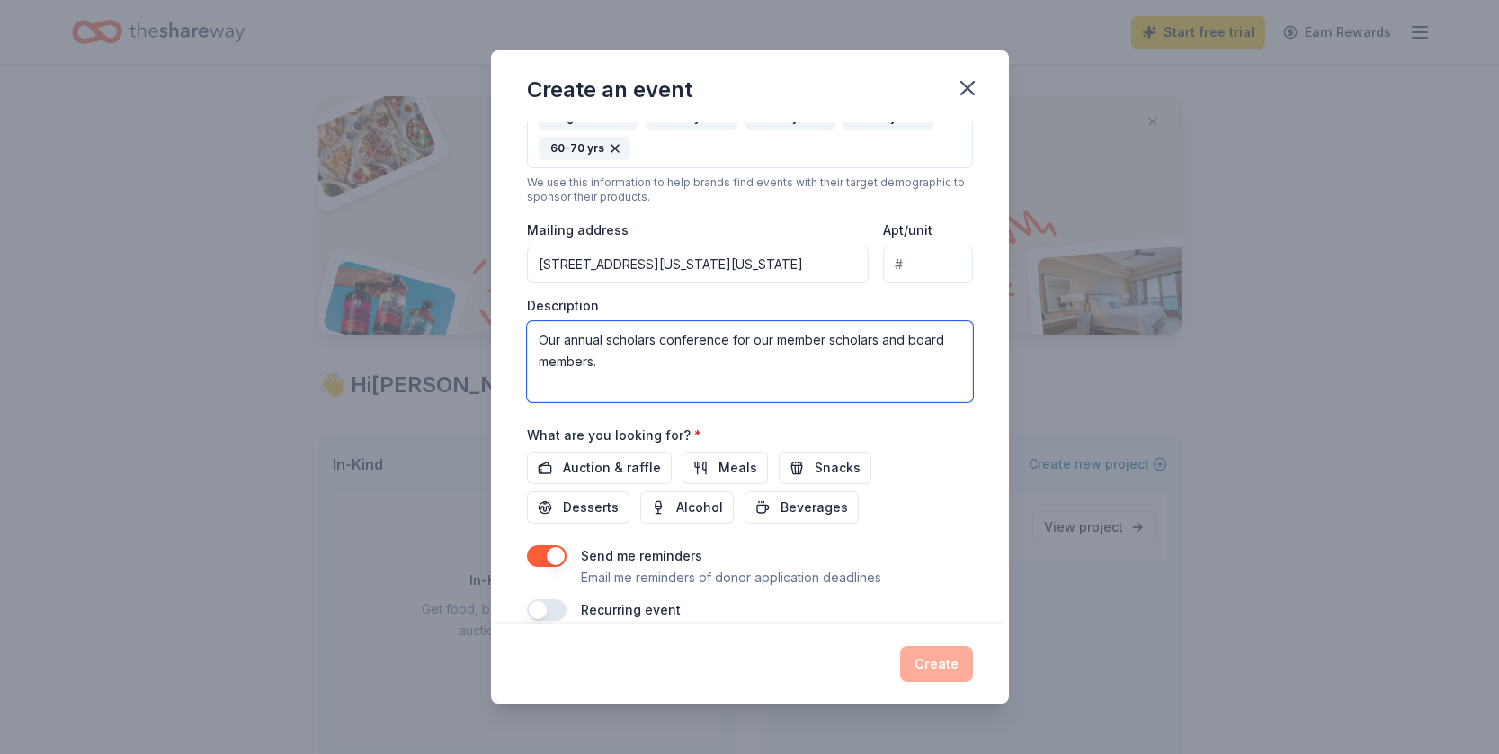
scroll to position [370, 0]
type textarea "Our annual scholars conference for our member scholars and board members."
click at [595, 463] on span "Auction & raffle" at bounding box center [612, 465] width 98 height 22
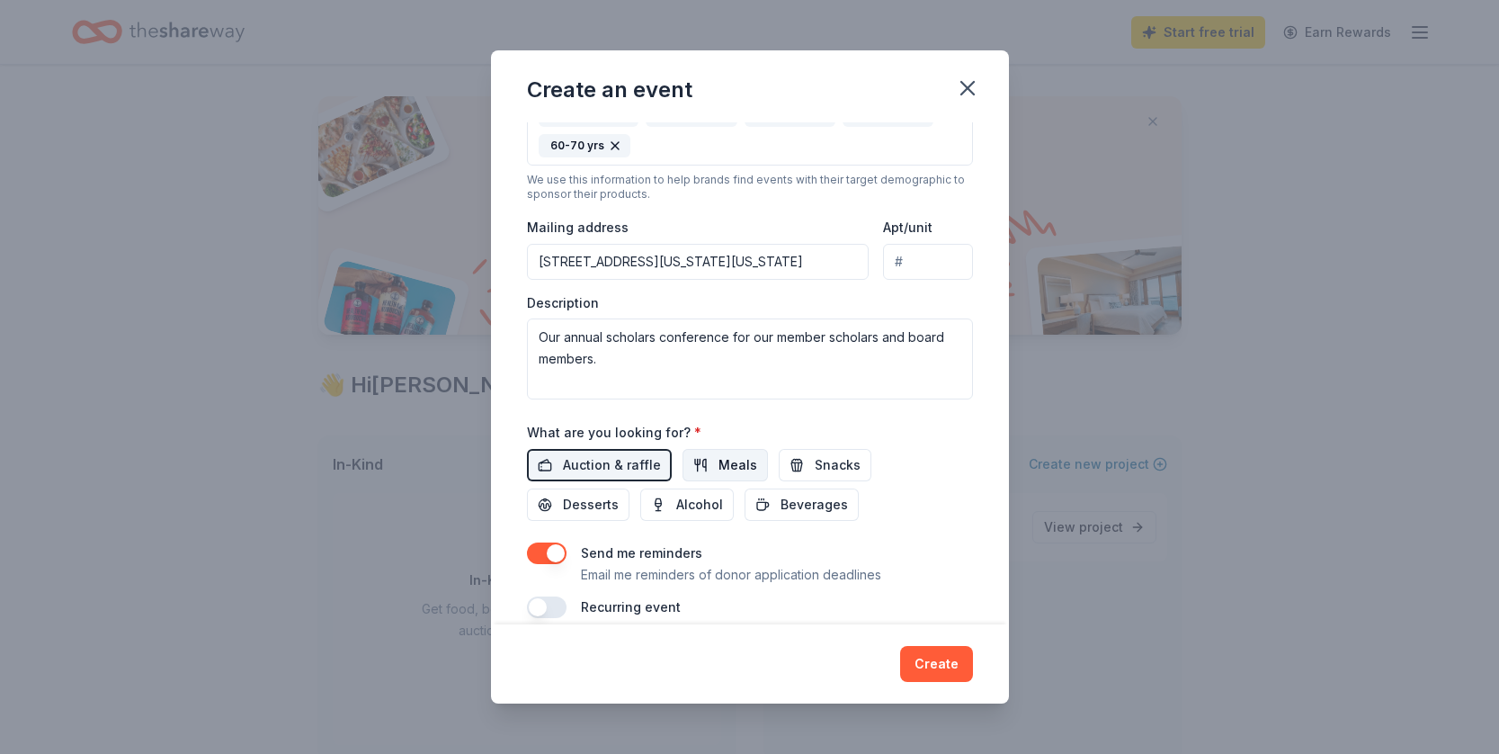
click at [723, 466] on span "Meals" at bounding box center [738, 465] width 39 height 22
drag, startPoint x: 780, startPoint y: 461, endPoint x: 871, endPoint y: 465, distance: 91.8
click at [780, 461] on button "Snacks" at bounding box center [825, 465] width 93 height 32
click at [619, 494] on span "Desserts" at bounding box center [591, 505] width 56 height 22
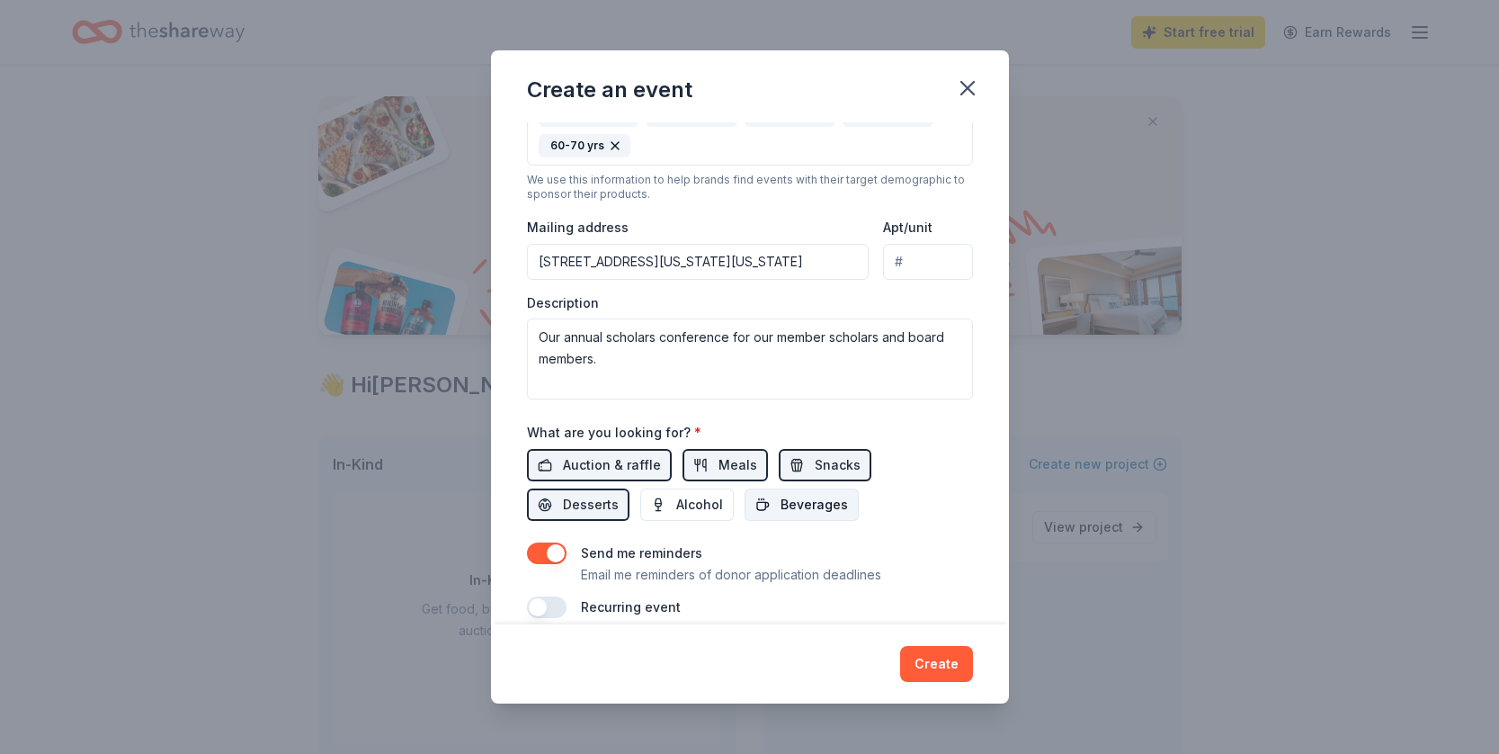
drag, startPoint x: 678, startPoint y: 500, endPoint x: 609, endPoint y: 503, distance: 69.3
click at [781, 501] on span "Beverages" at bounding box center [814, 505] width 67 height 22
drag, startPoint x: 574, startPoint y: 504, endPoint x: 739, endPoint y: 499, distance: 165.5
click at [676, 504] on span "Alcohol" at bounding box center [699, 505] width 47 height 22
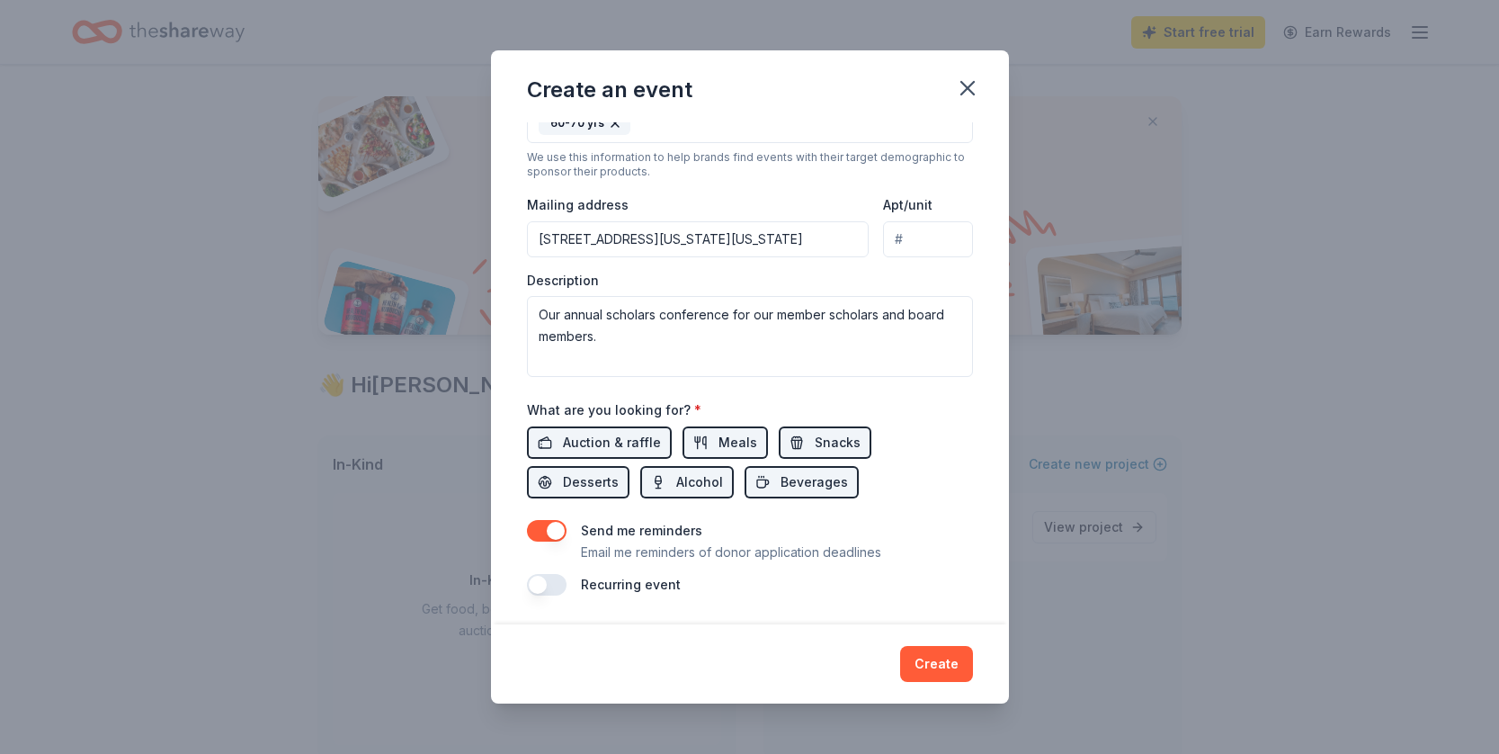
click at [560, 582] on button "button" at bounding box center [547, 585] width 40 height 22
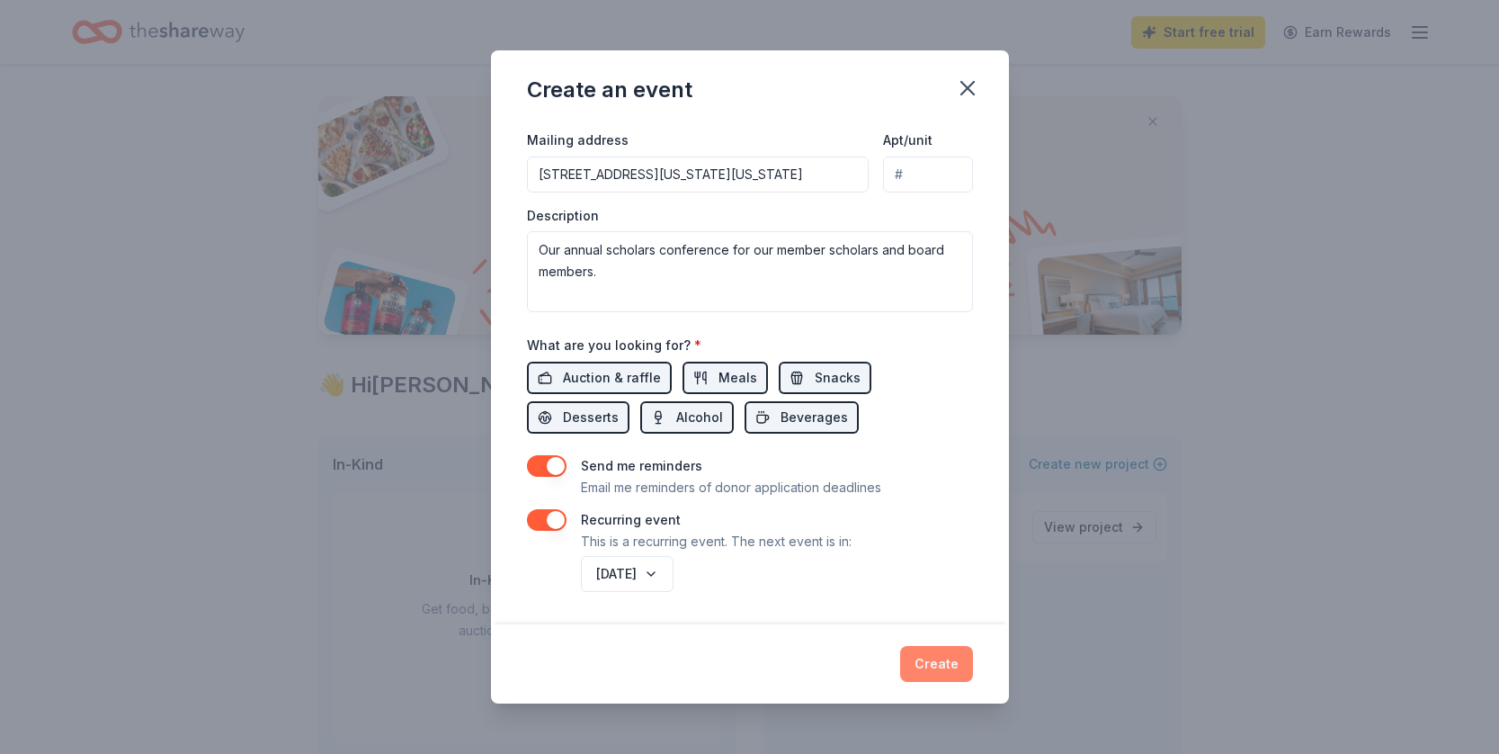
click at [938, 660] on button "Create" at bounding box center [936, 664] width 73 height 36
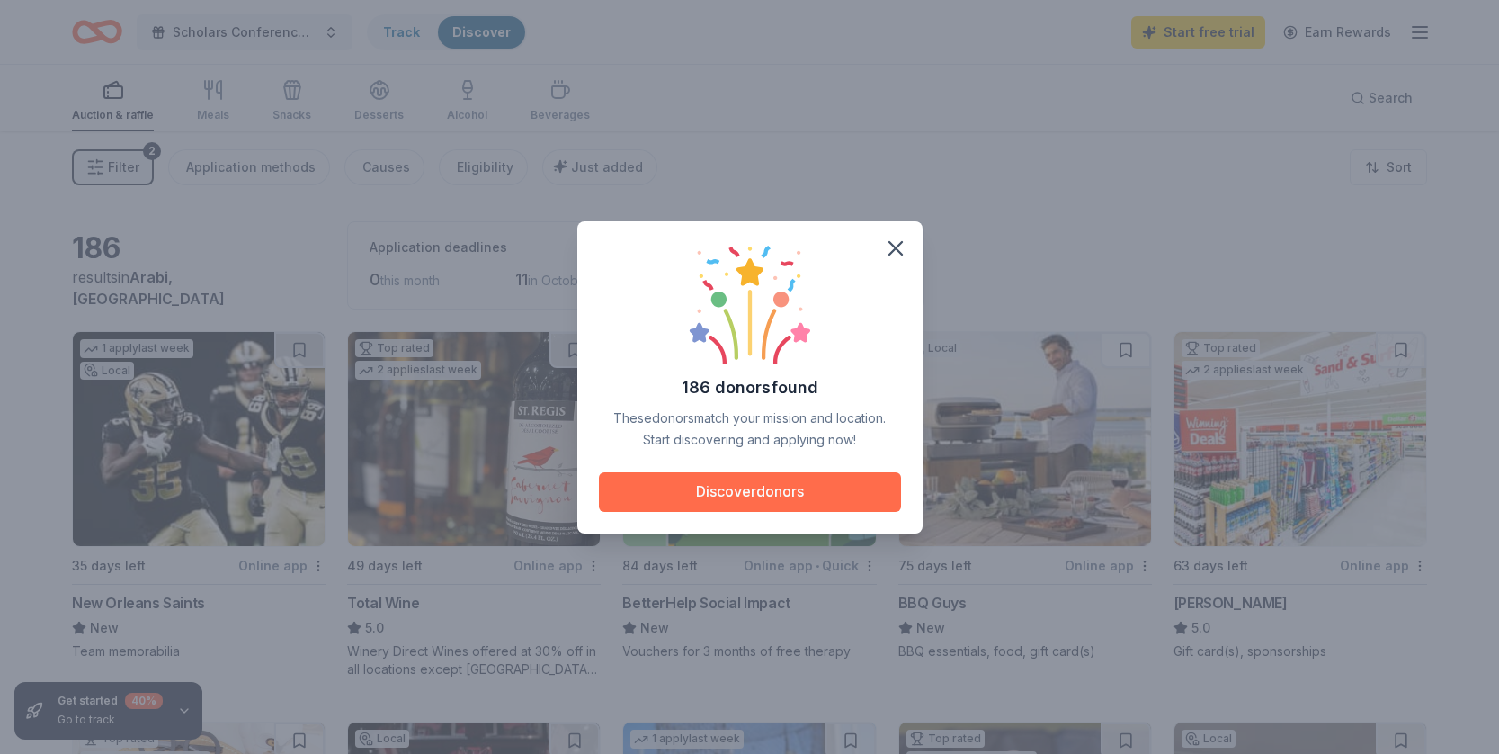
click at [762, 499] on button "Discover donors" at bounding box center [750, 492] width 302 height 40
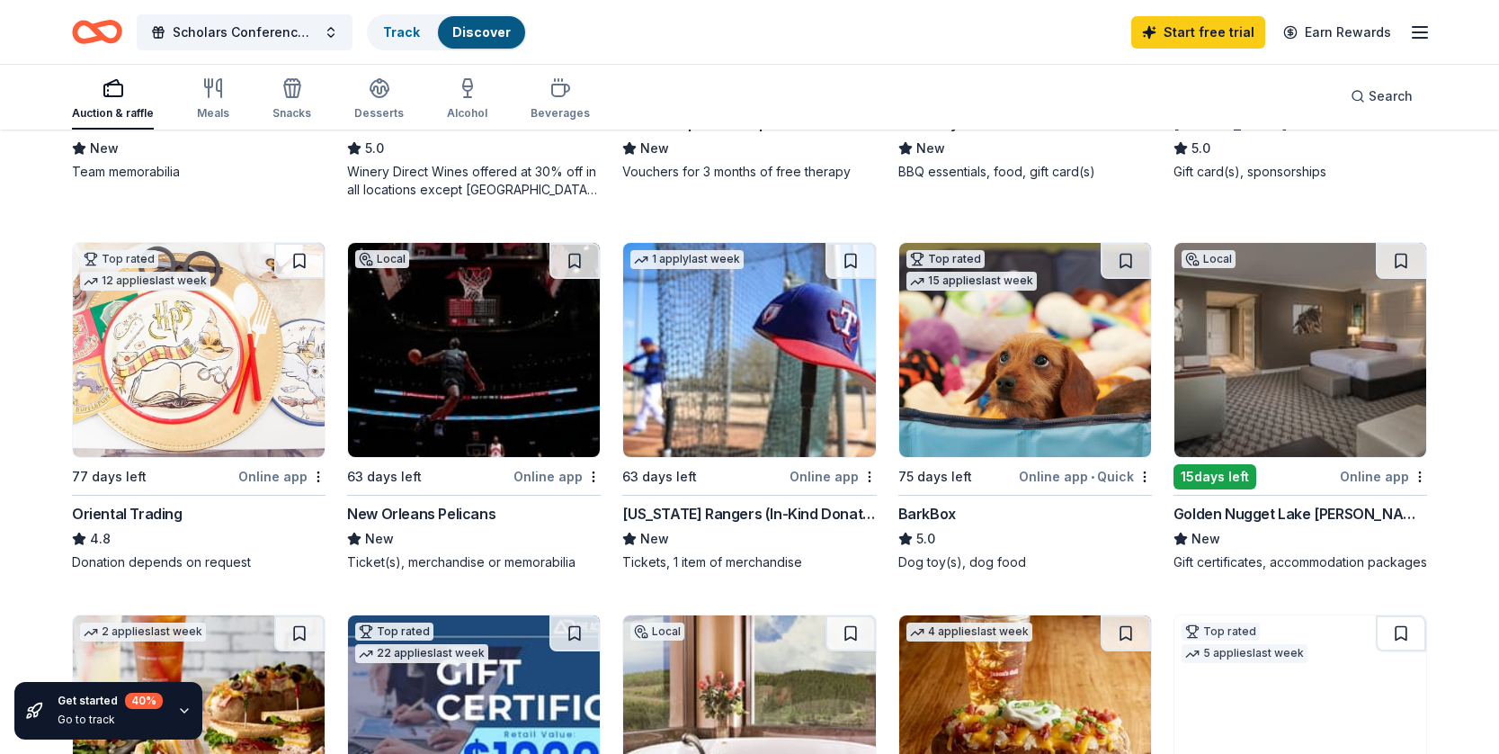
scroll to position [480, 0]
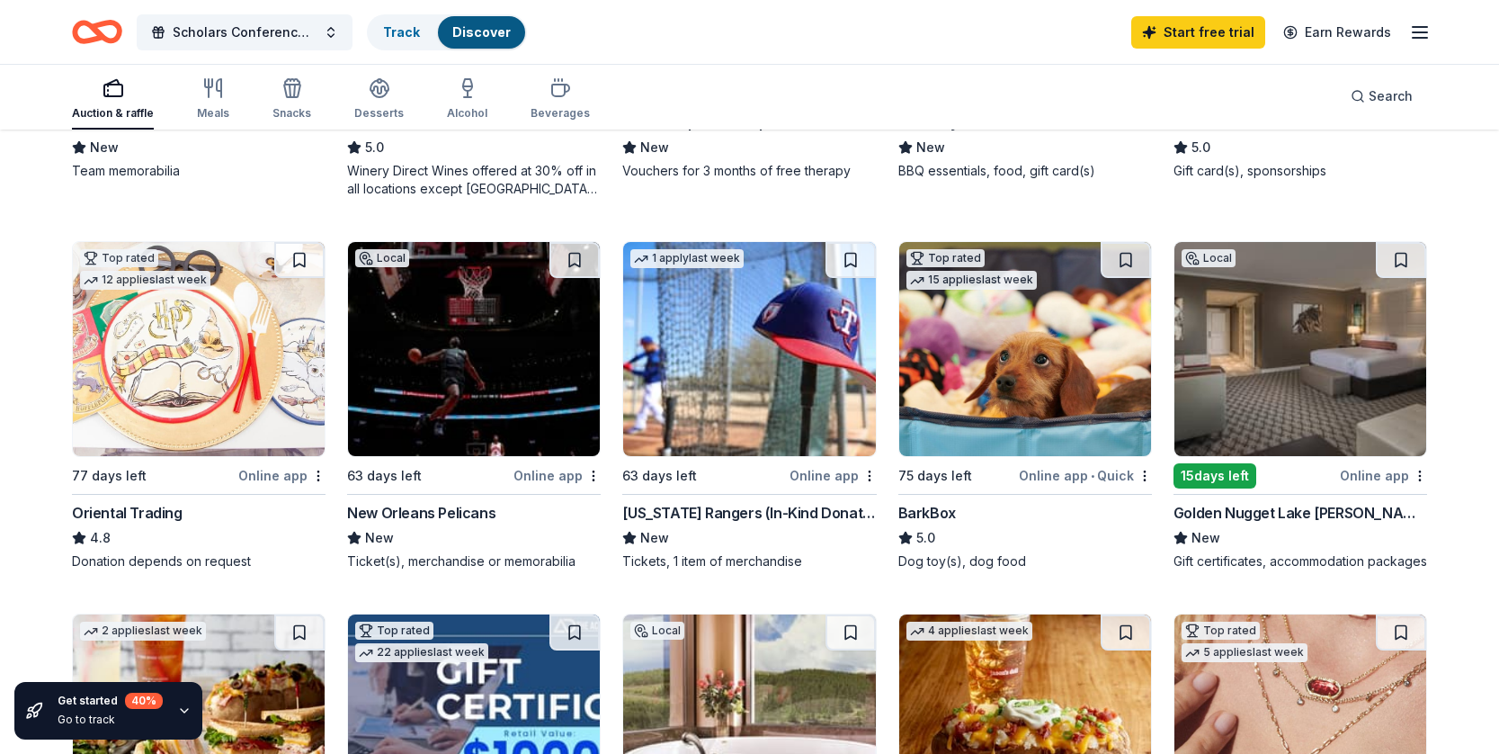
click at [1278, 509] on div "Golden Nugget Lake [PERSON_NAME]" at bounding box center [1301, 513] width 254 height 22
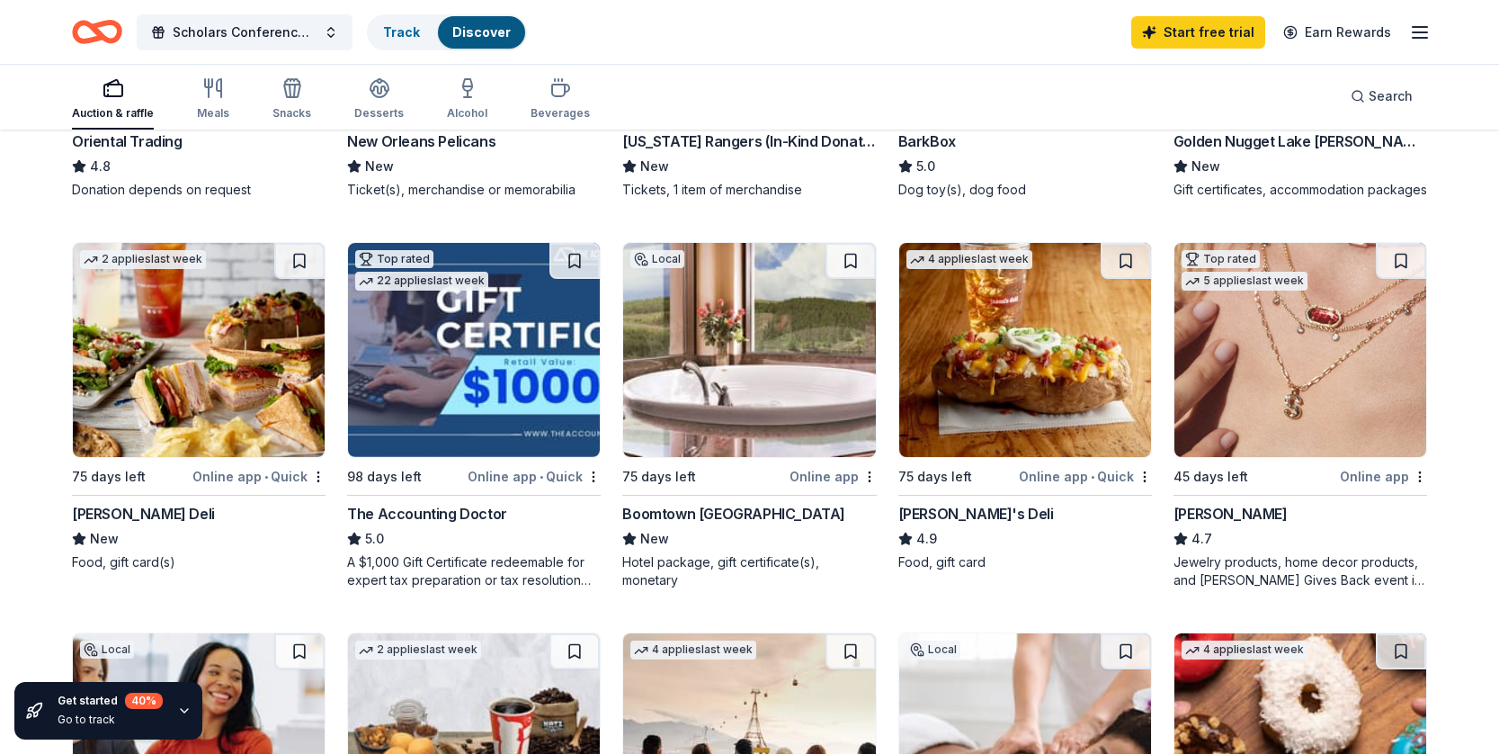
scroll to position [0, 0]
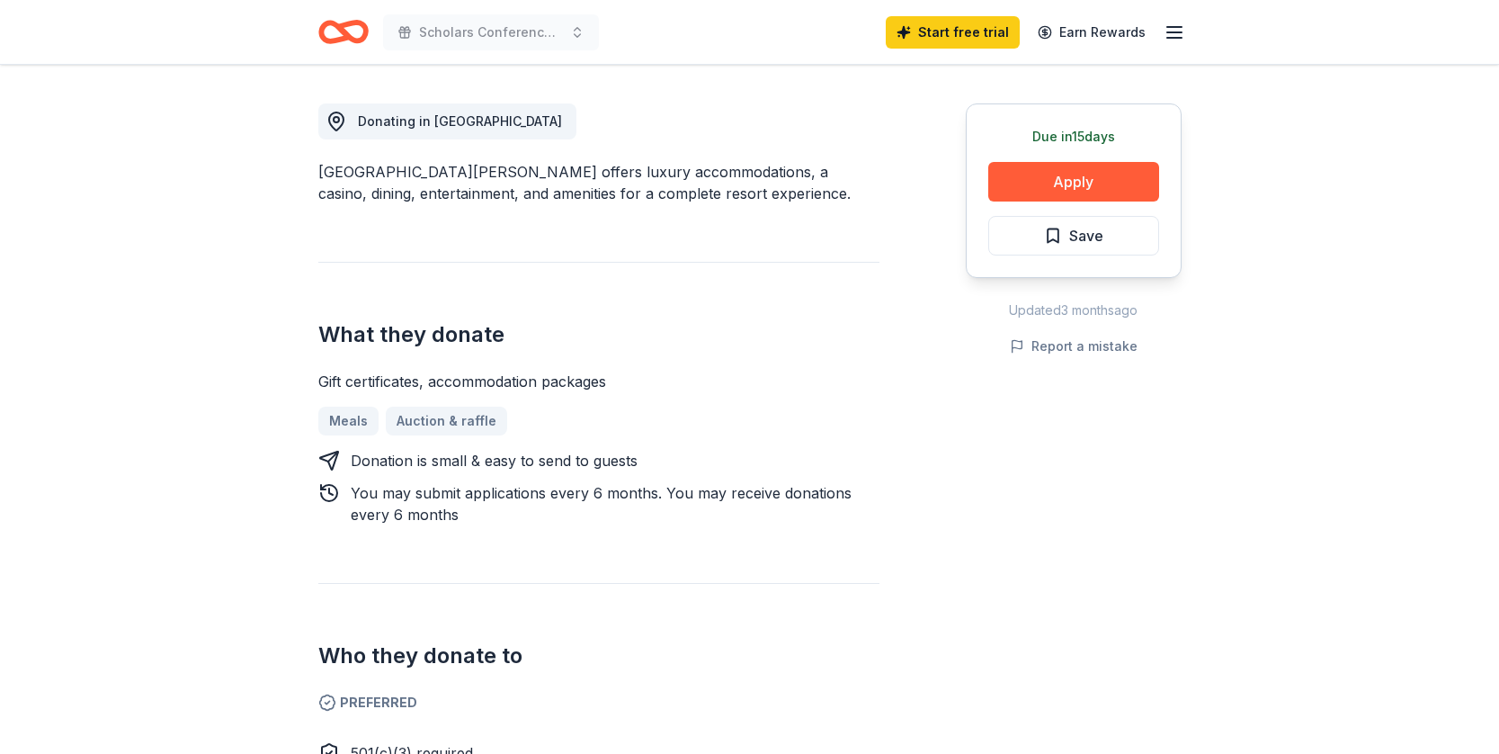
scroll to position [497, 0]
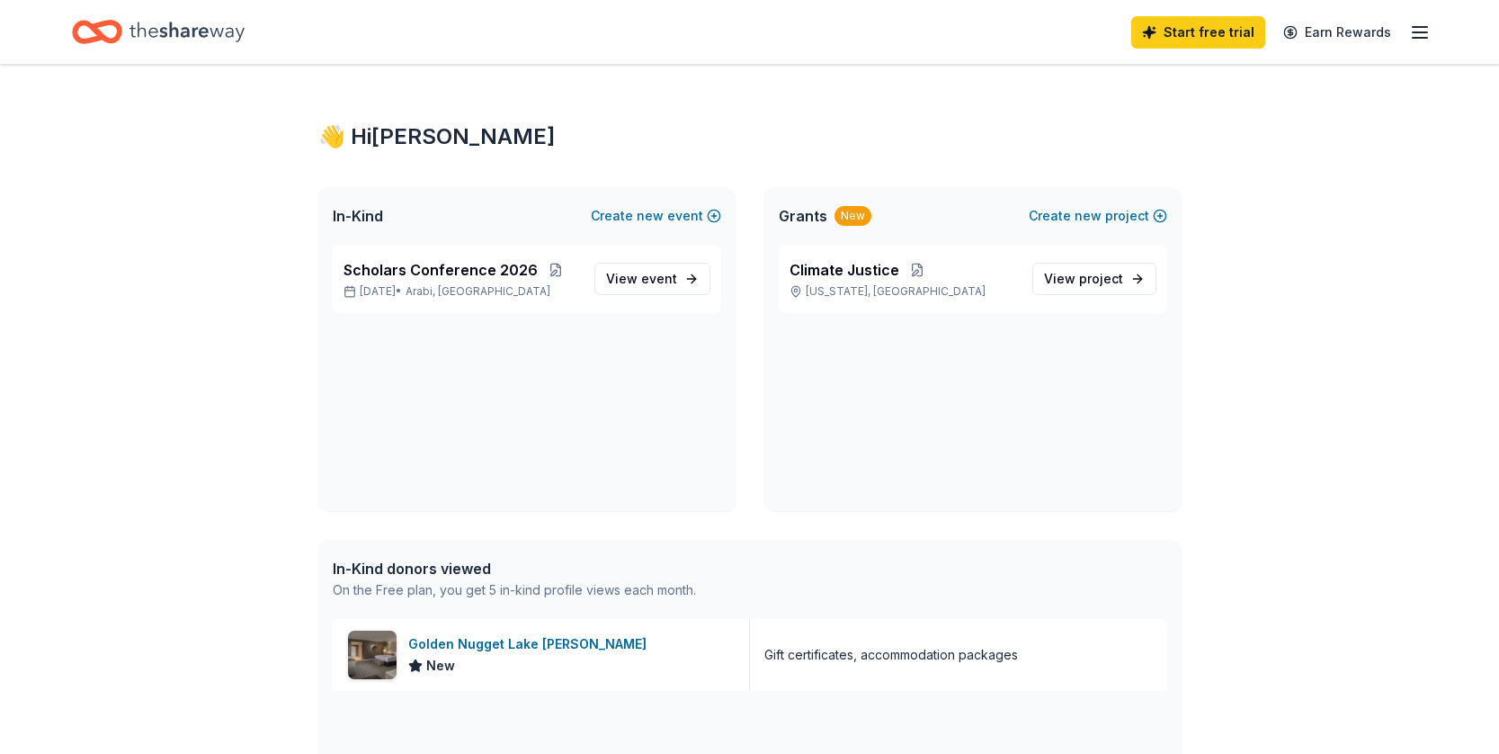
click at [1427, 25] on icon "button" at bounding box center [1420, 33] width 22 height 22
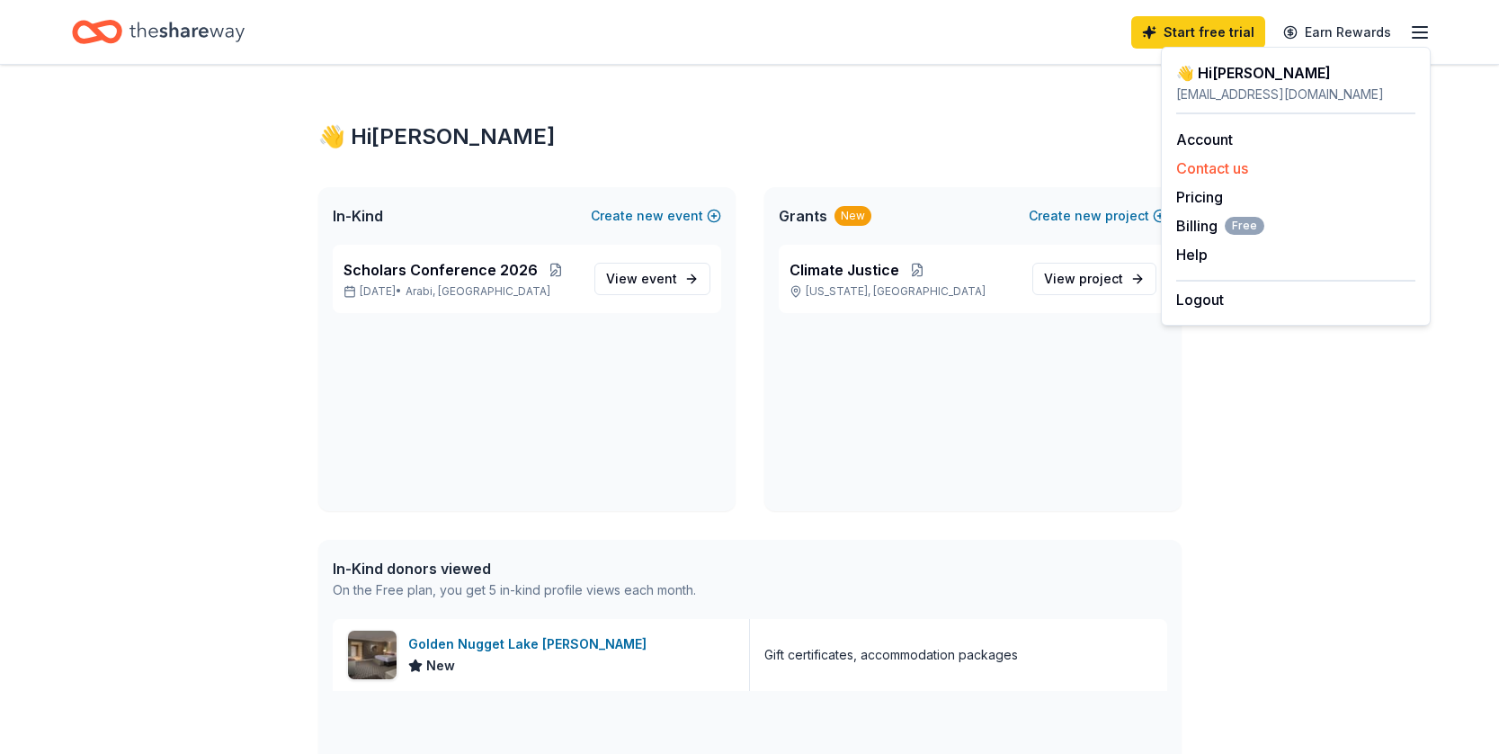
click at [1240, 164] on button "Contact us" at bounding box center [1212, 168] width 72 height 22
